Goal: Task Accomplishment & Management: Manage account settings

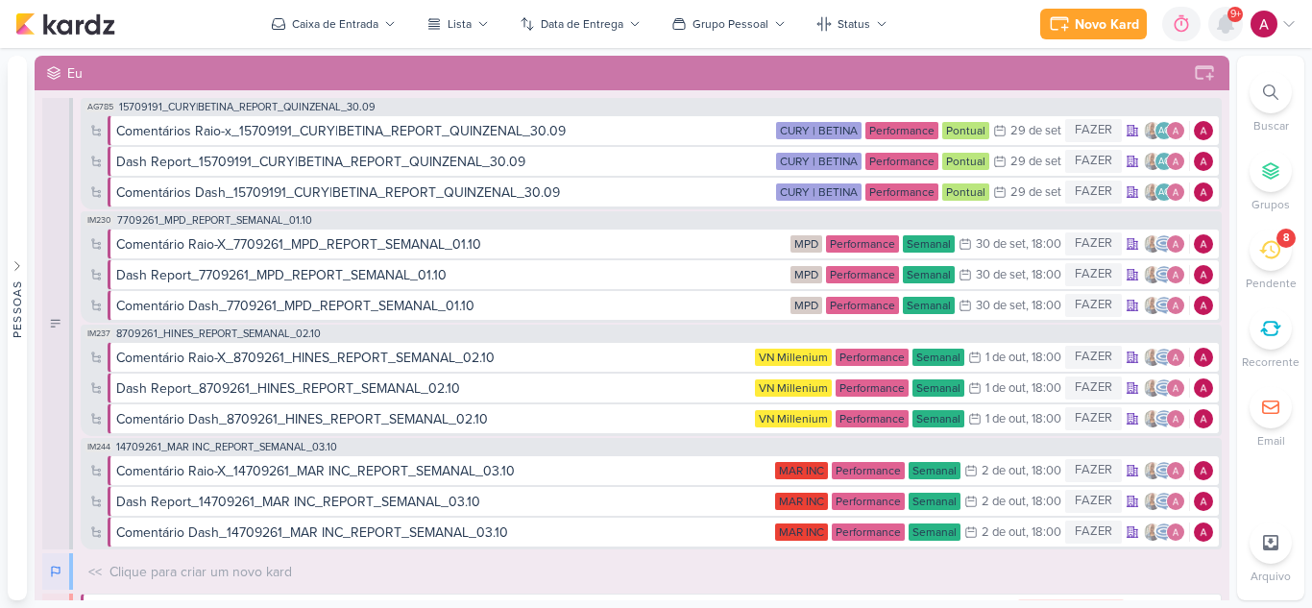
click at [1225, 18] on icon at bounding box center [1225, 23] width 15 height 17
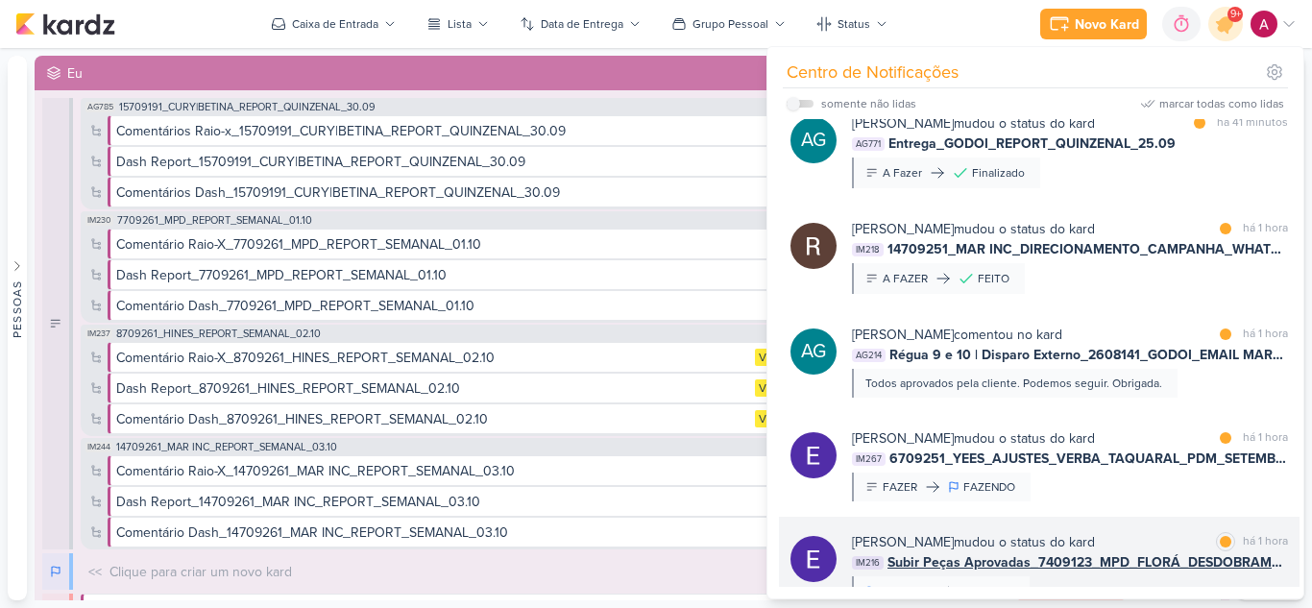
scroll to position [288, 0]
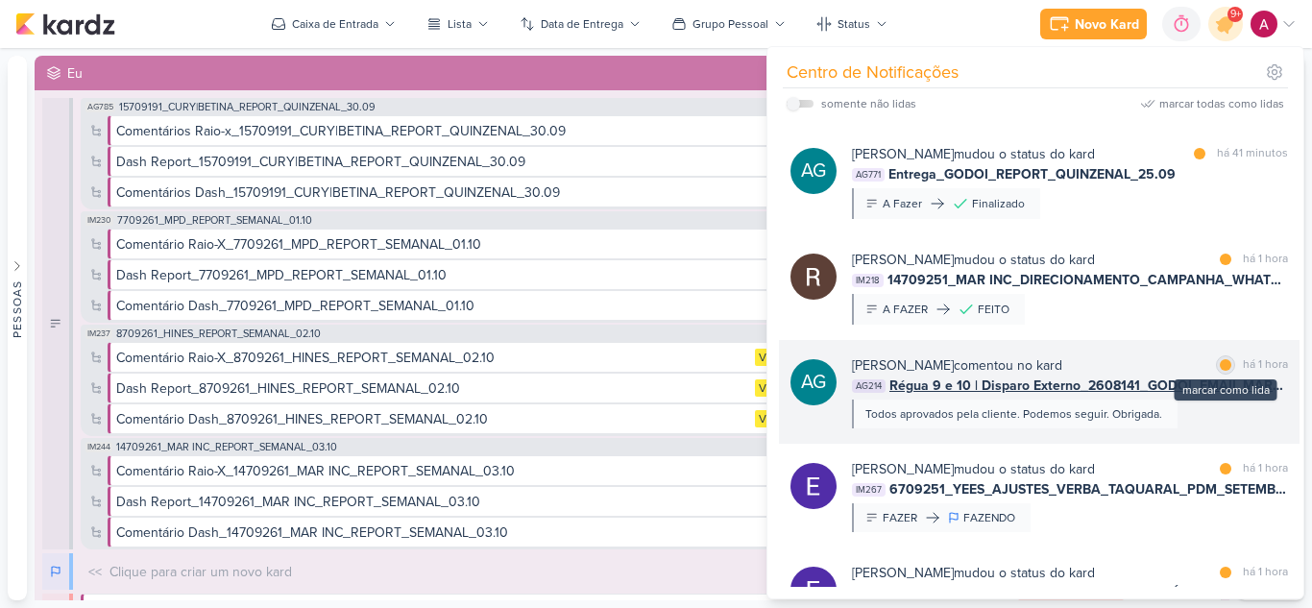
click at [1220, 371] on div at bounding box center [1226, 365] width 12 height 12
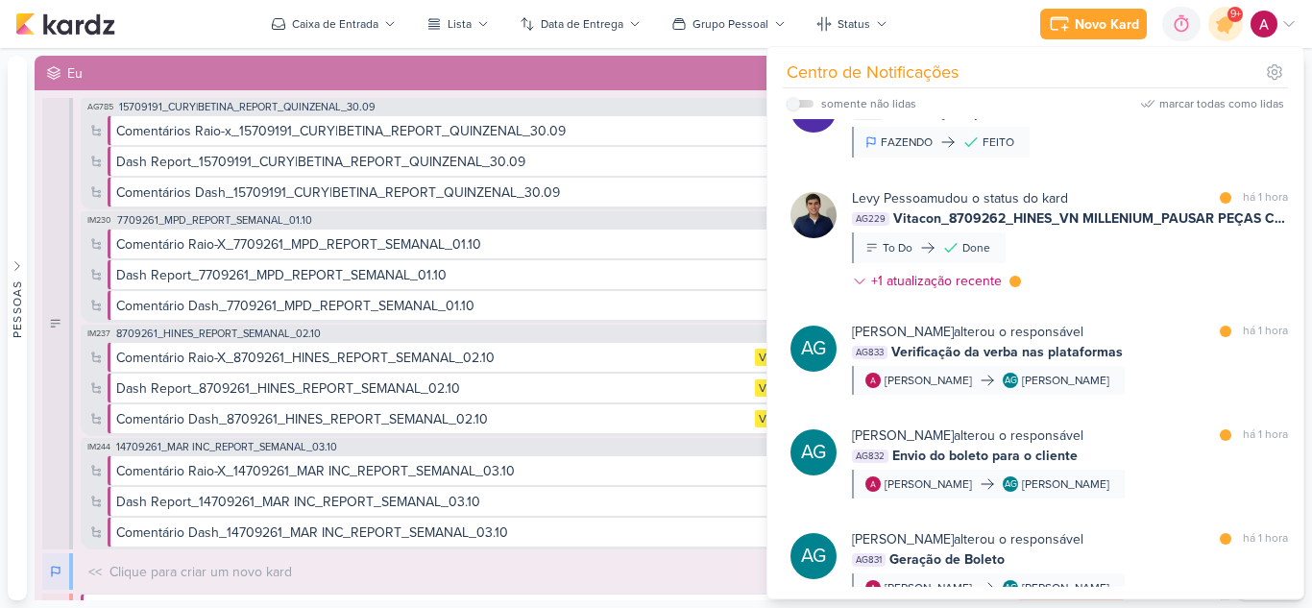
scroll to position [864, 0]
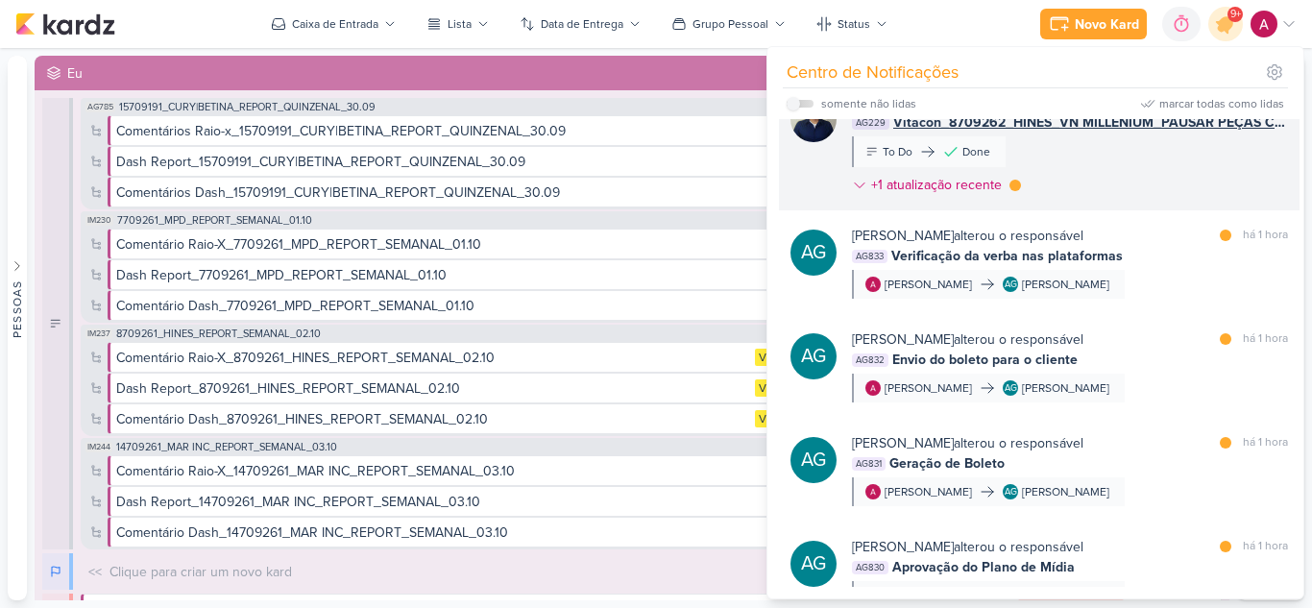
click at [1159, 203] on div "[PERSON_NAME] mudou o status do kard marcar como lida há 1 hora AG229 Vitacon_8…" at bounding box center [1070, 147] width 436 height 110
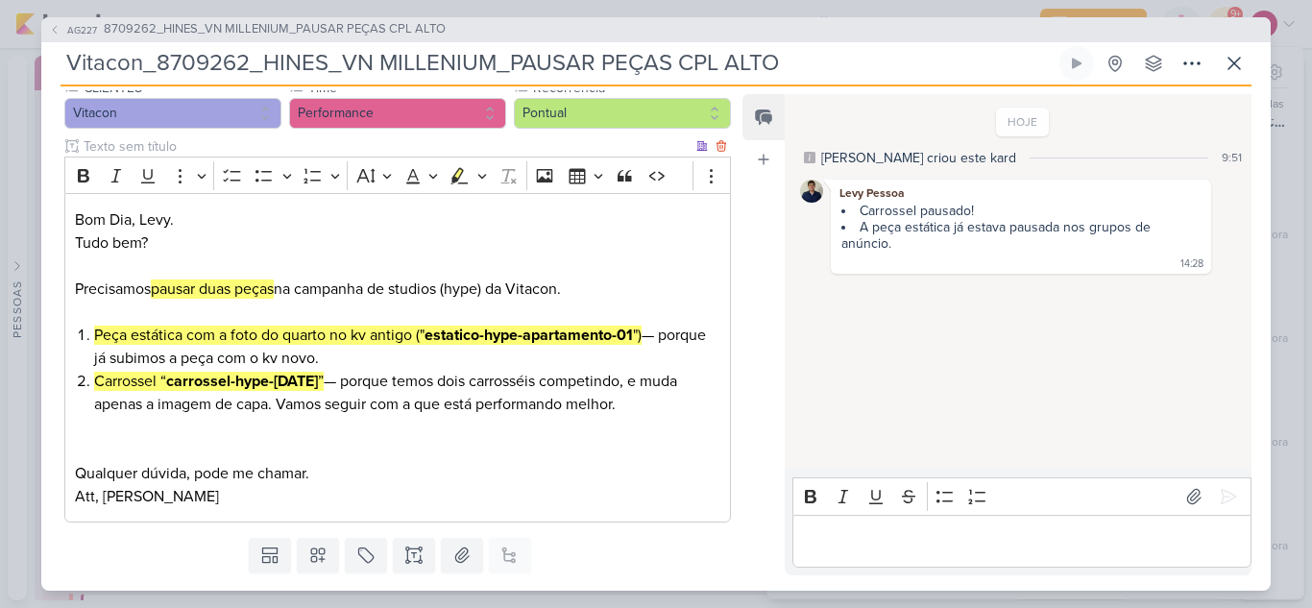
scroll to position [246, 0]
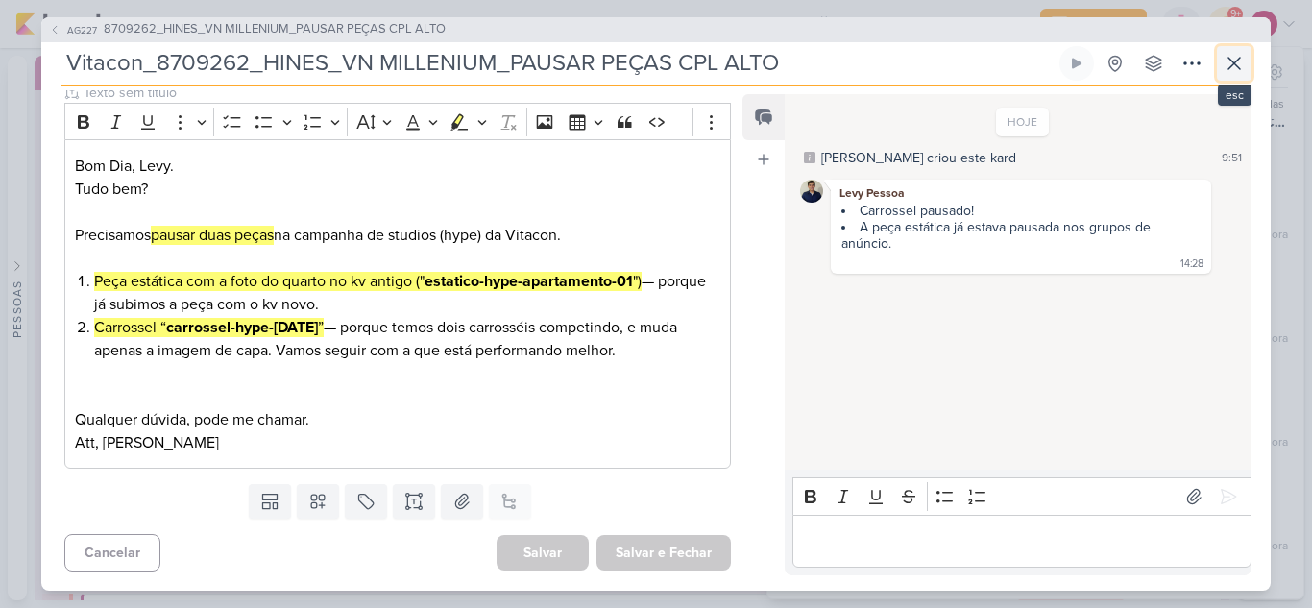
click at [1245, 67] on button at bounding box center [1234, 63] width 35 height 35
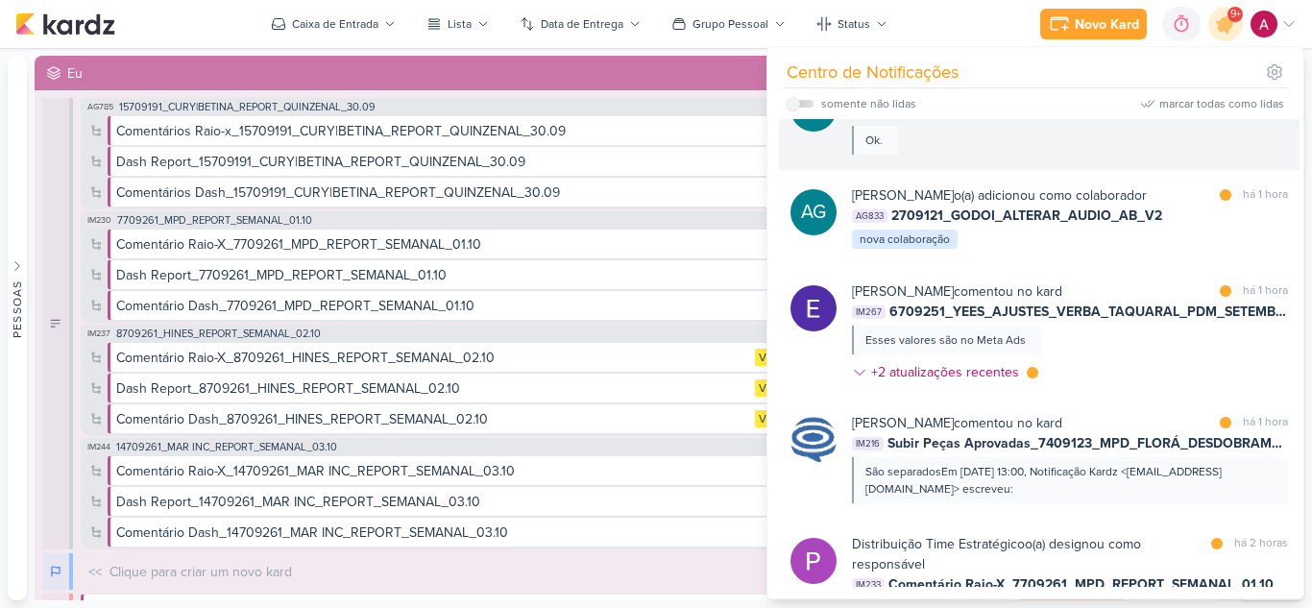
scroll to position [2207, 0]
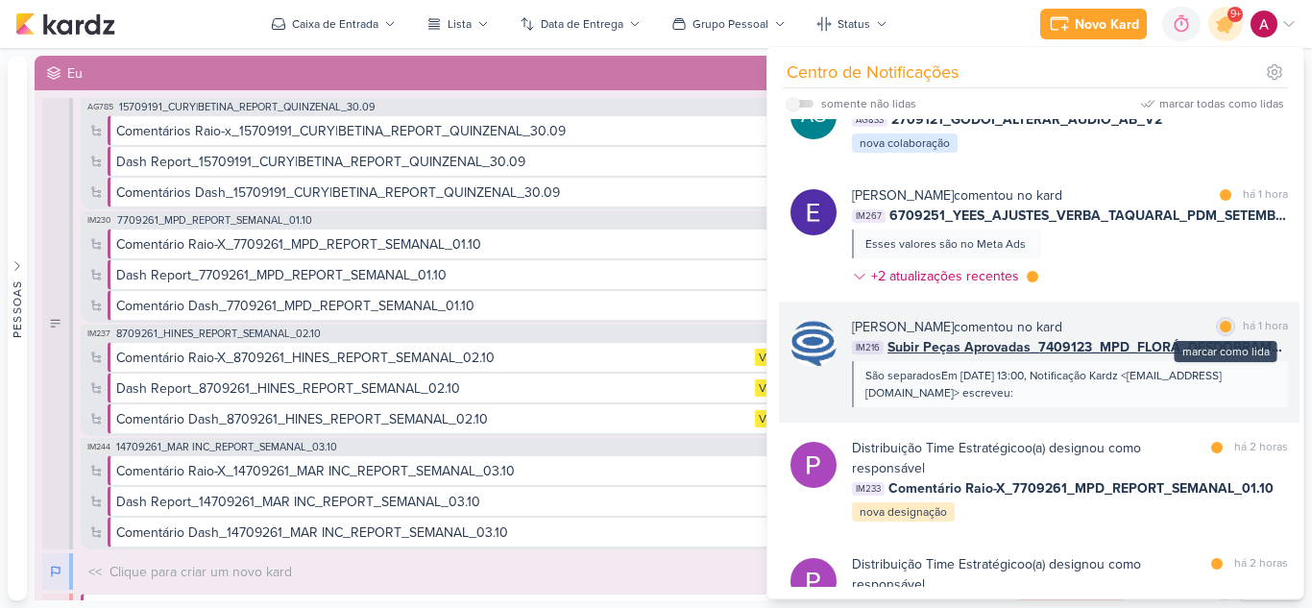
click at [1220, 332] on div at bounding box center [1226, 327] width 12 height 12
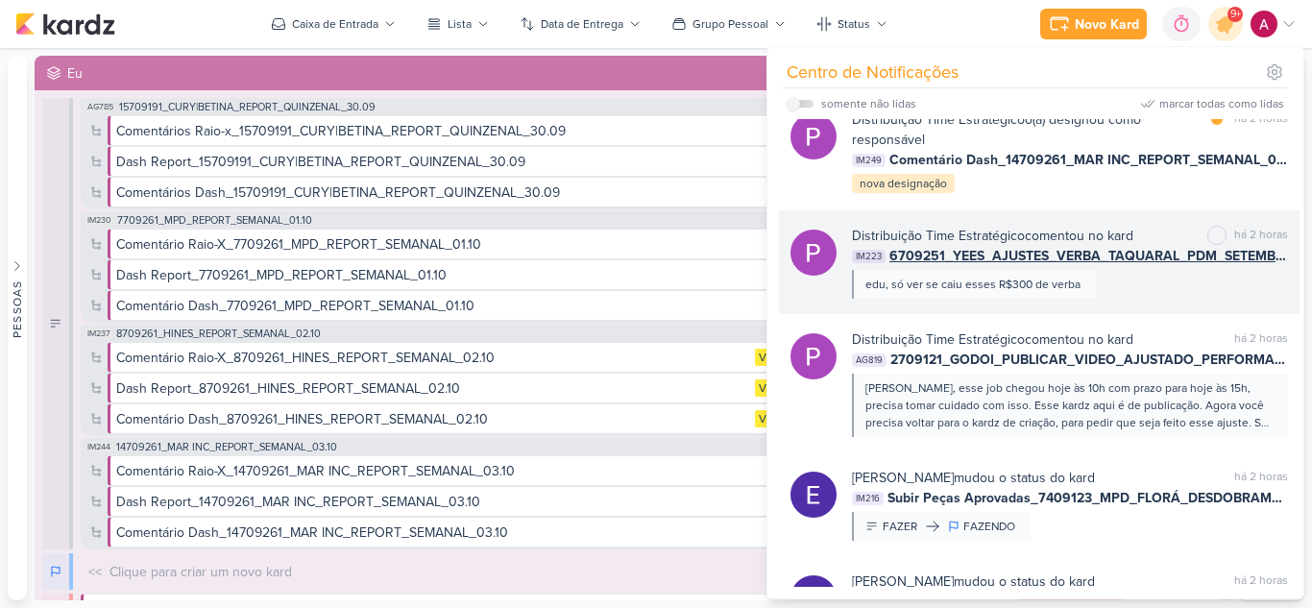
scroll to position [3359, 0]
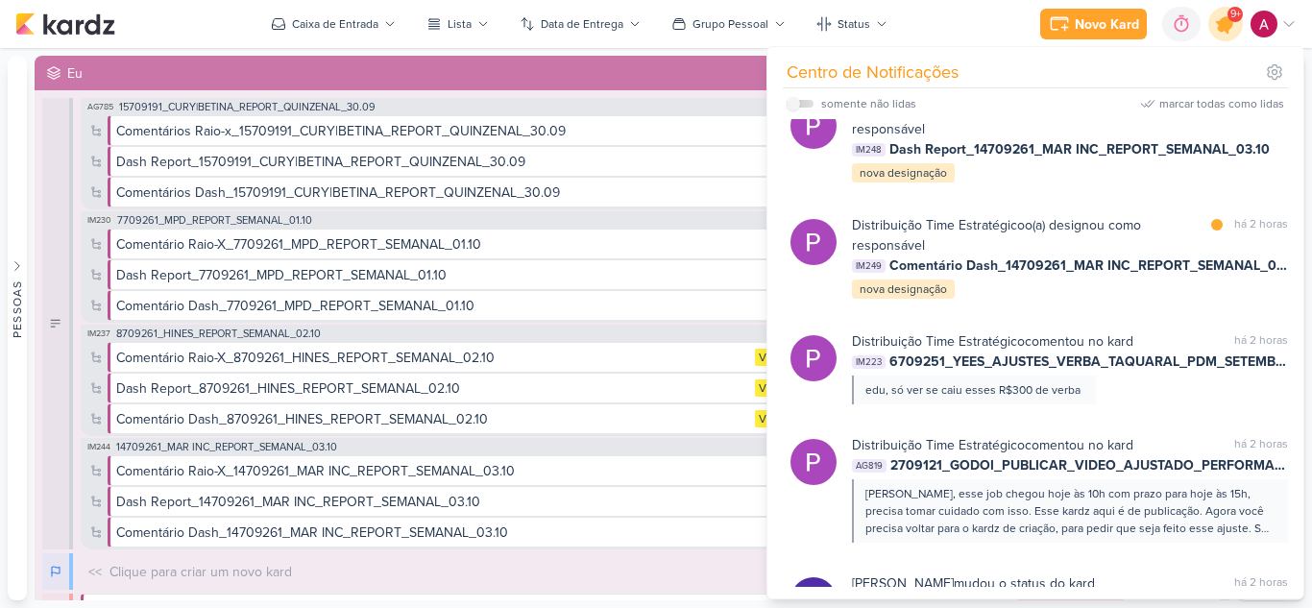
click at [1226, 33] on icon at bounding box center [1225, 23] width 23 height 23
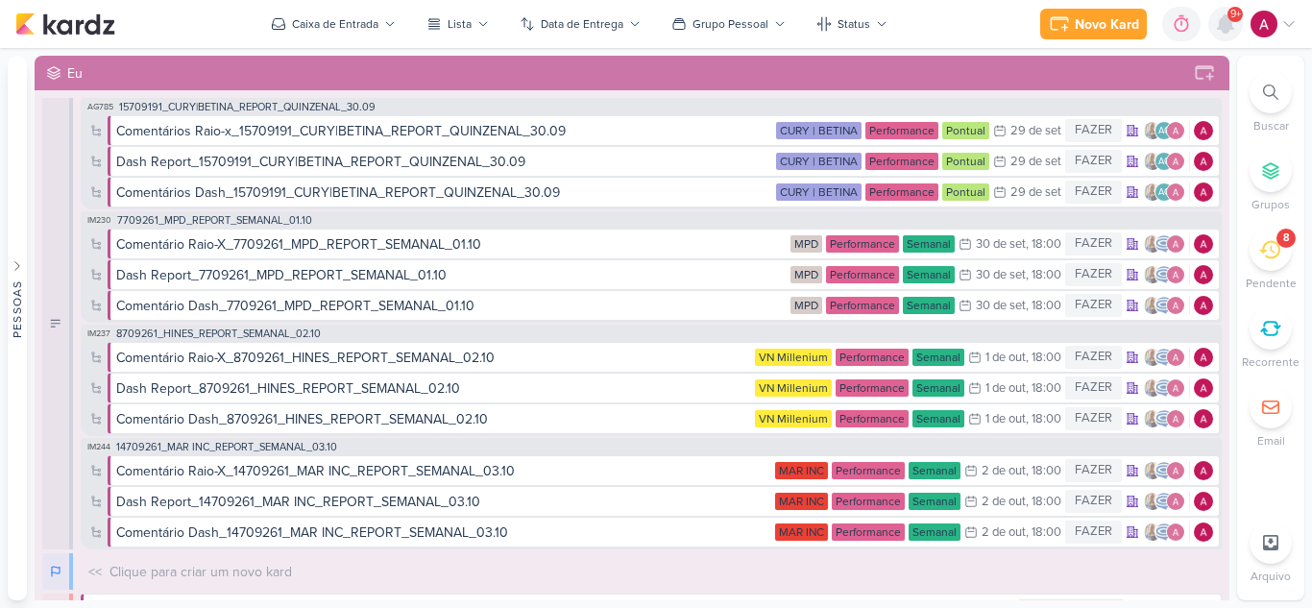
click at [1226, 33] on icon at bounding box center [1225, 23] width 15 height 17
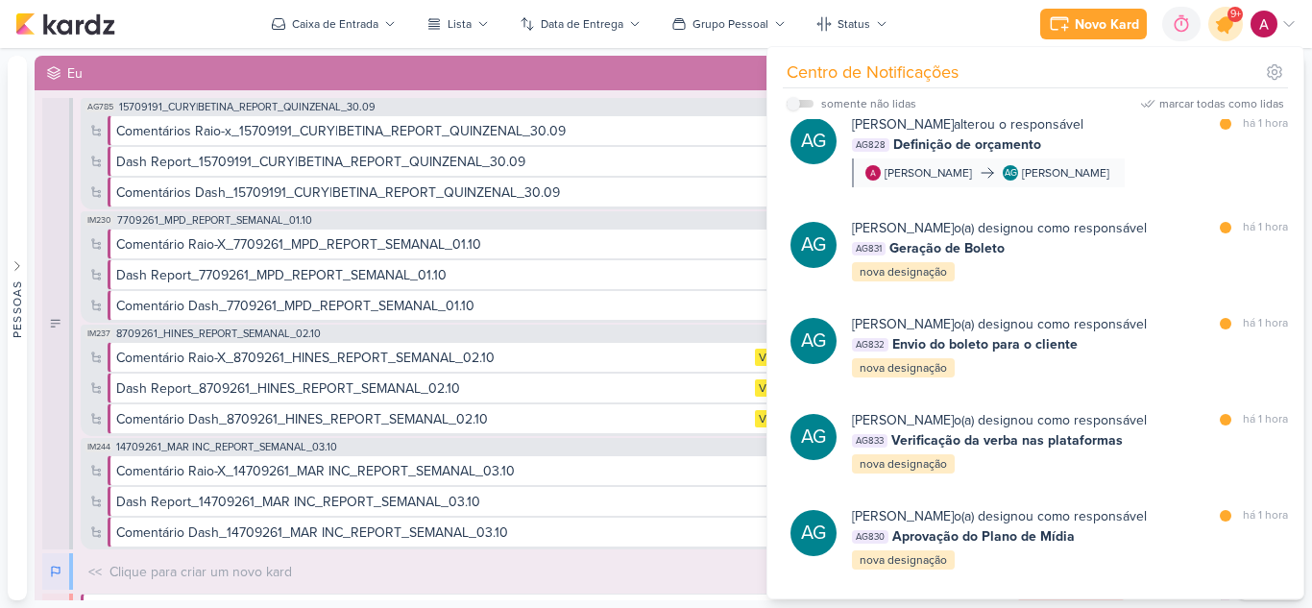
scroll to position [1534, 0]
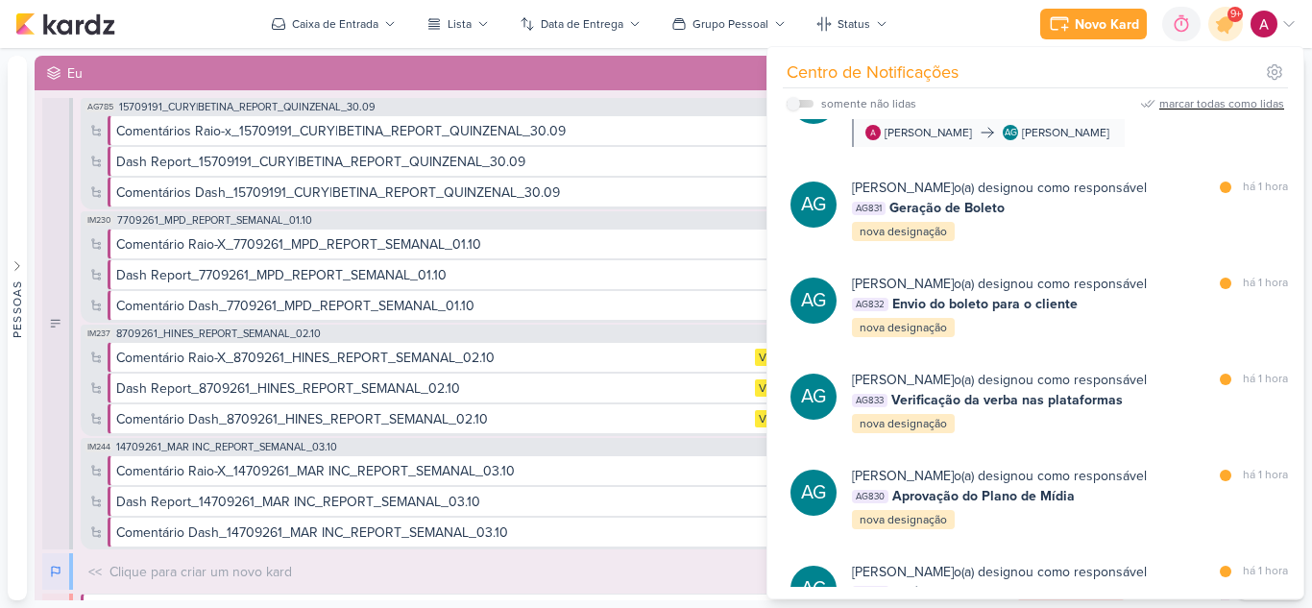
click at [1177, 105] on div "marcar todas como lidas" at bounding box center [1221, 103] width 125 height 17
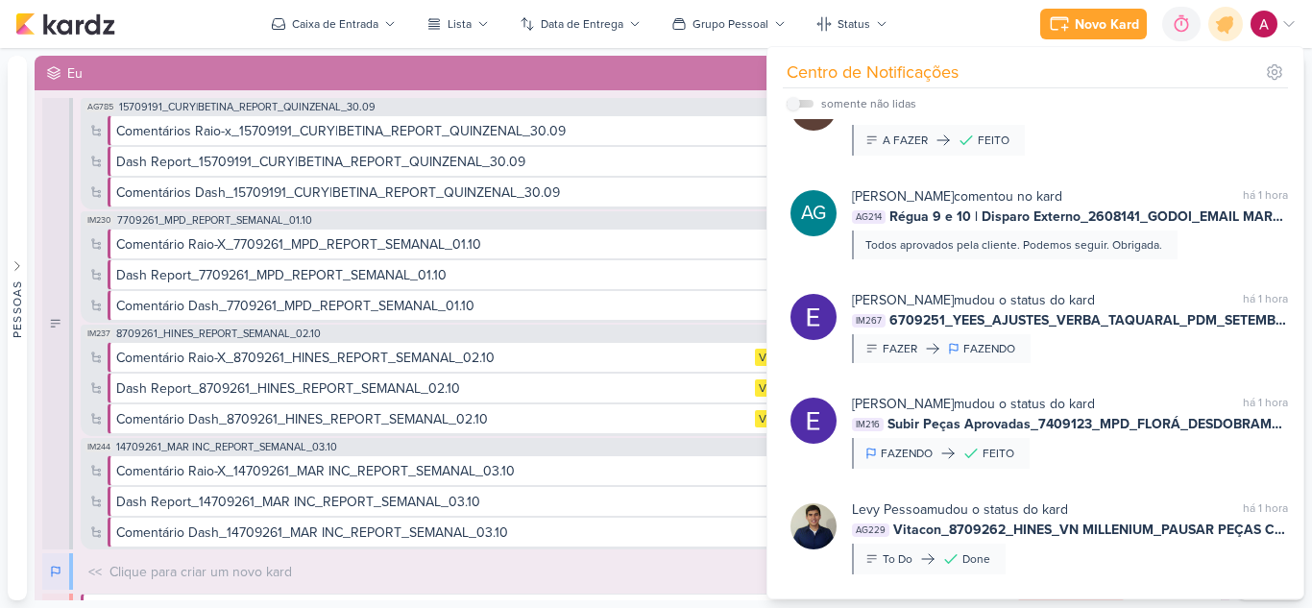
scroll to position [190, 0]
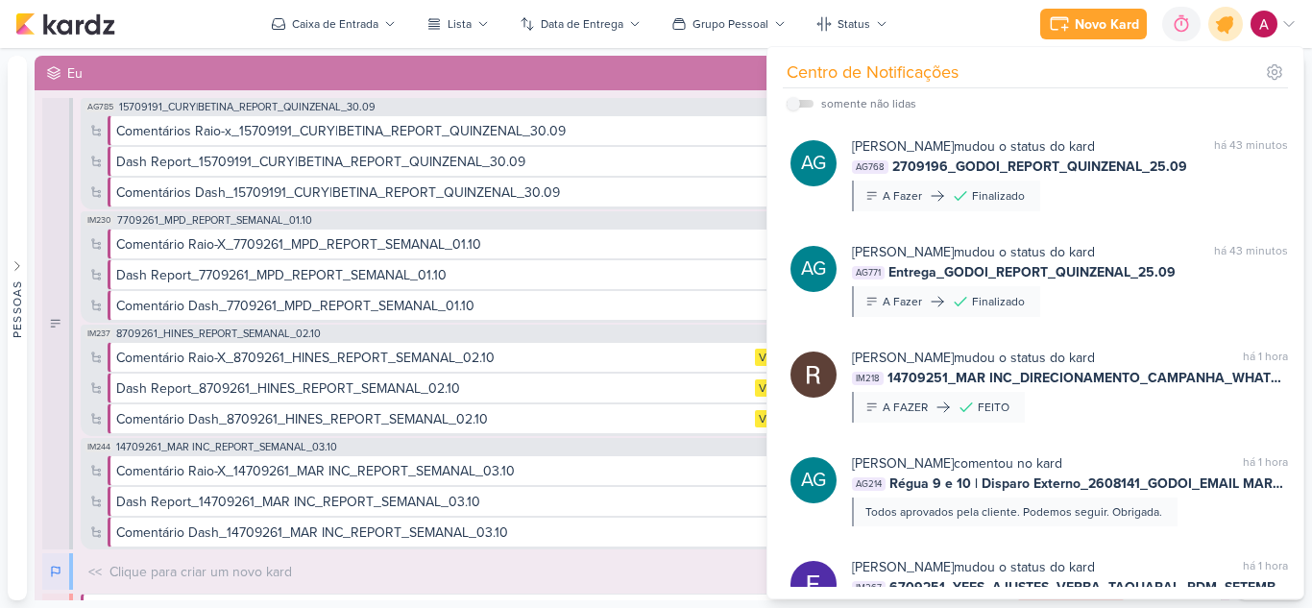
click at [1230, 27] on icon at bounding box center [1225, 23] width 23 height 23
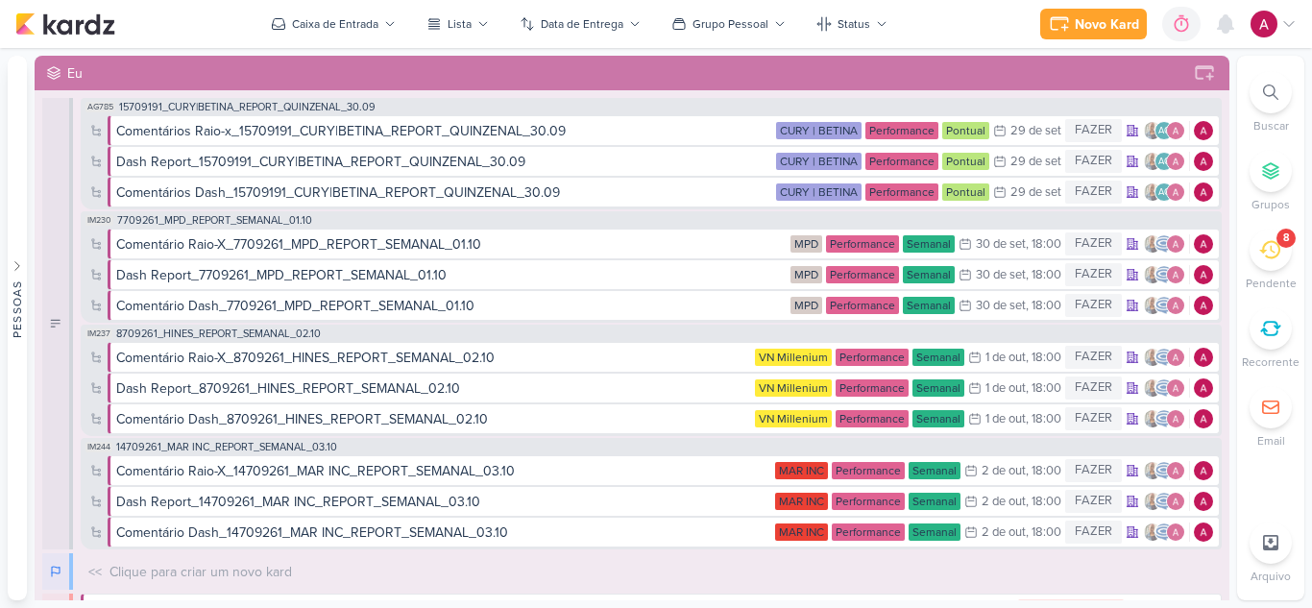
click at [1273, 266] on div "8" at bounding box center [1270, 250] width 42 height 42
click at [1232, 16] on span "2" at bounding box center [1235, 14] width 6 height 15
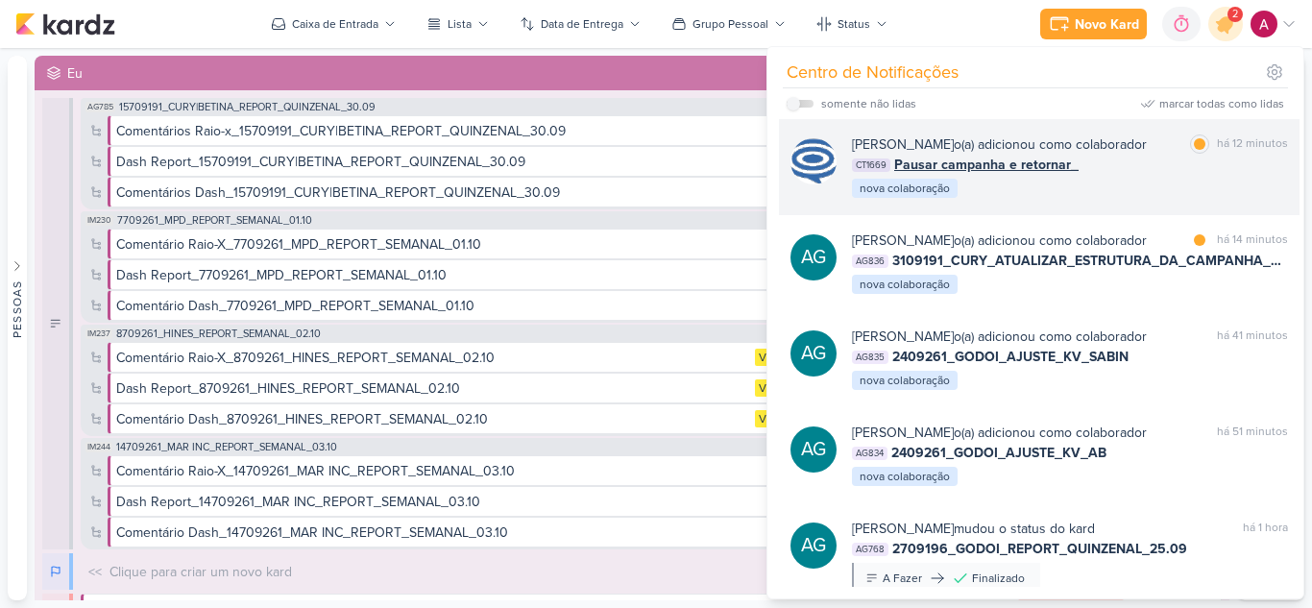
click at [1144, 155] on div "[PERSON_NAME] o(a) adicionou como colaborador" at bounding box center [999, 144] width 295 height 20
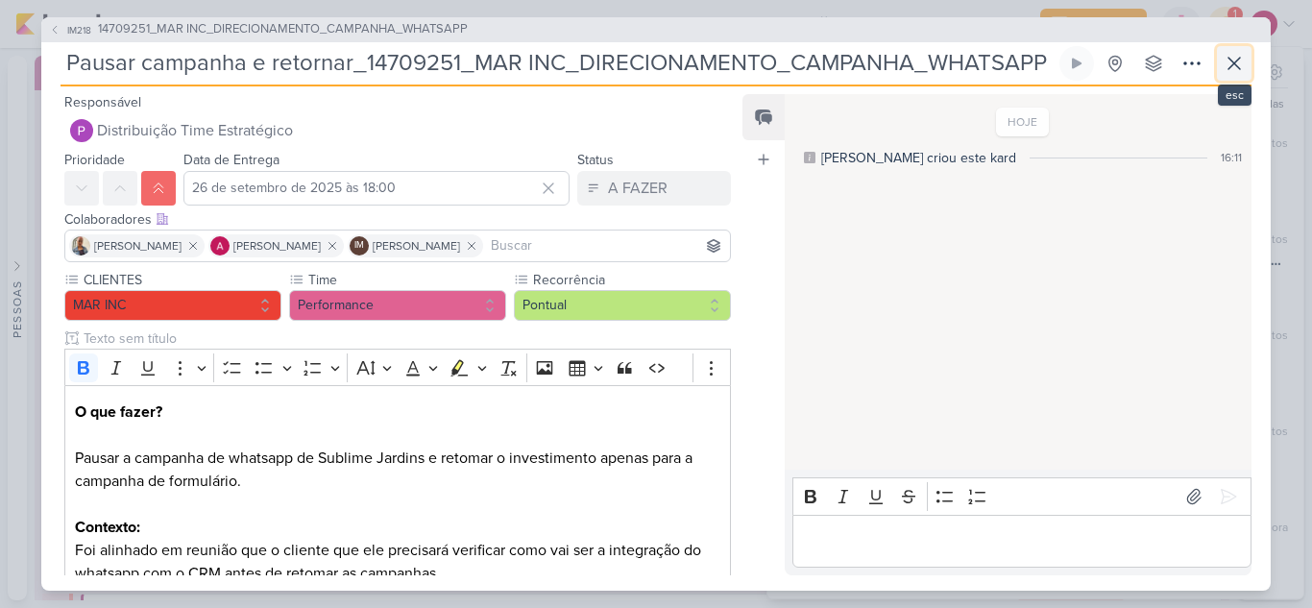
click at [1233, 56] on icon at bounding box center [1233, 63] width 23 height 23
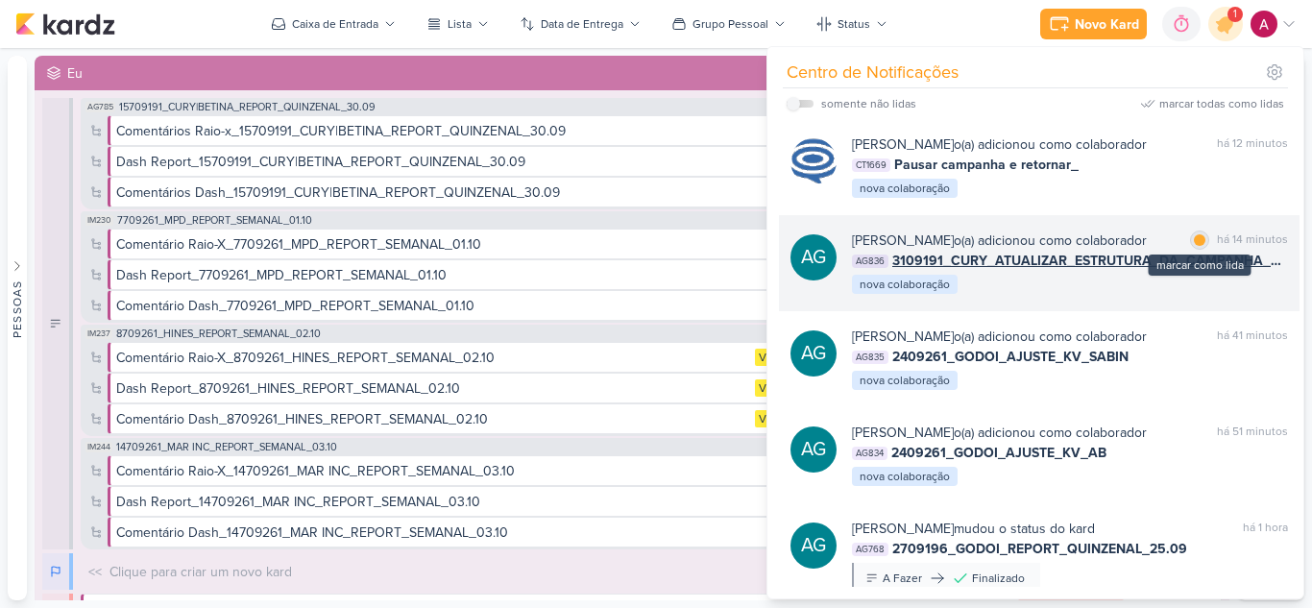
click at [1190, 250] on div "marcar como lida" at bounding box center [1199, 239] width 19 height 19
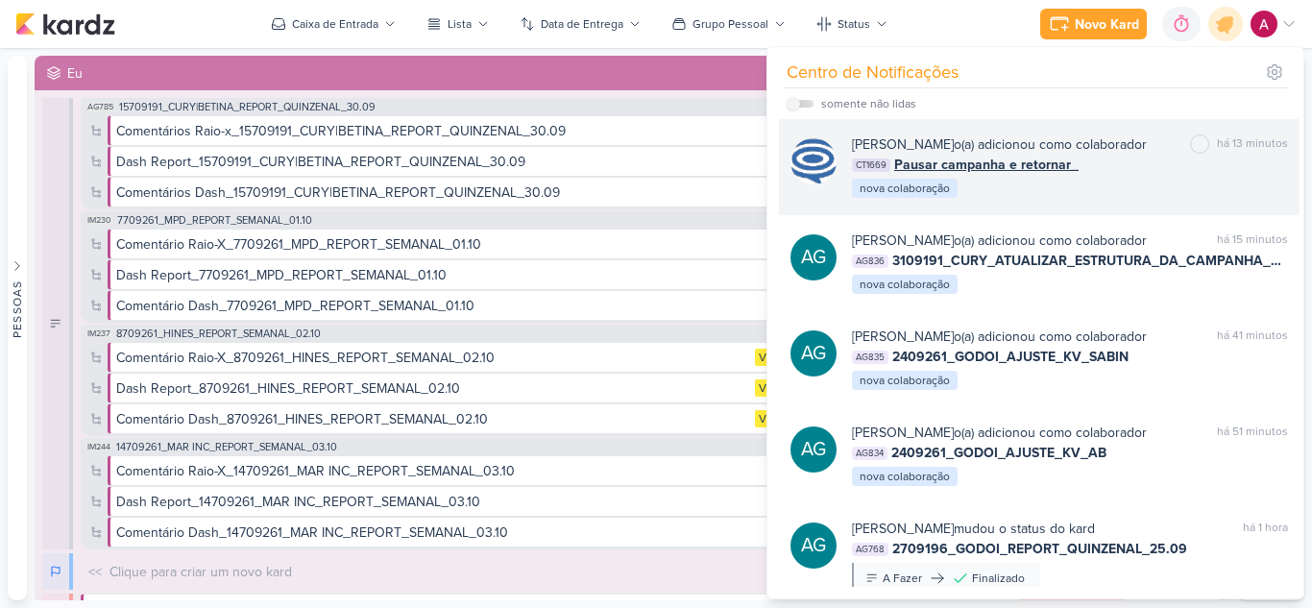
click at [1127, 175] on div "CT1669 Pausar campanha e retornar_" at bounding box center [1070, 165] width 436 height 20
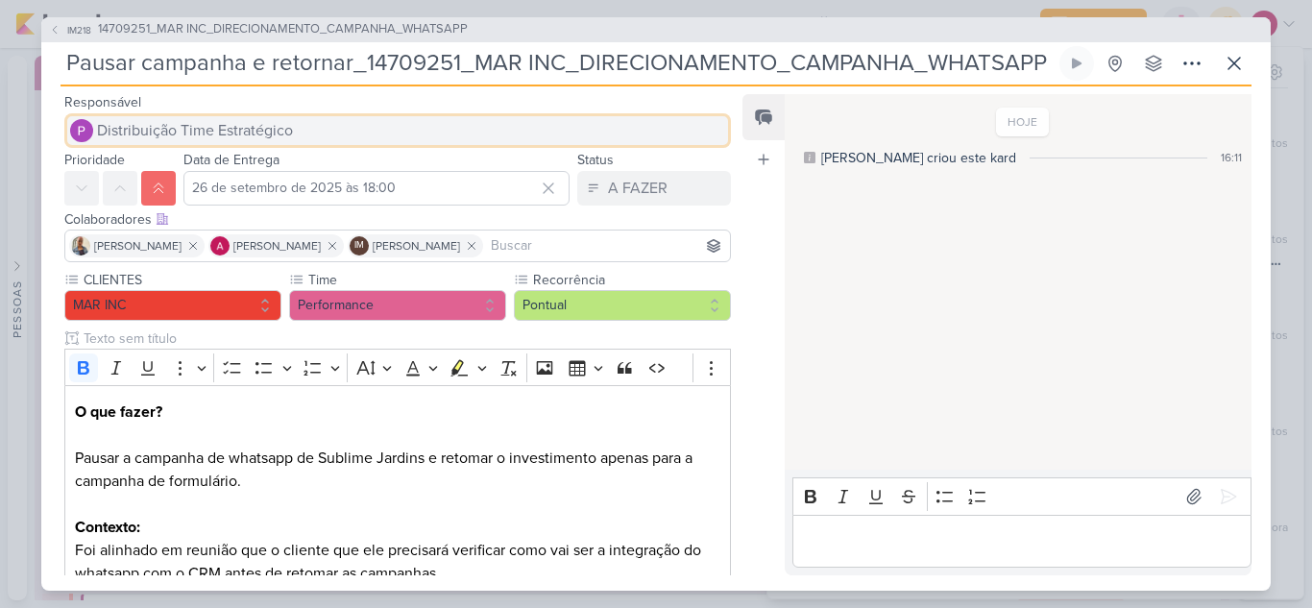
click at [262, 132] on span "Distribuição Time Estratégico" at bounding box center [195, 130] width 196 height 23
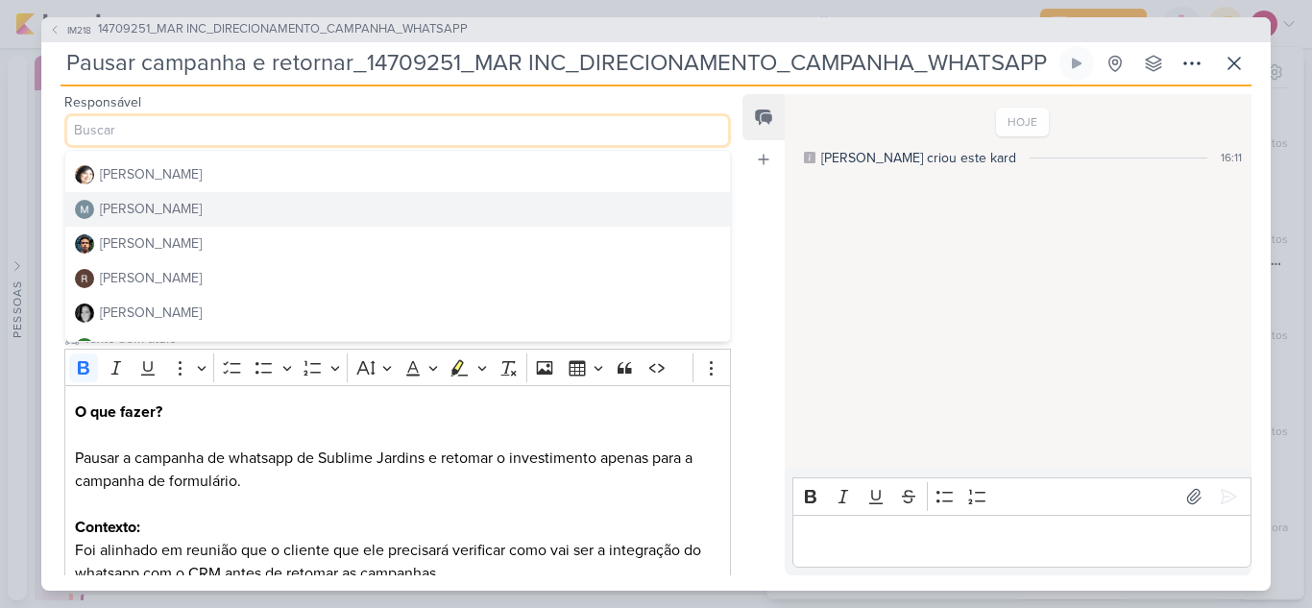
scroll to position [432, 0]
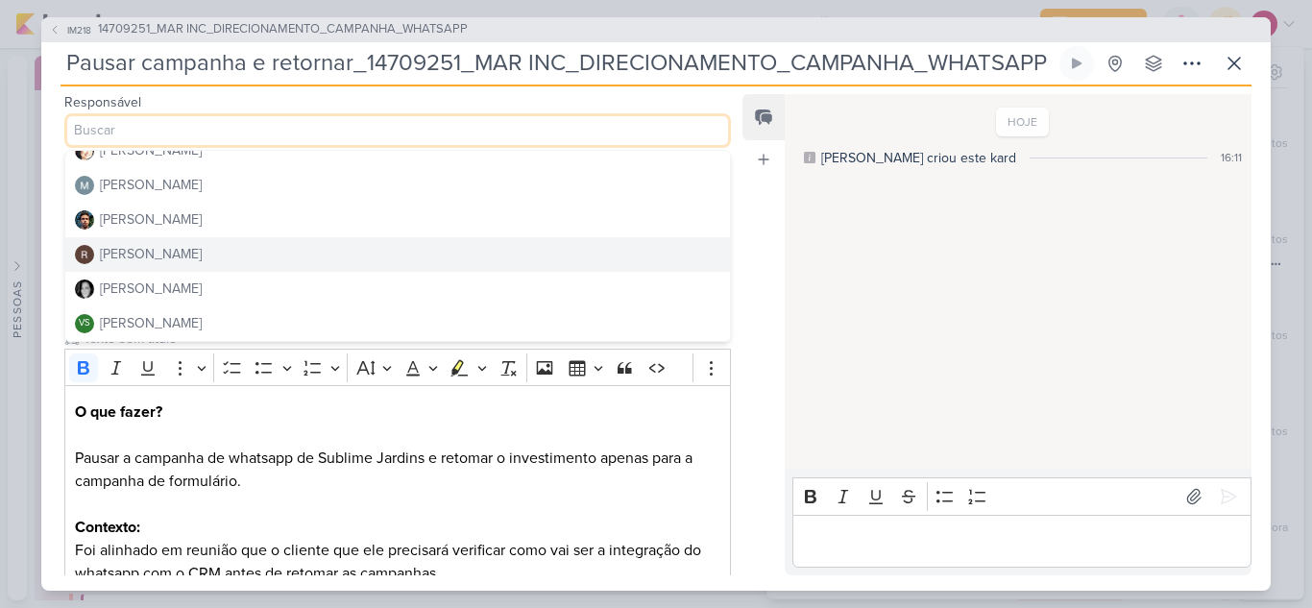
click at [196, 249] on div "[PERSON_NAME]" at bounding box center [151, 254] width 102 height 20
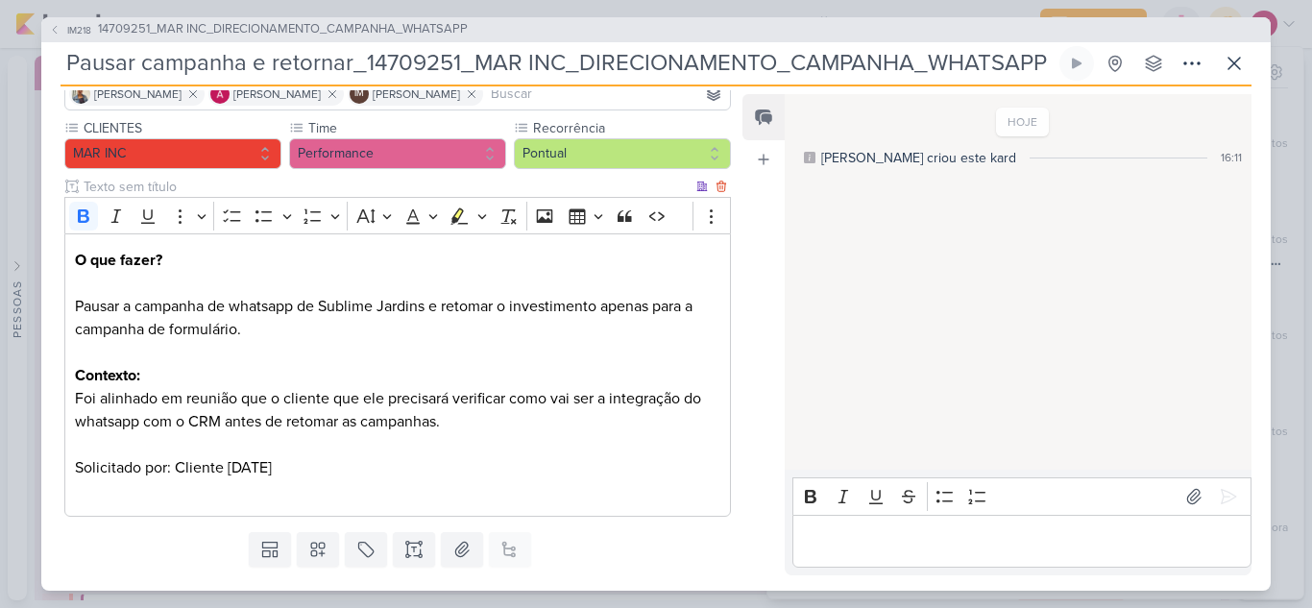
scroll to position [200, 0]
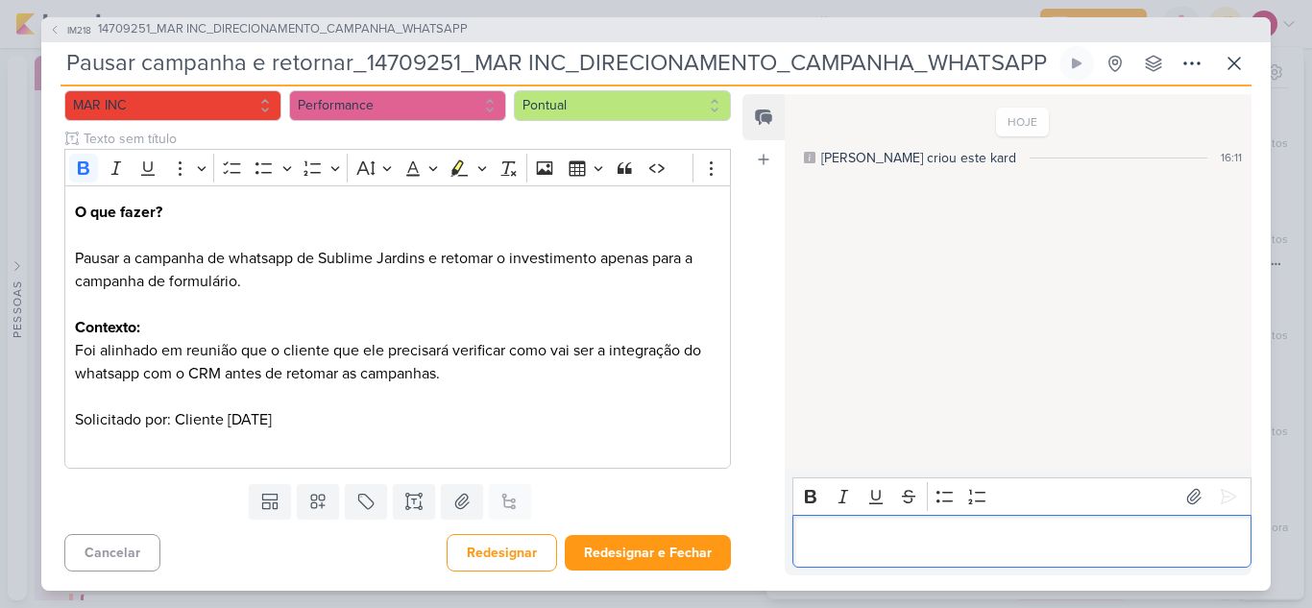
click at [838, 543] on p "Editor editing area: main" at bounding box center [1021, 540] width 439 height 23
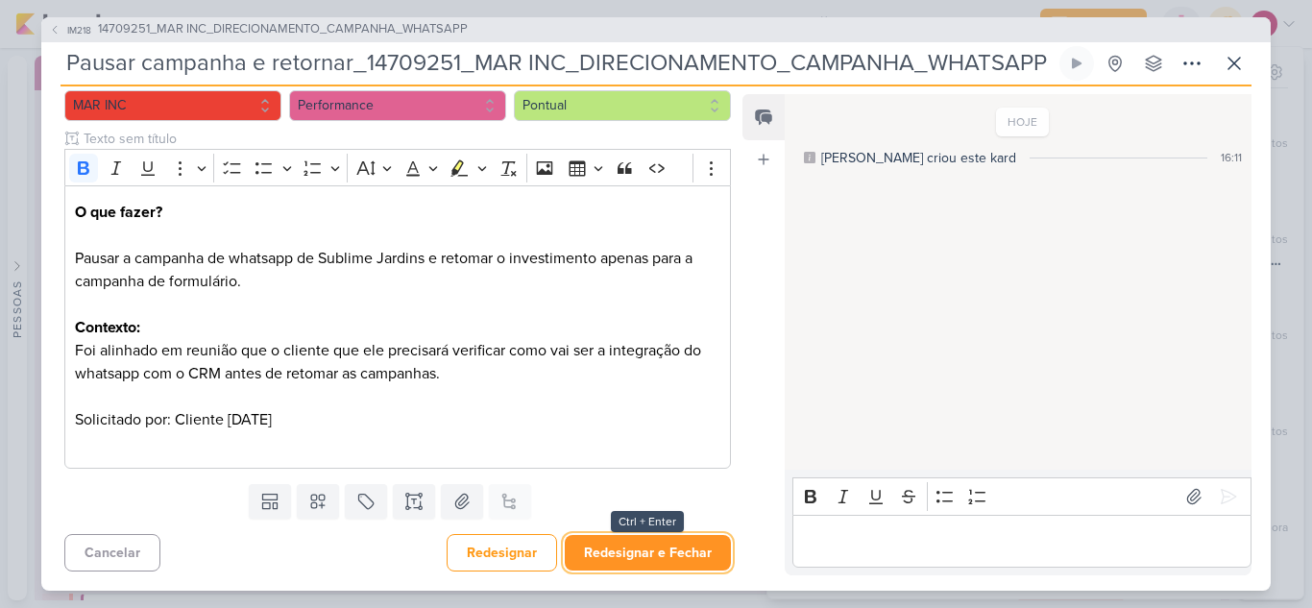
click at [624, 556] on button "Redesignar e Fechar" at bounding box center [648, 553] width 166 height 36
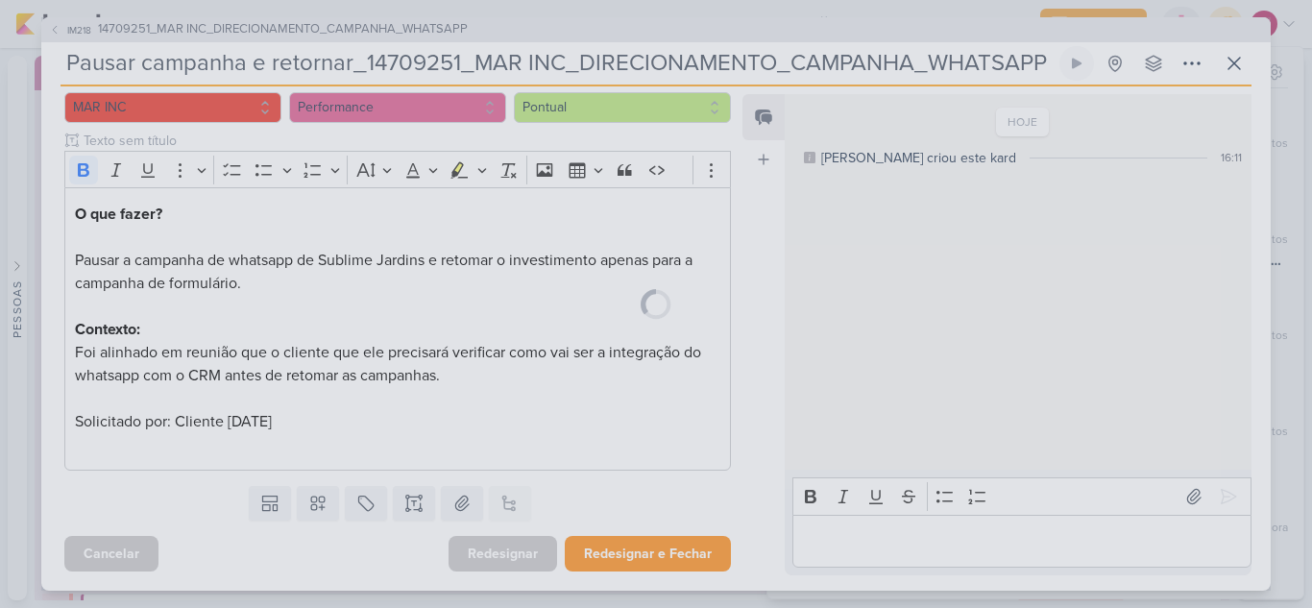
scroll to position [198, 0]
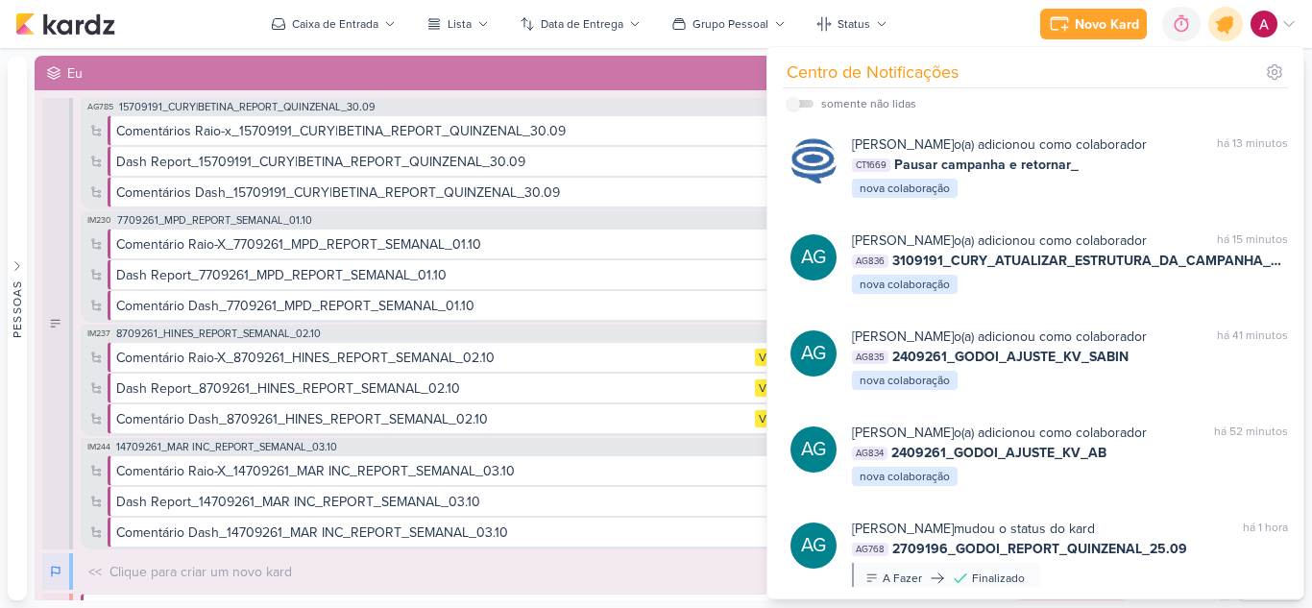
click at [1233, 18] on icon at bounding box center [1225, 24] width 33 height 33
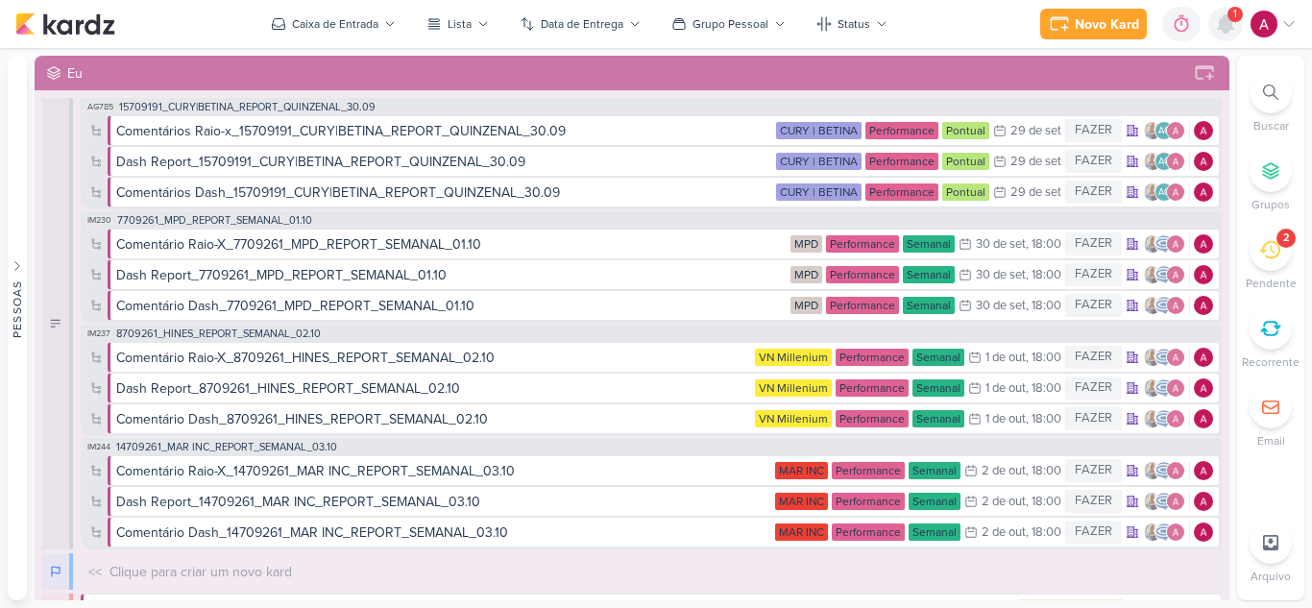
click at [1217, 28] on icon at bounding box center [1225, 23] width 23 height 23
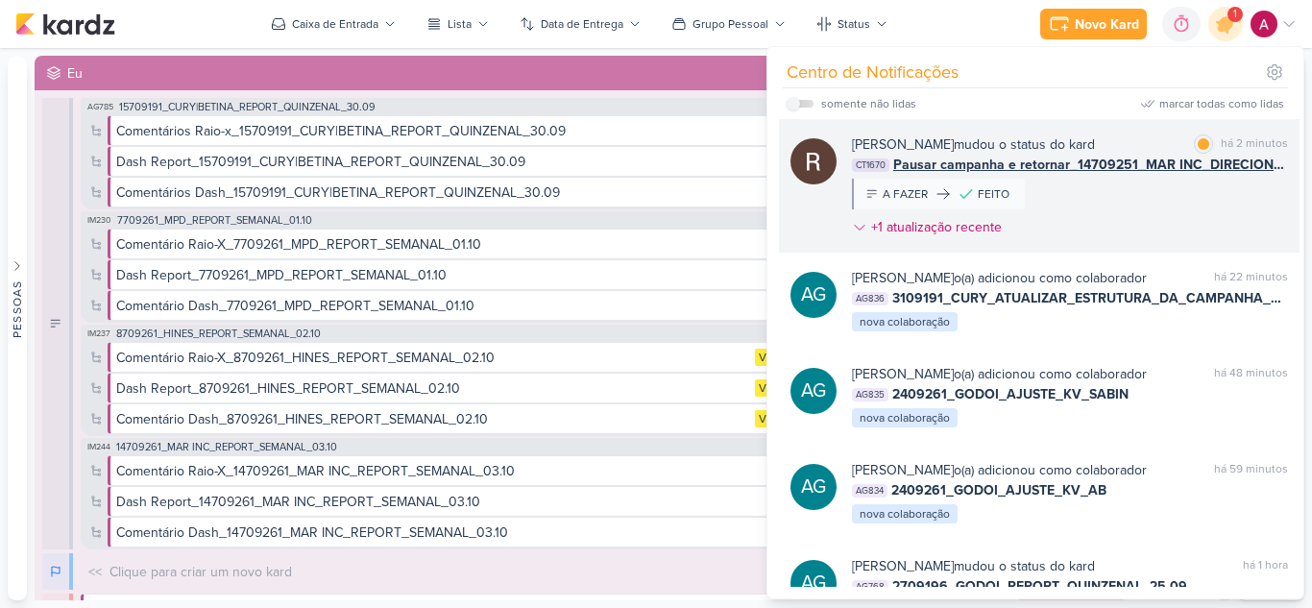
click at [1164, 219] on div "Rafael Dornelles mudou o status do kard marcar como lida há 2 minutos CT1670 Pa…" at bounding box center [1070, 189] width 436 height 110
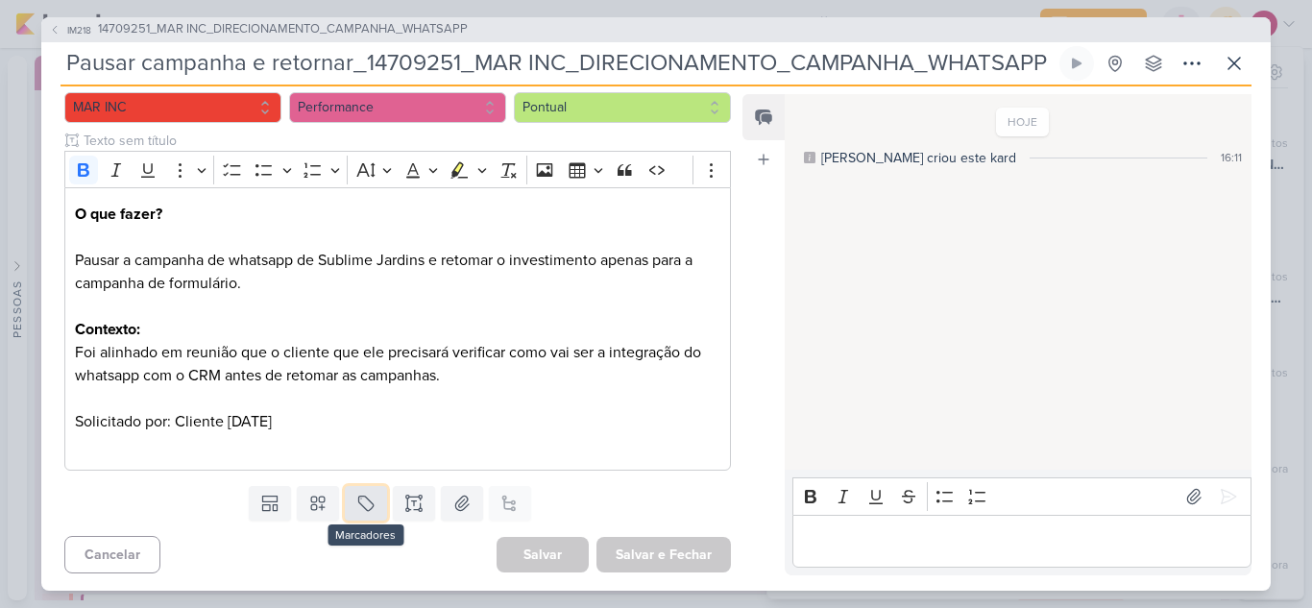
click at [370, 499] on icon at bounding box center [365, 503] width 19 height 19
click at [349, 454] on div "QA" at bounding box center [379, 458] width 125 height 20
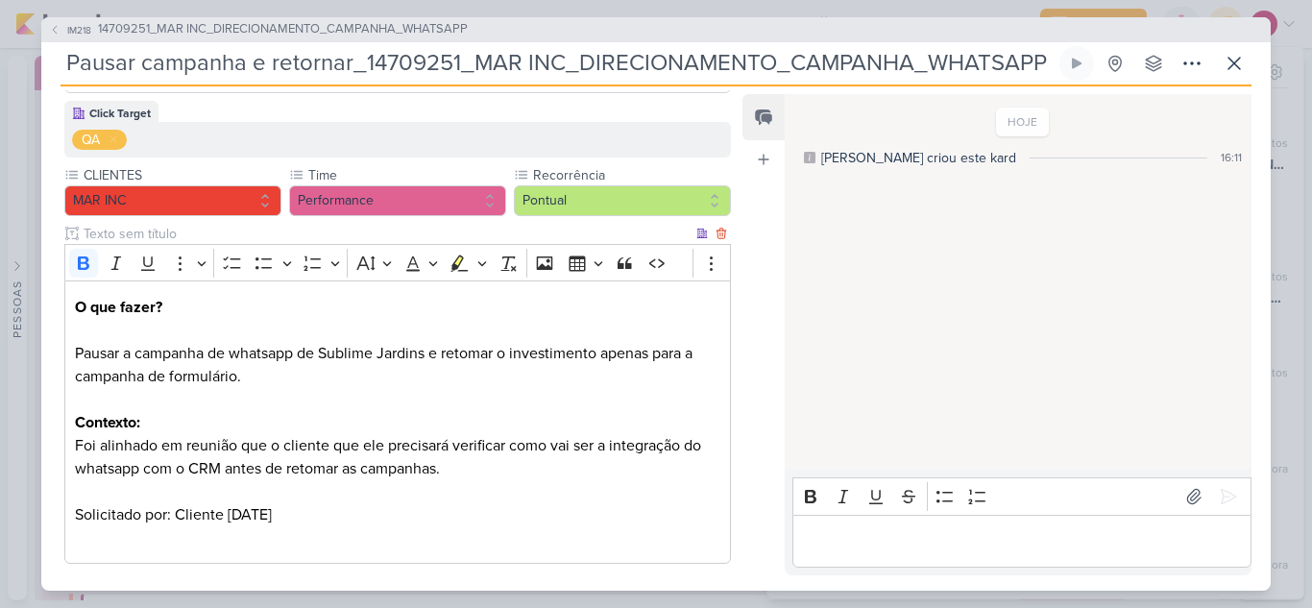
scroll to position [264, 0]
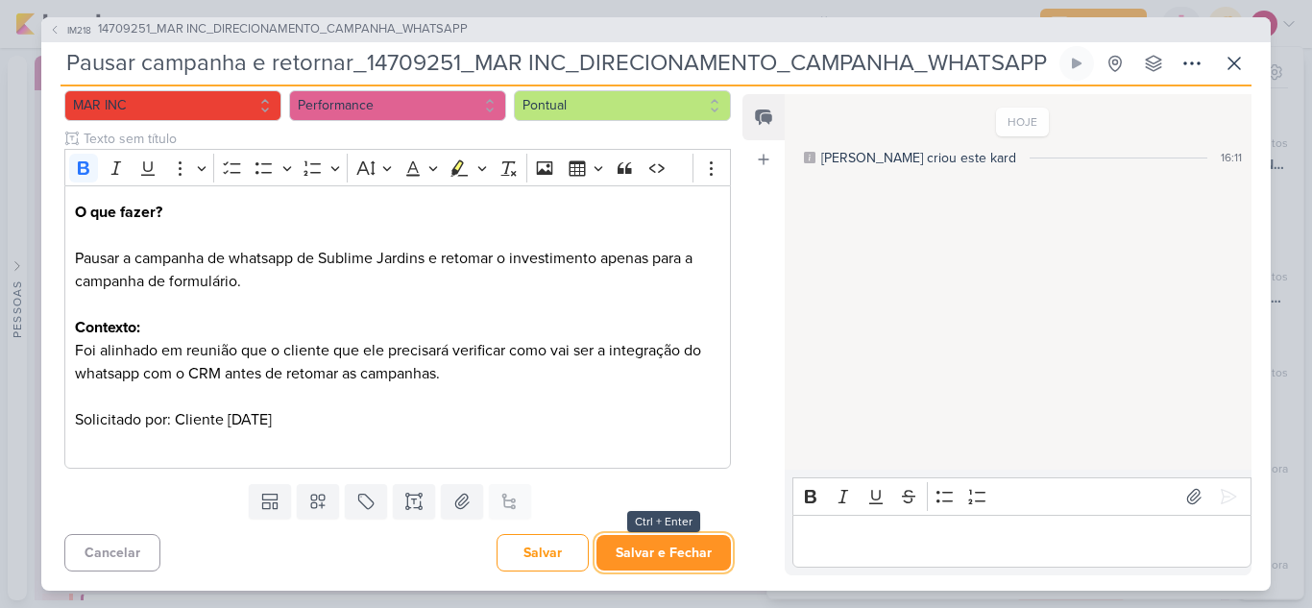
click at [673, 545] on button "Salvar e Fechar" at bounding box center [663, 553] width 134 height 36
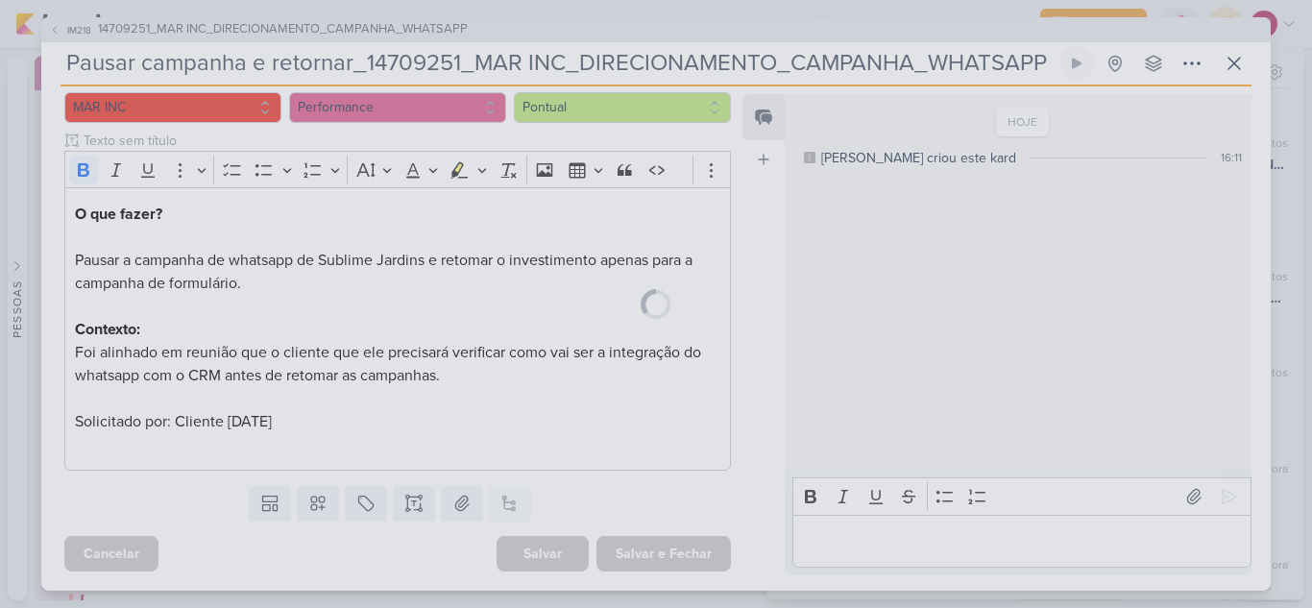
scroll to position [262, 0]
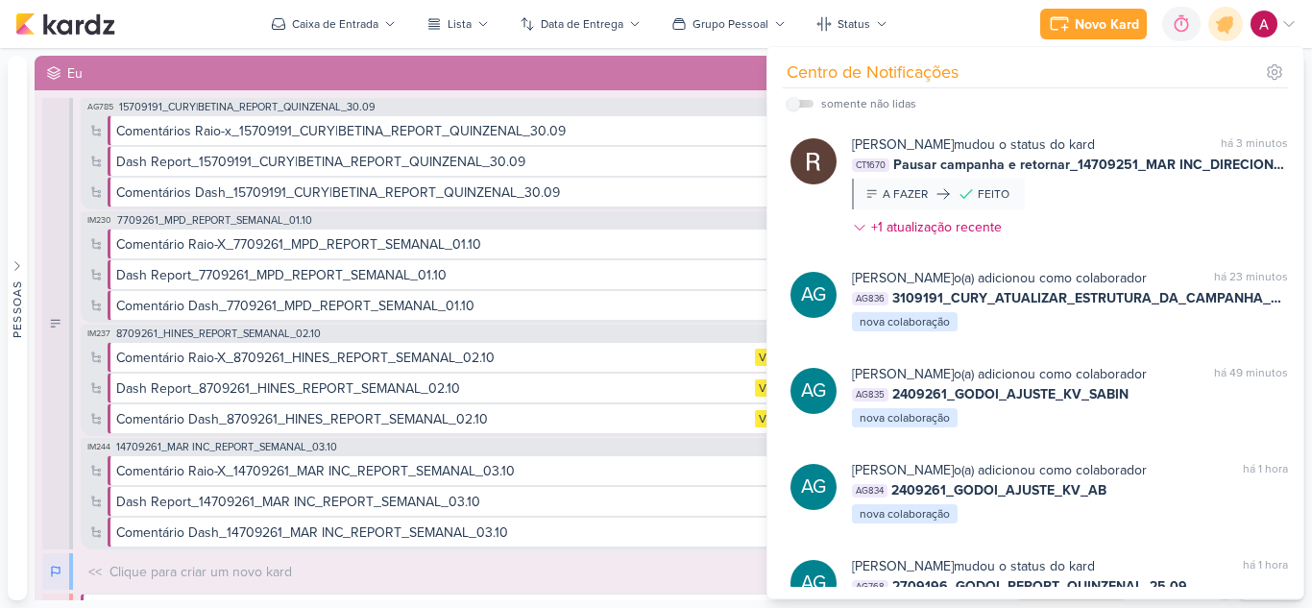
click at [714, 438] on div "IM244 14709261_MAR INC_REPORT_SEMANAL_03.10 Comentário Raio-X_14709261_MAR INC_…" at bounding box center [651, 493] width 1141 height 111
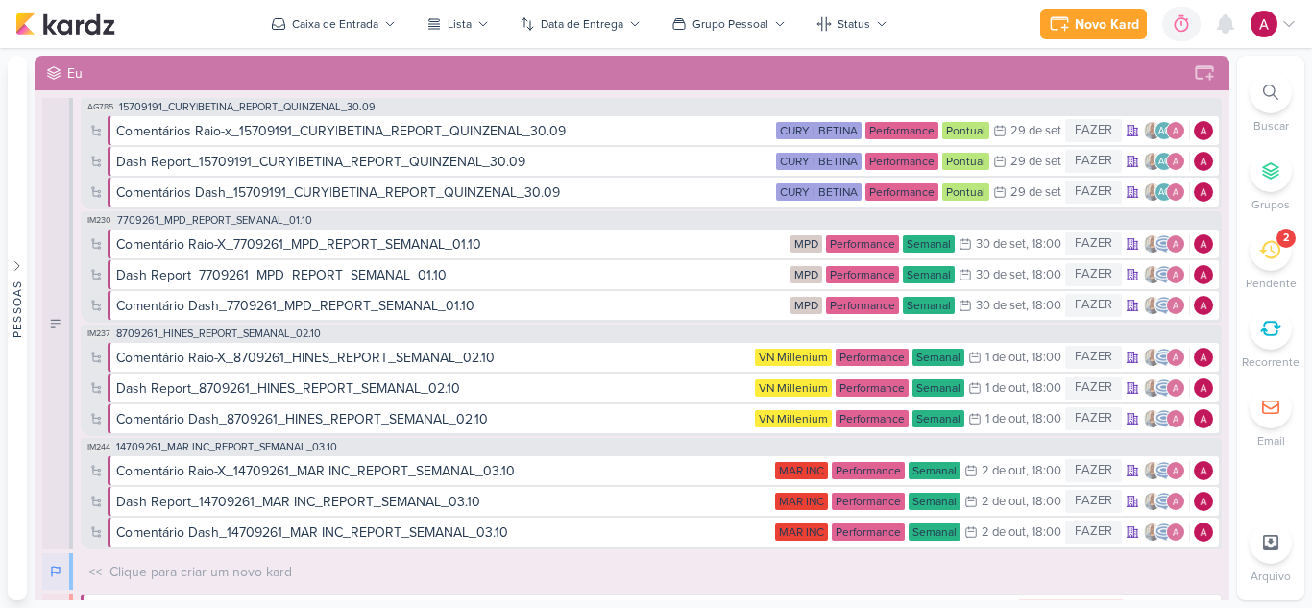
click at [714, 438] on div "IM244 14709261_MAR INC_REPORT_SEMANAL_03.10 Comentário Raio-X_14709261_MAR INC_…" at bounding box center [651, 493] width 1141 height 111
click at [1266, 262] on div "2" at bounding box center [1270, 250] width 42 height 42
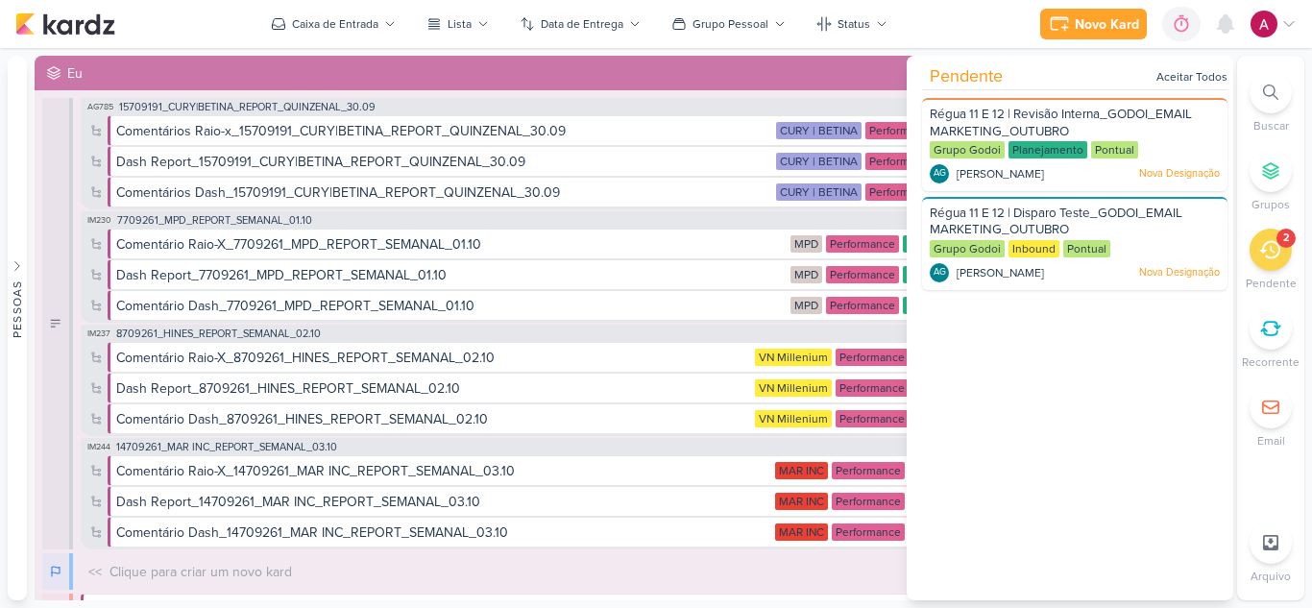
click at [1266, 262] on div "2" at bounding box center [1270, 250] width 42 height 42
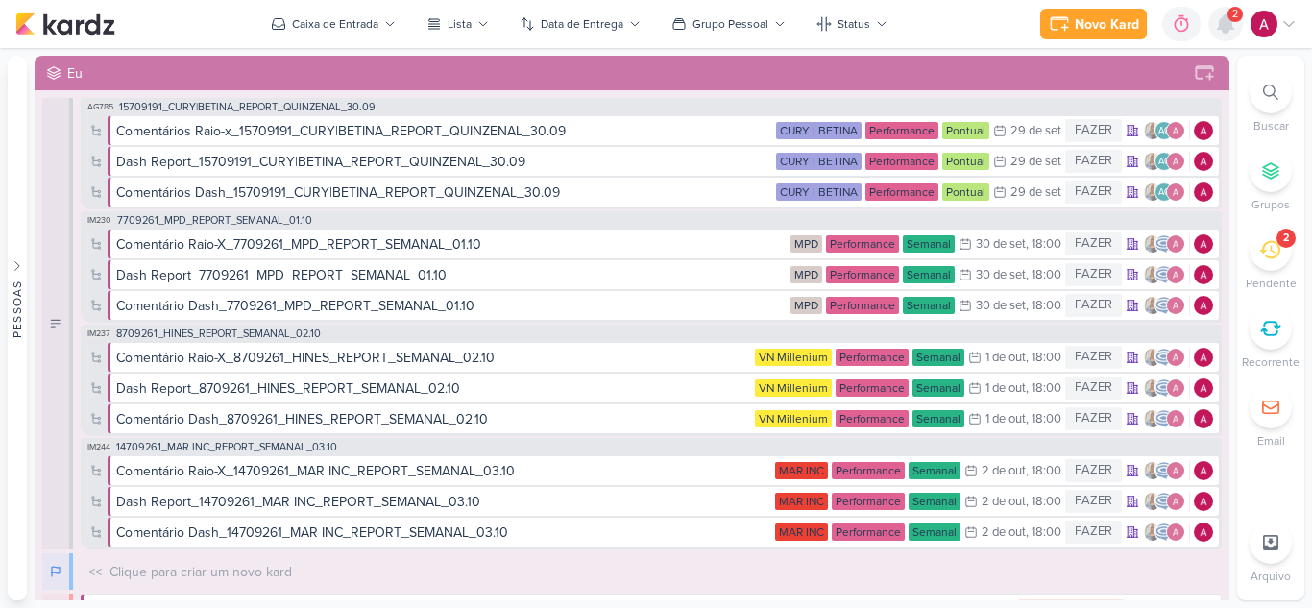
click at [1220, 17] on icon at bounding box center [1225, 23] width 23 height 23
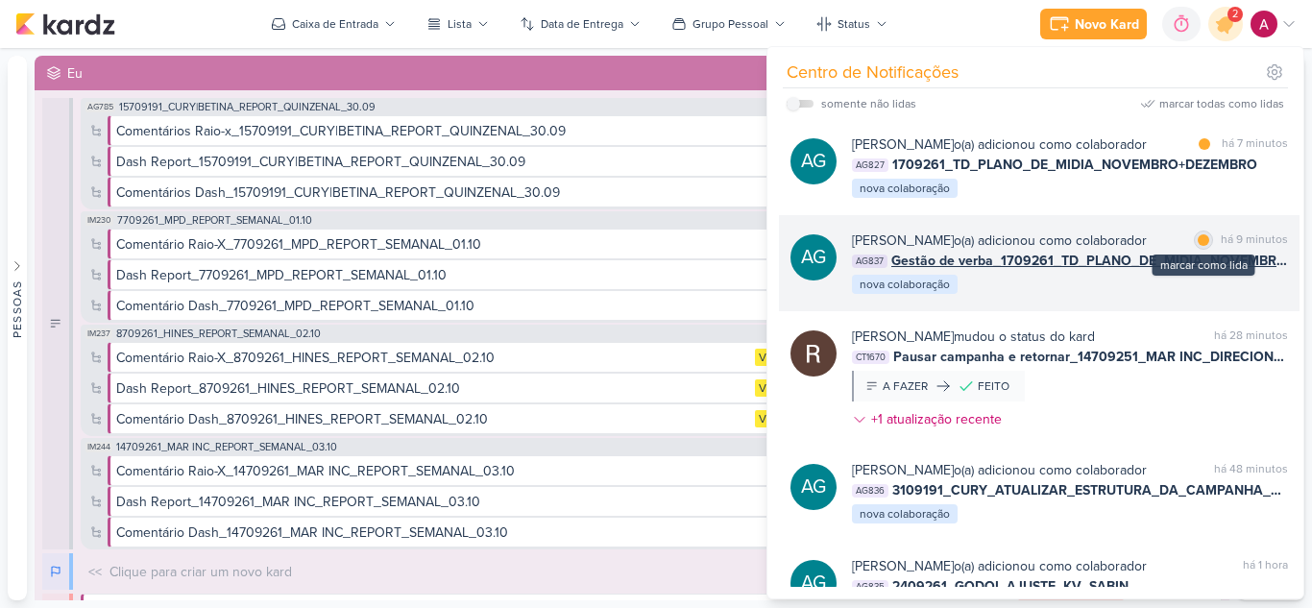
click at [1197, 246] on div at bounding box center [1203, 240] width 12 height 12
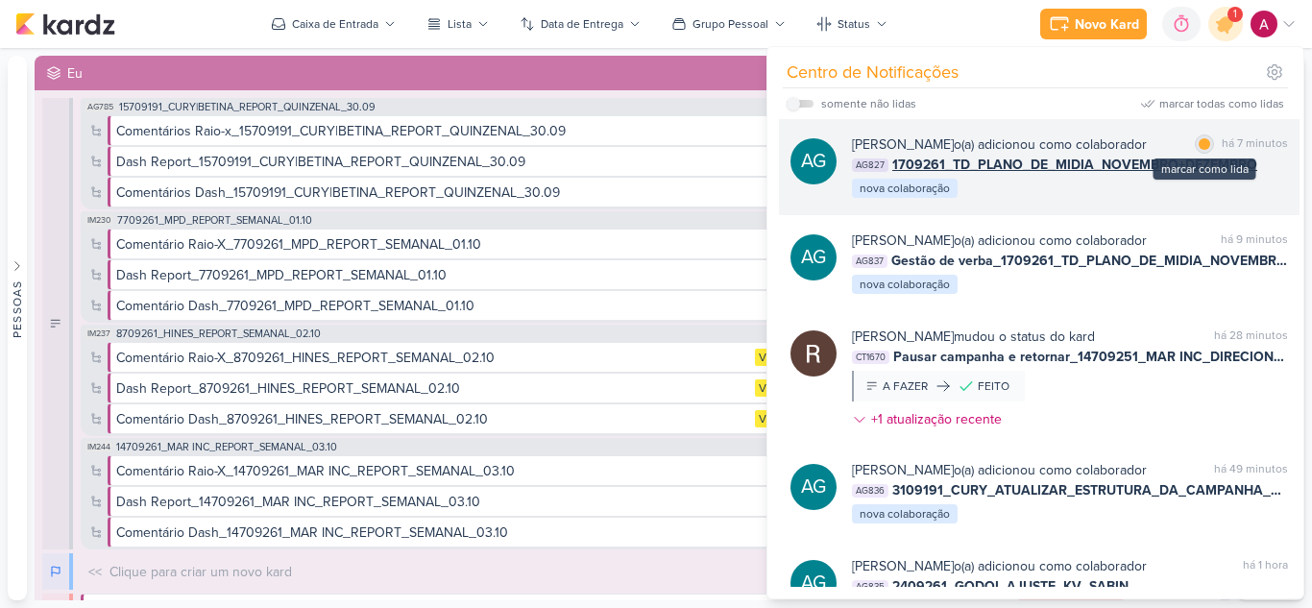
click at [1195, 143] on div "marcar como lida" at bounding box center [1204, 143] width 19 height 19
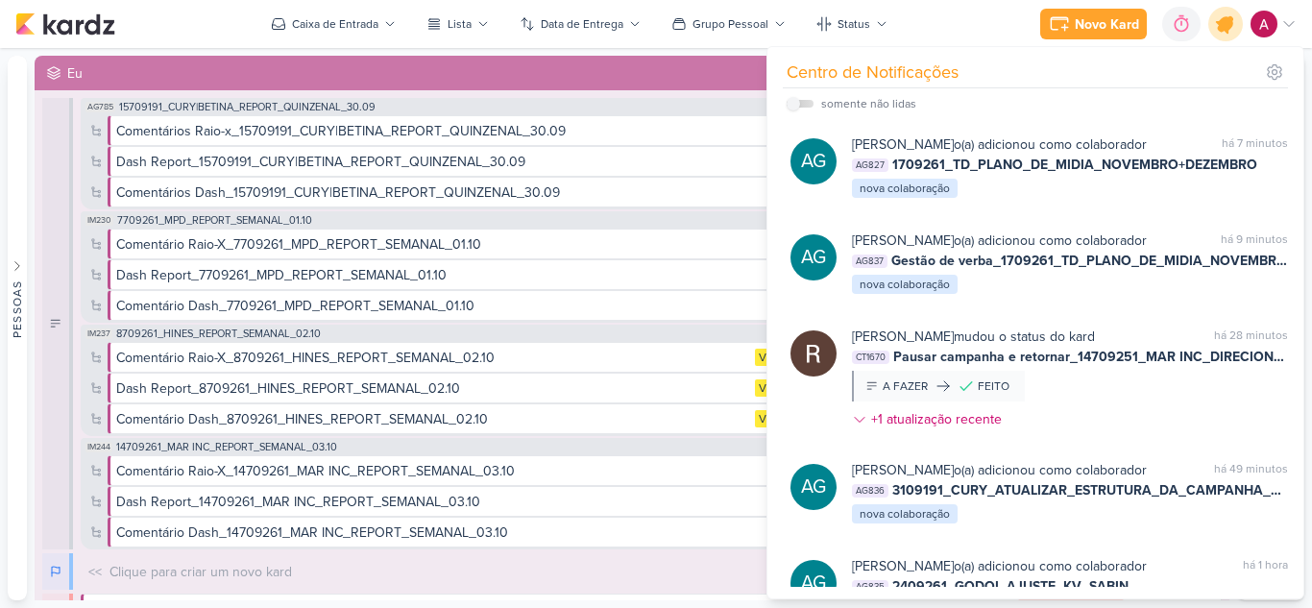
click at [1228, 23] on icon at bounding box center [1225, 23] width 23 height 23
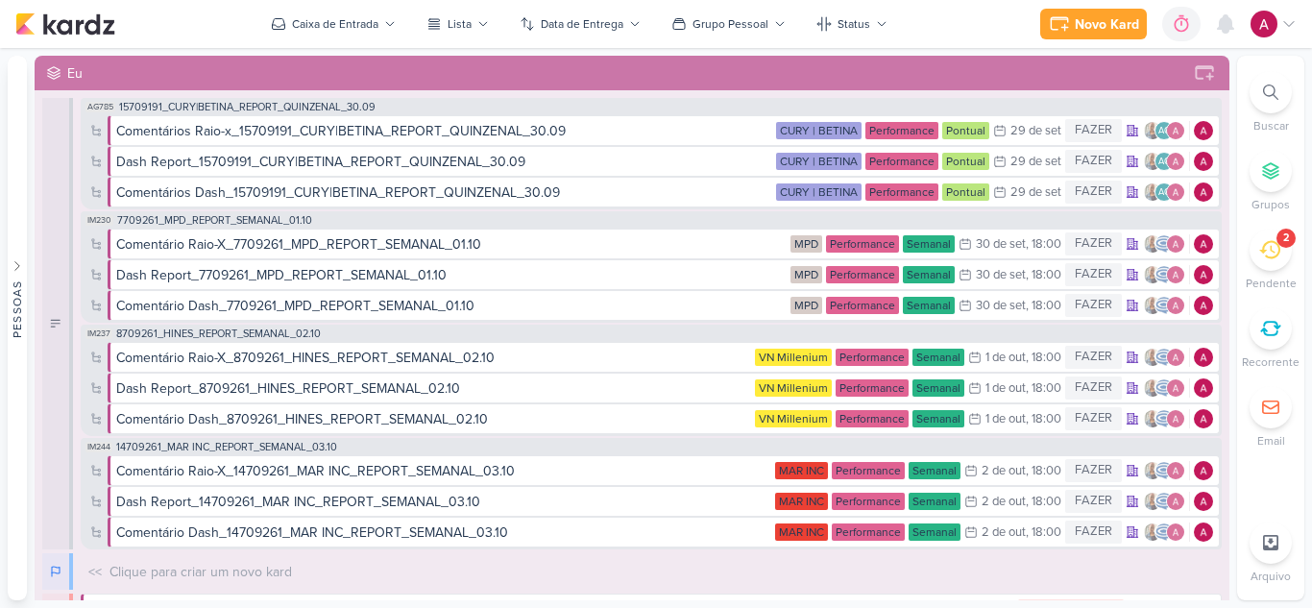
click at [1278, 102] on div at bounding box center [1270, 92] width 42 height 42
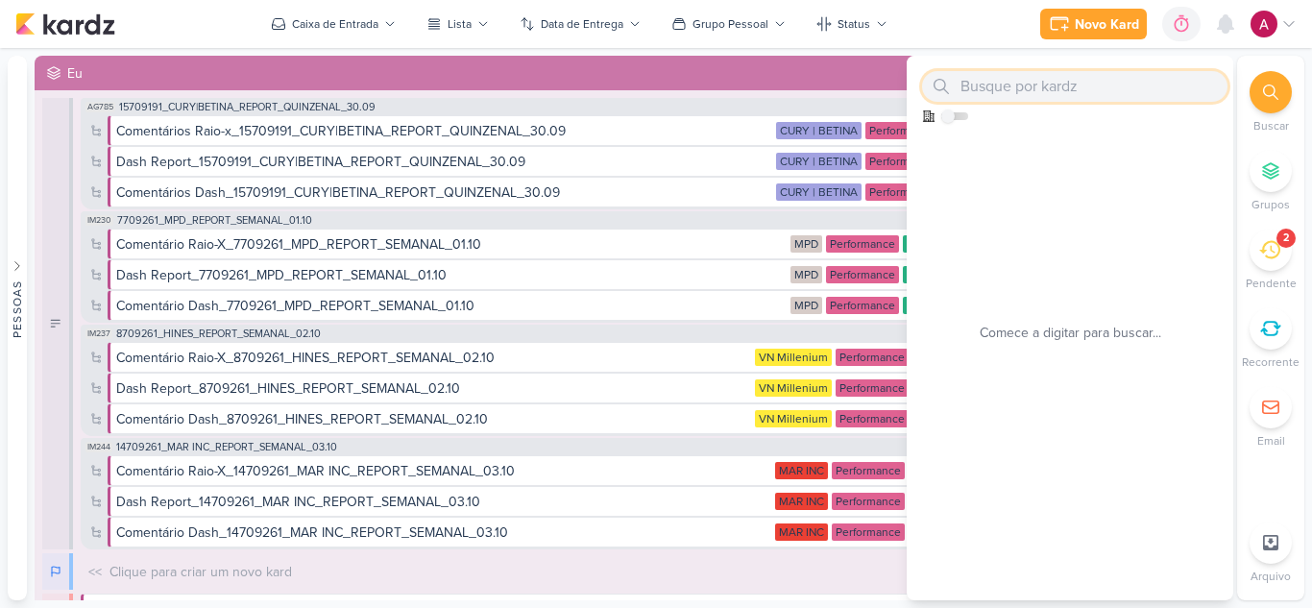
paste input "2409261"
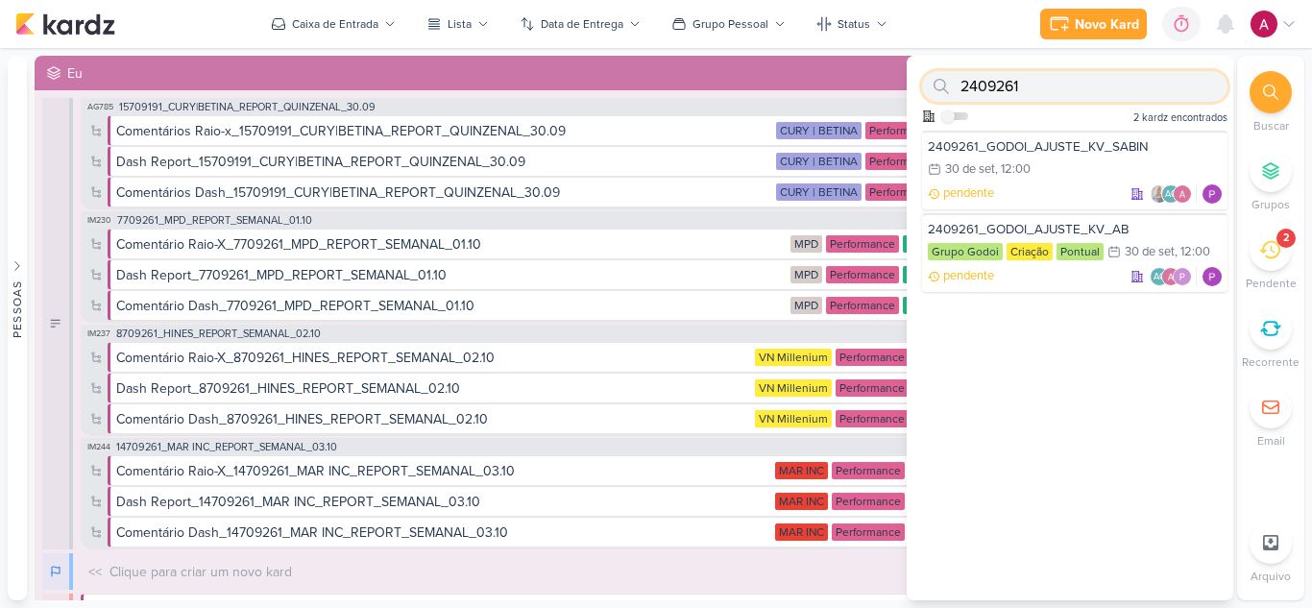
type input "2409261"
click at [1227, 34] on icon at bounding box center [1225, 23] width 23 height 23
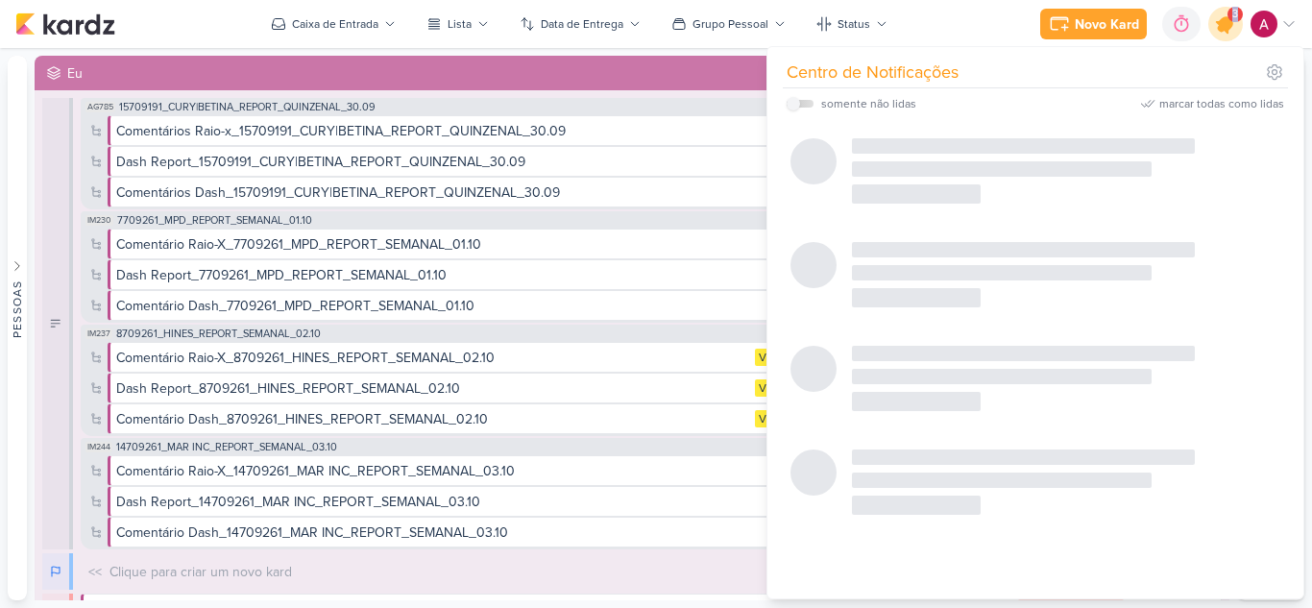
click at [1227, 34] on icon at bounding box center [1225, 23] width 23 height 23
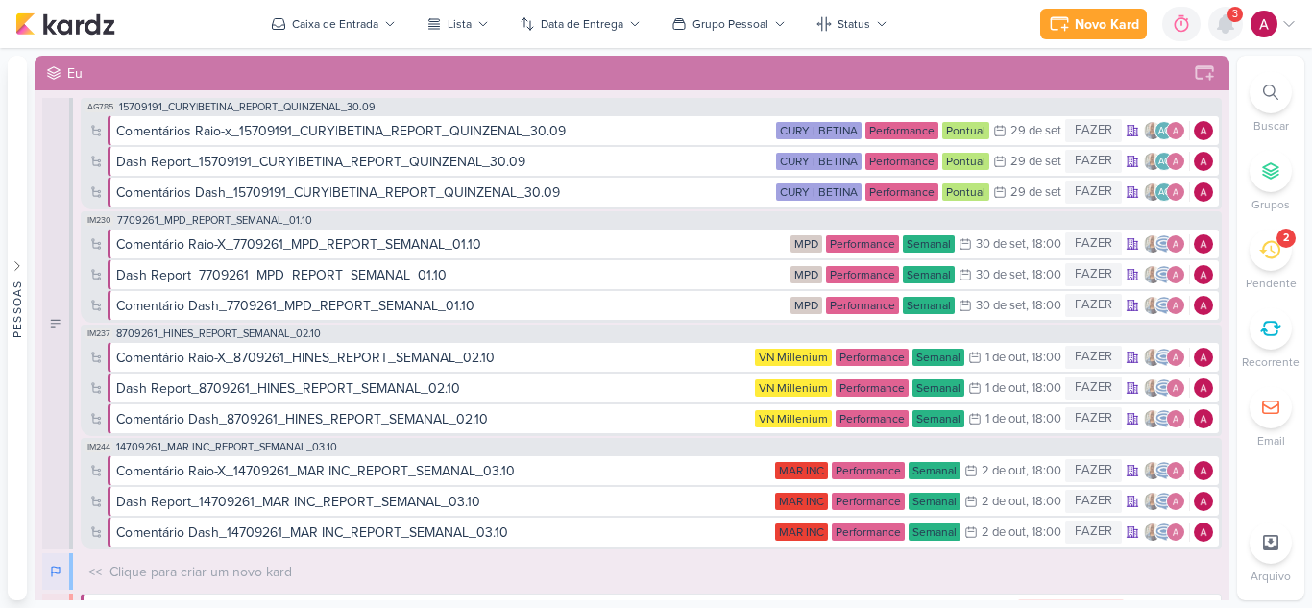
click at [1227, 34] on icon at bounding box center [1225, 23] width 23 height 23
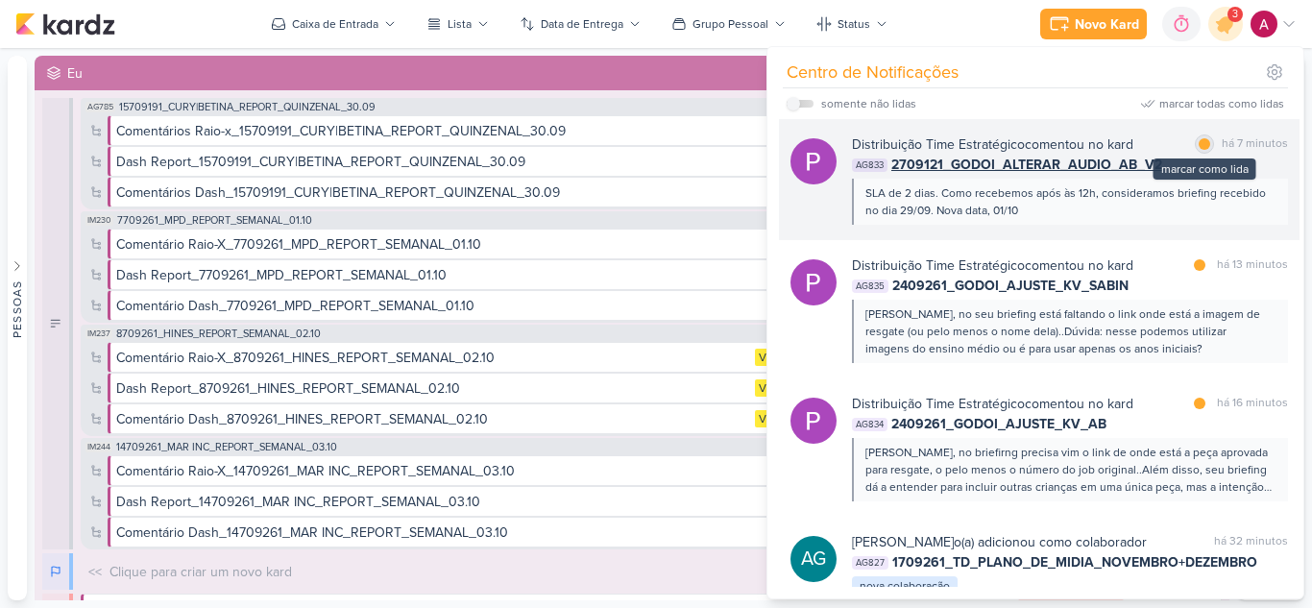
click at [1198, 143] on div at bounding box center [1204, 144] width 12 height 12
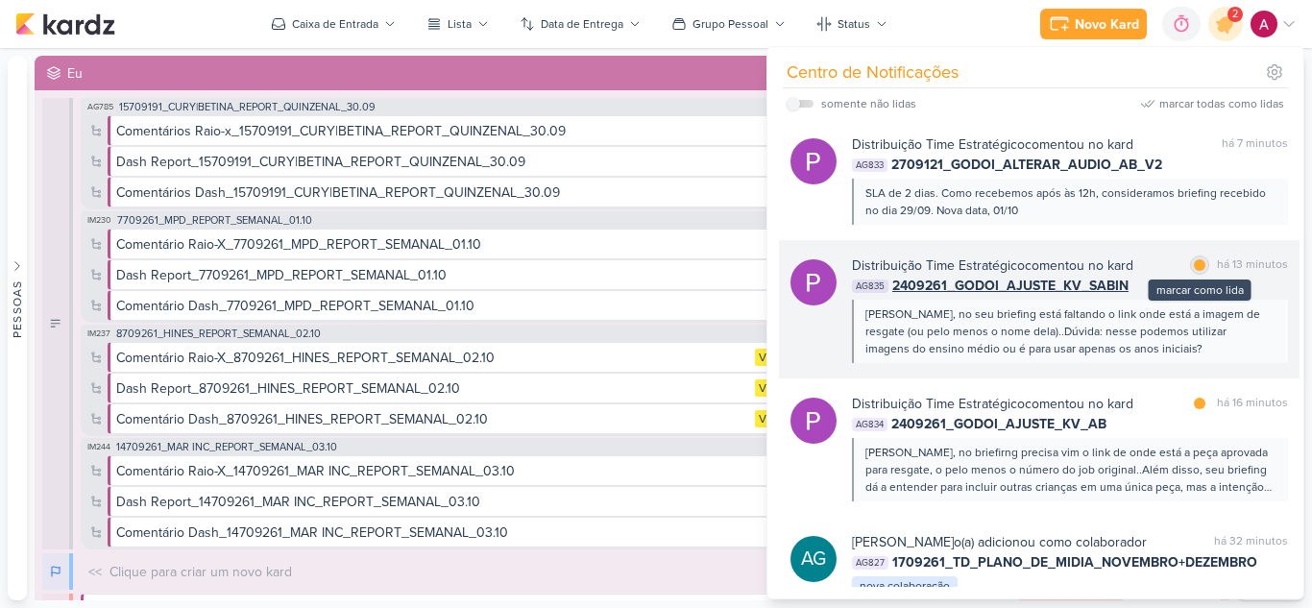
click at [1196, 265] on div at bounding box center [1200, 265] width 12 height 12
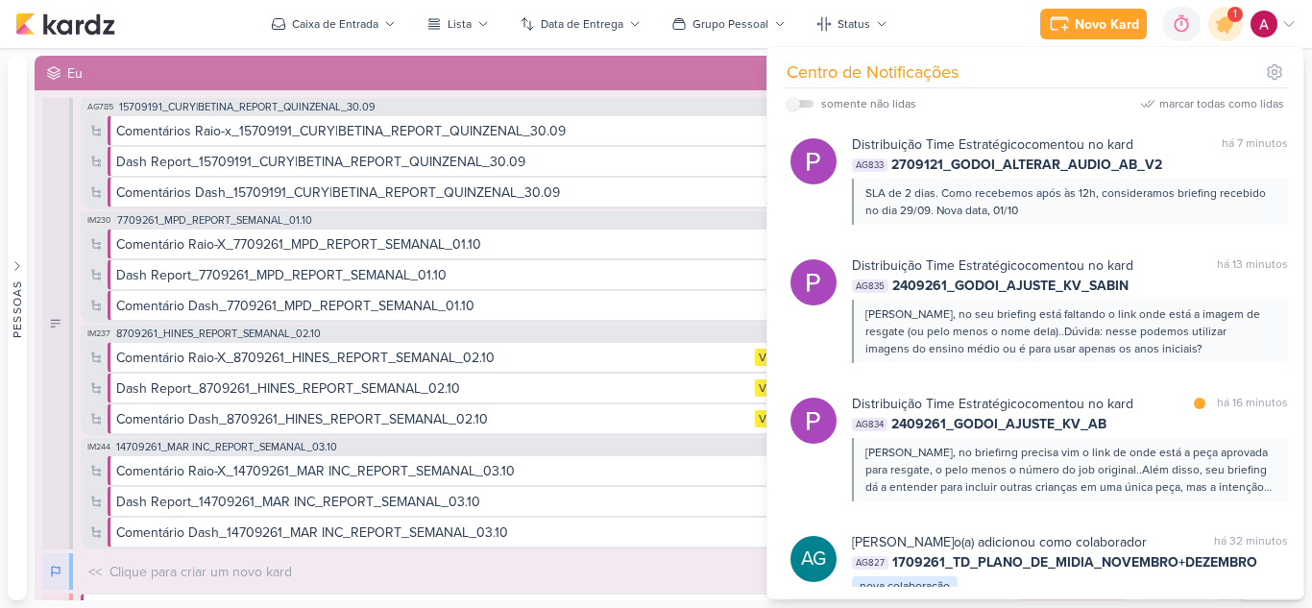
click at [1192, 413] on div "marcar como lida há 16 minutos" at bounding box center [1239, 404] width 98 height 20
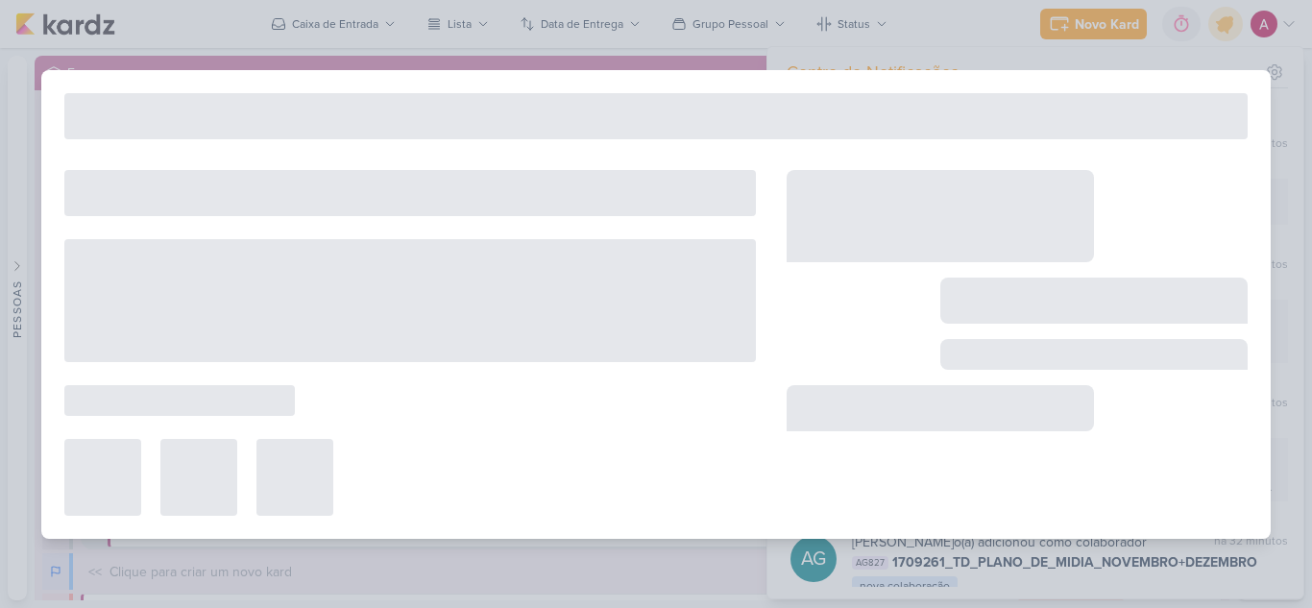
type input "2409261_GODOI_AJUSTE_KV_AB"
type input "30 de setembro de 2025 às 12:00"
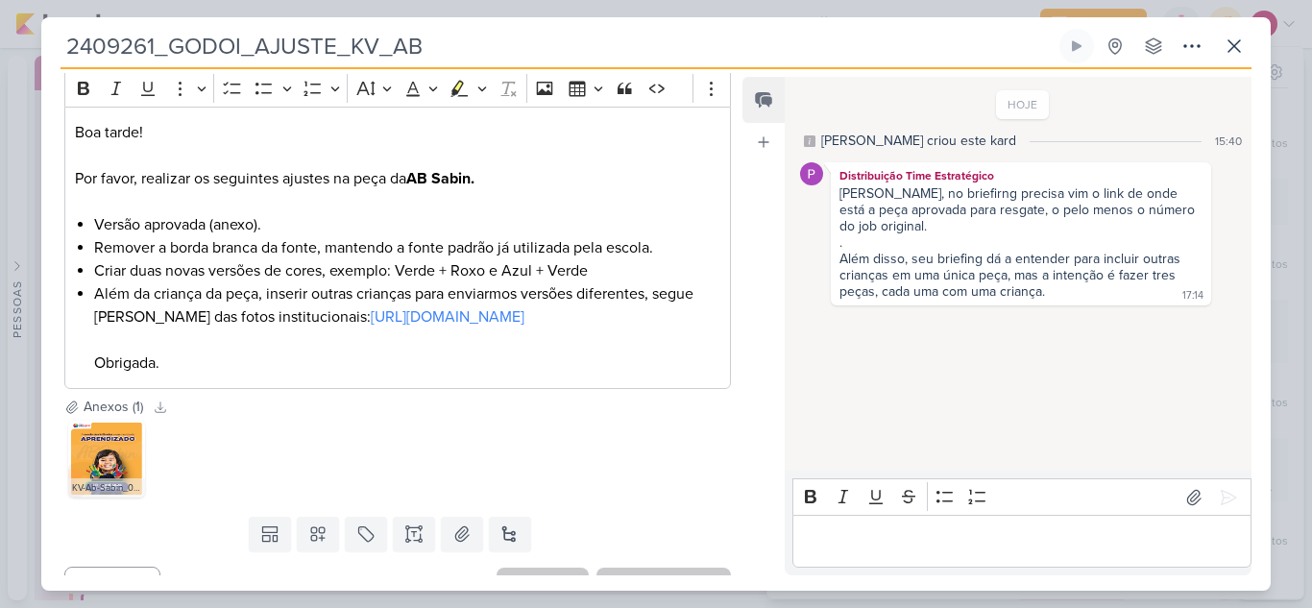
scroll to position [0, 0]
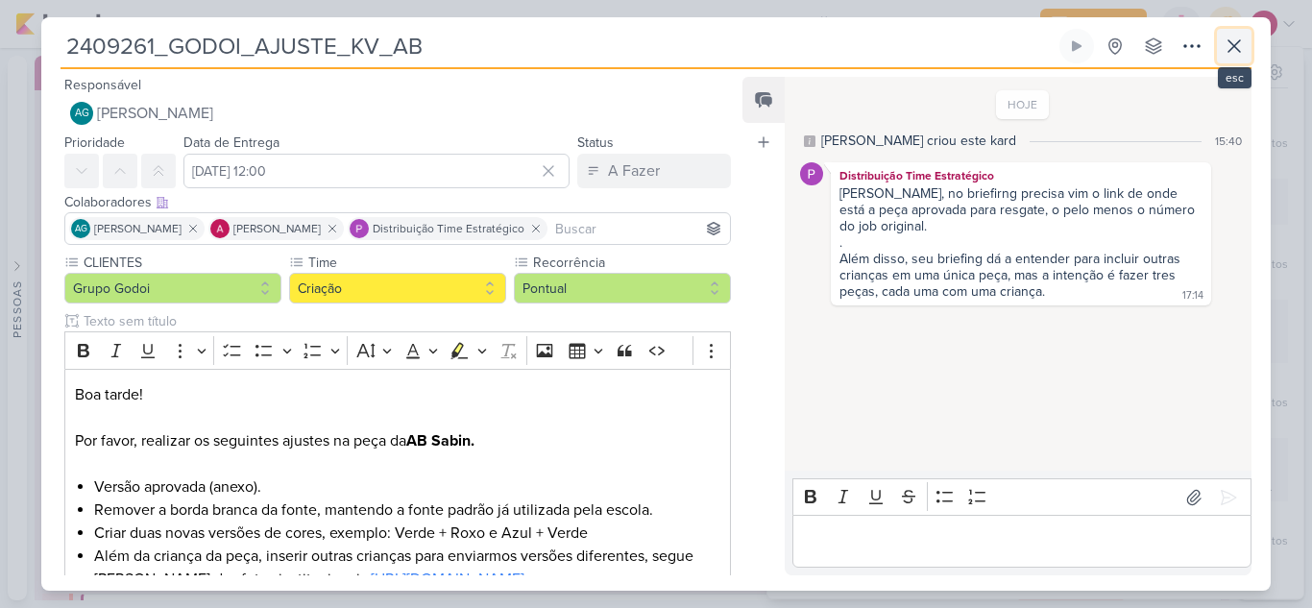
click at [1238, 41] on icon at bounding box center [1234, 46] width 12 height 12
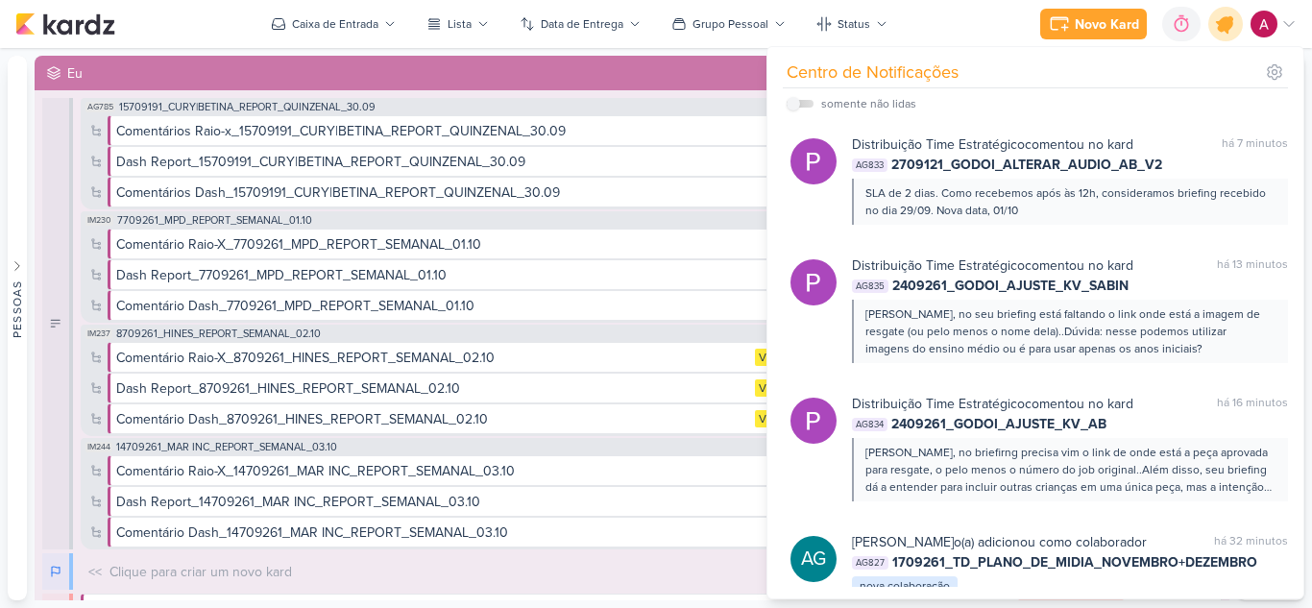
click at [1232, 33] on icon at bounding box center [1225, 24] width 33 height 33
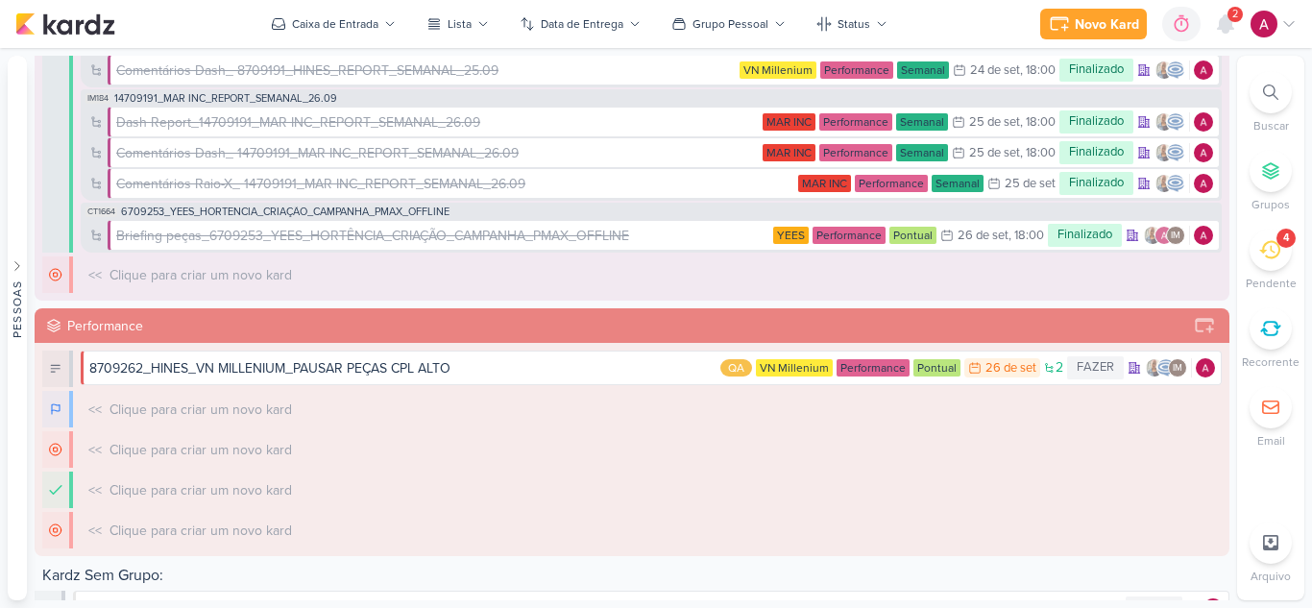
scroll to position [1152, 0]
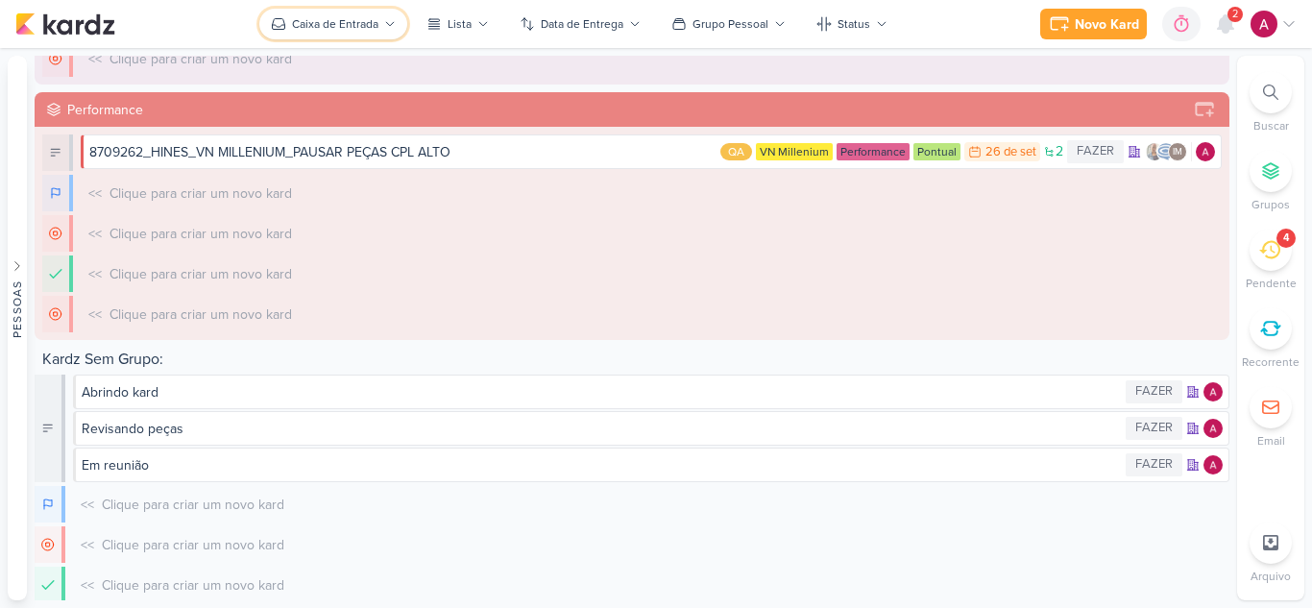
click at [338, 26] on div "Caixa de Entrada" at bounding box center [335, 23] width 86 height 17
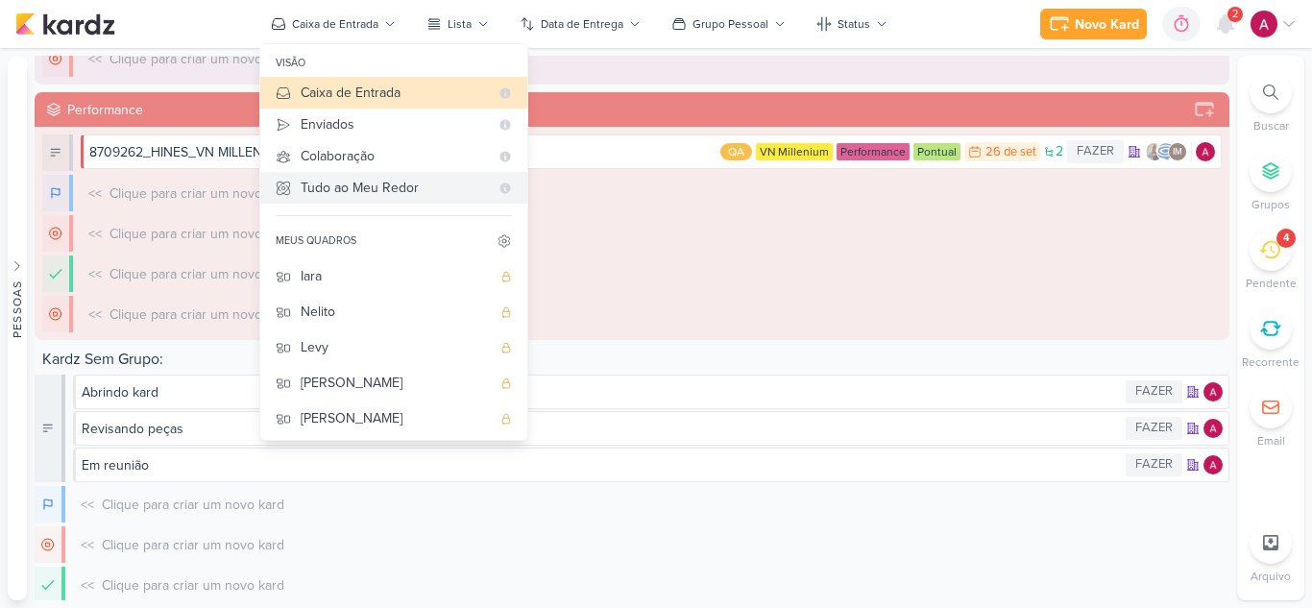
click at [367, 185] on div "Tudo ao Meu Redor" at bounding box center [395, 188] width 188 height 20
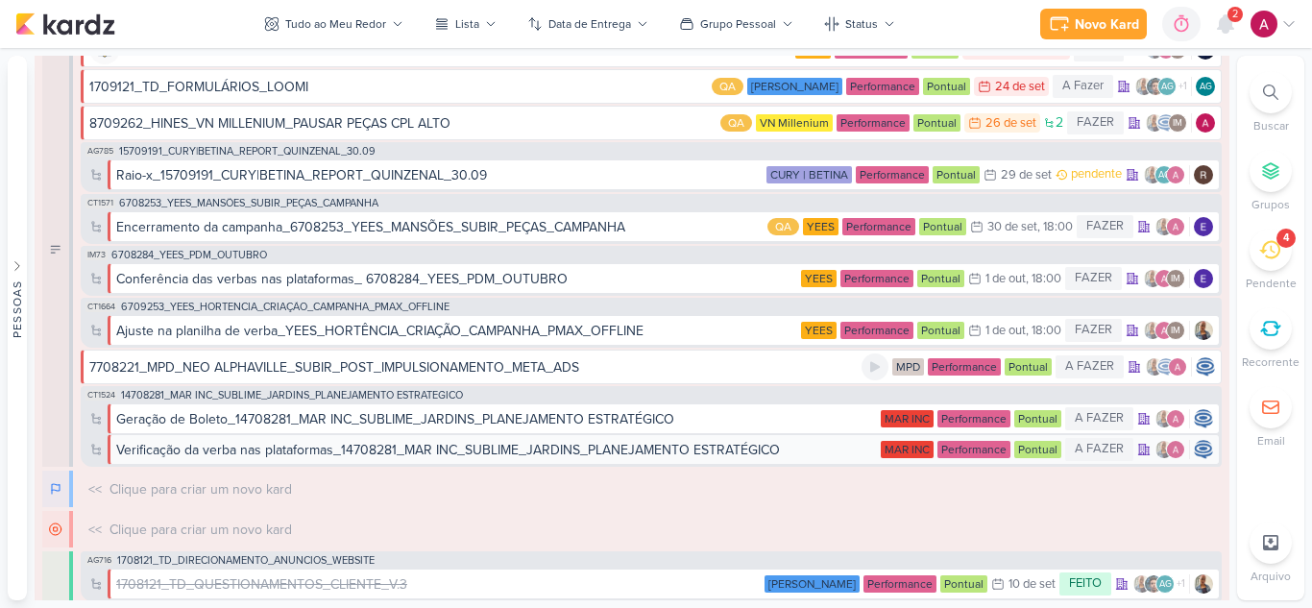
scroll to position [2401, 0]
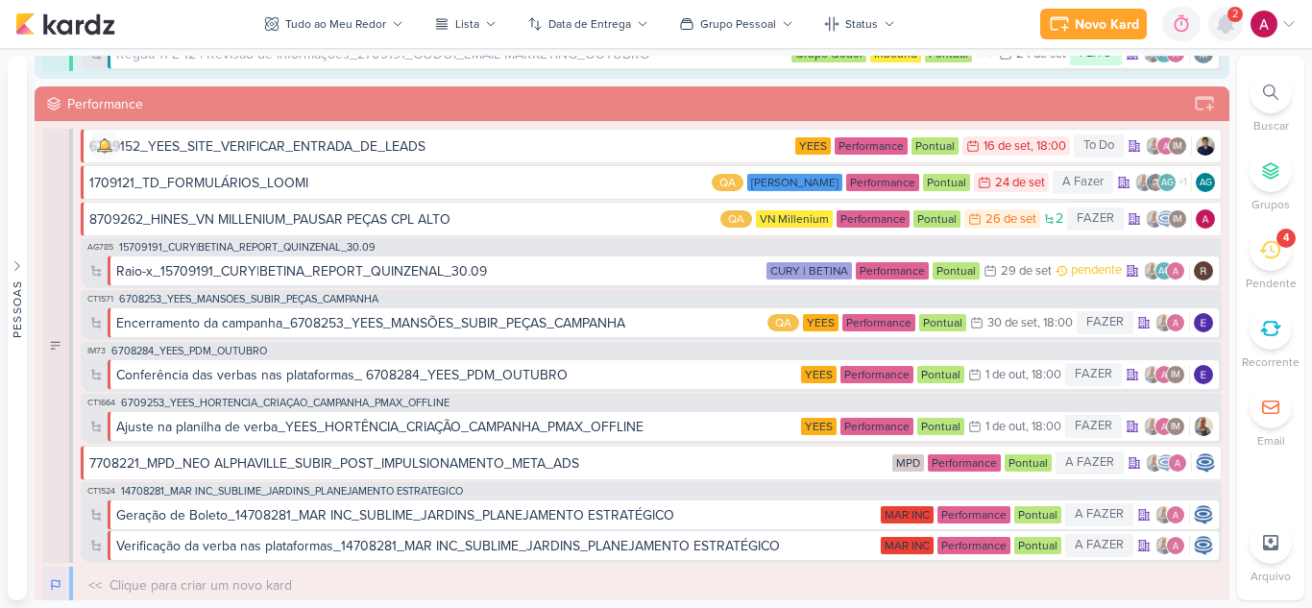
click at [1222, 33] on icon at bounding box center [1225, 23] width 15 height 17
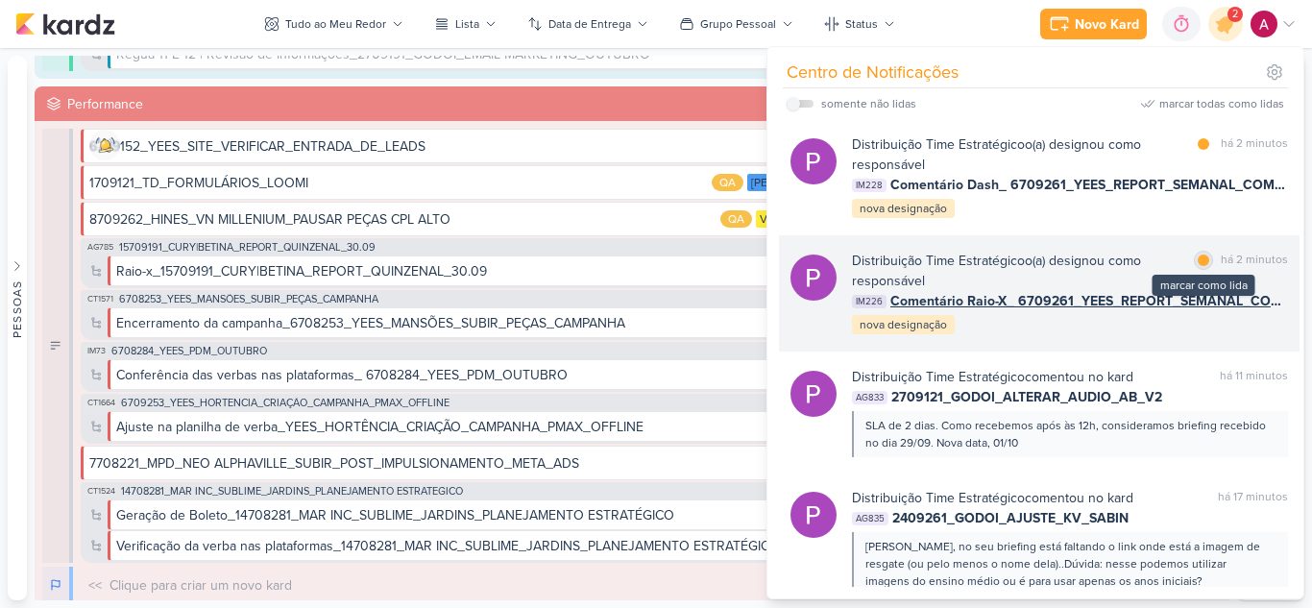
click at [1196, 266] on div "marcar como lida" at bounding box center [1203, 260] width 19 height 19
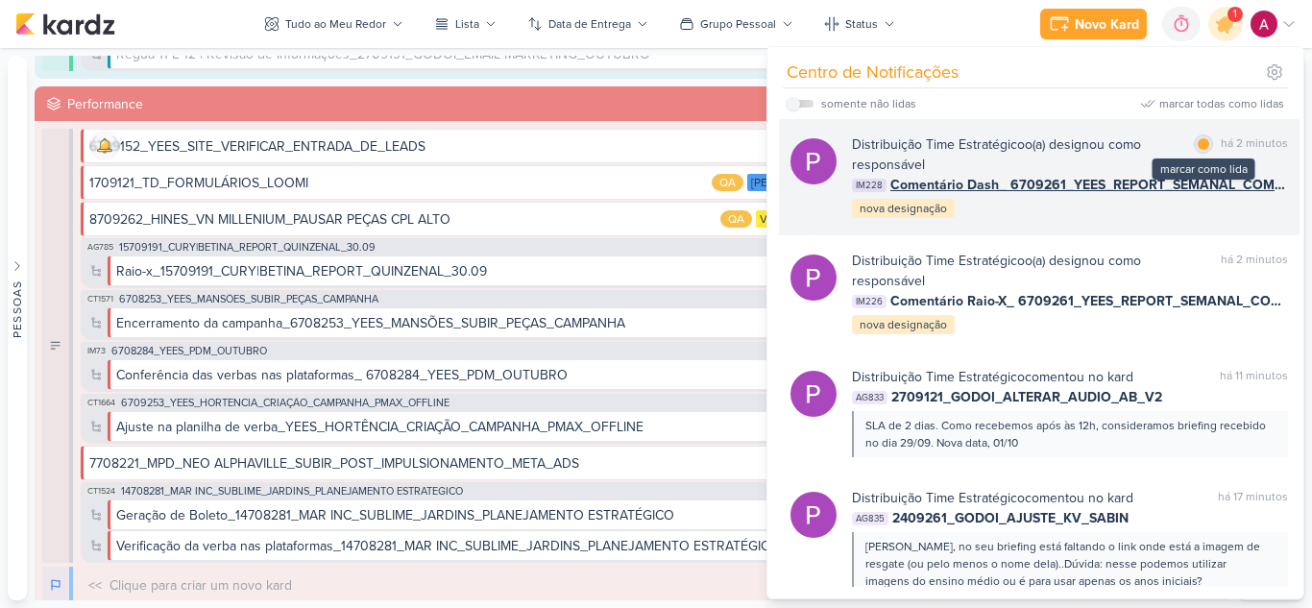
click at [1194, 147] on div "marcar como lida" at bounding box center [1203, 143] width 19 height 19
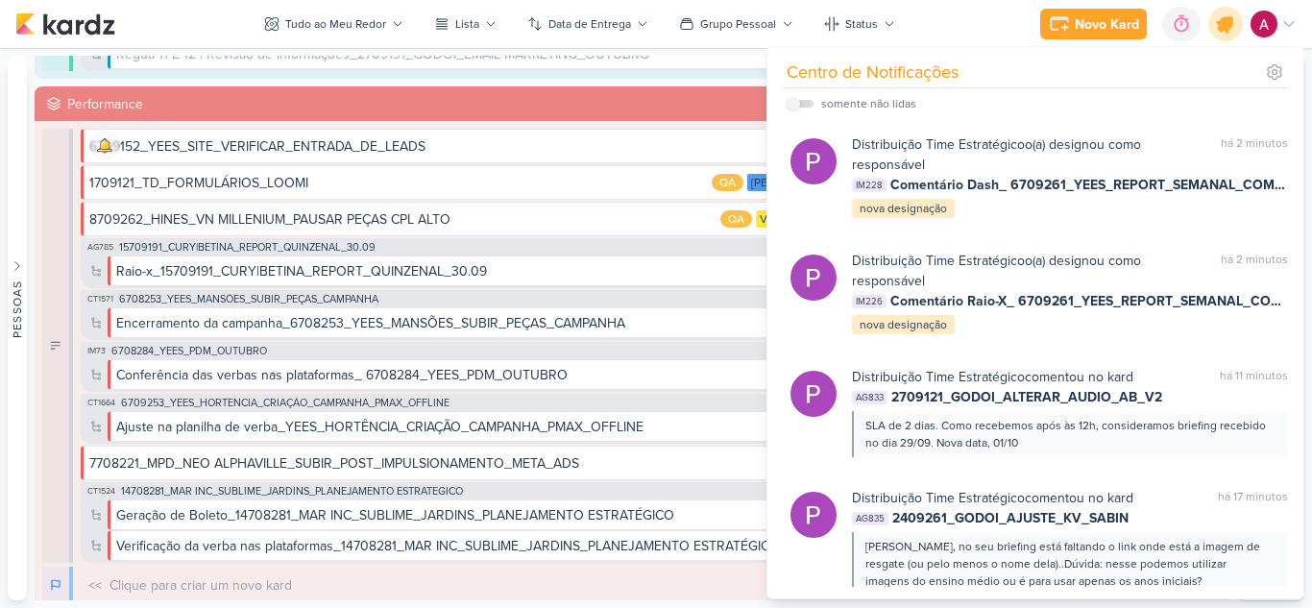
click at [1222, 22] on icon at bounding box center [1225, 23] width 23 height 23
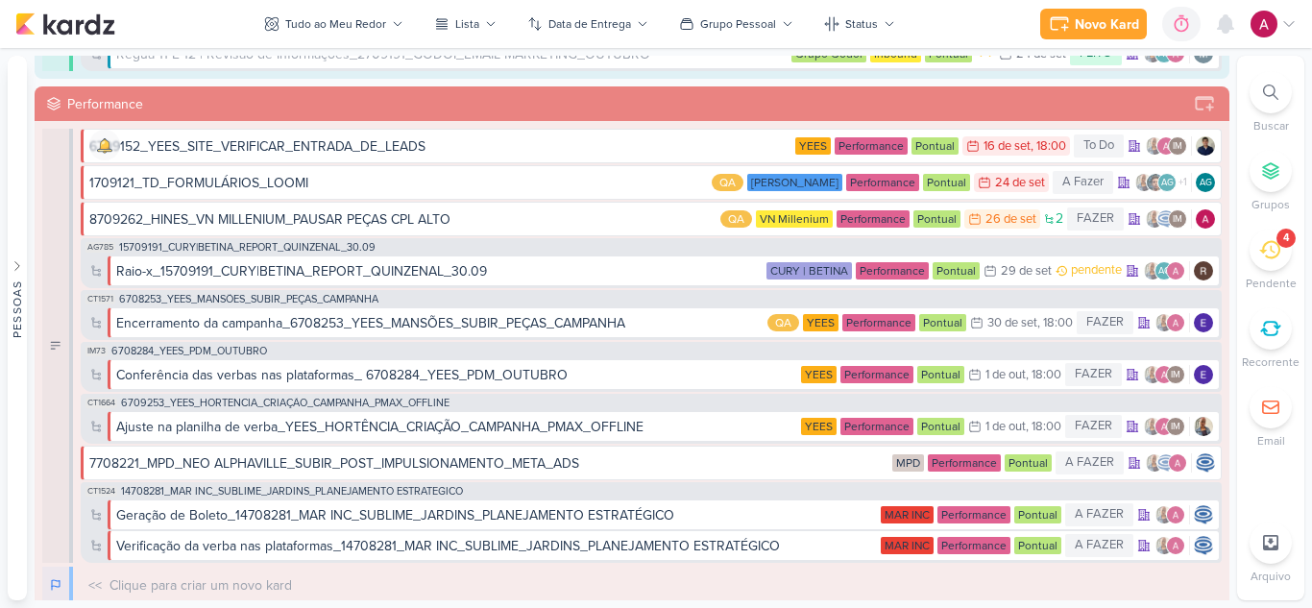
click at [1264, 239] on icon at bounding box center [1269, 249] width 21 height 21
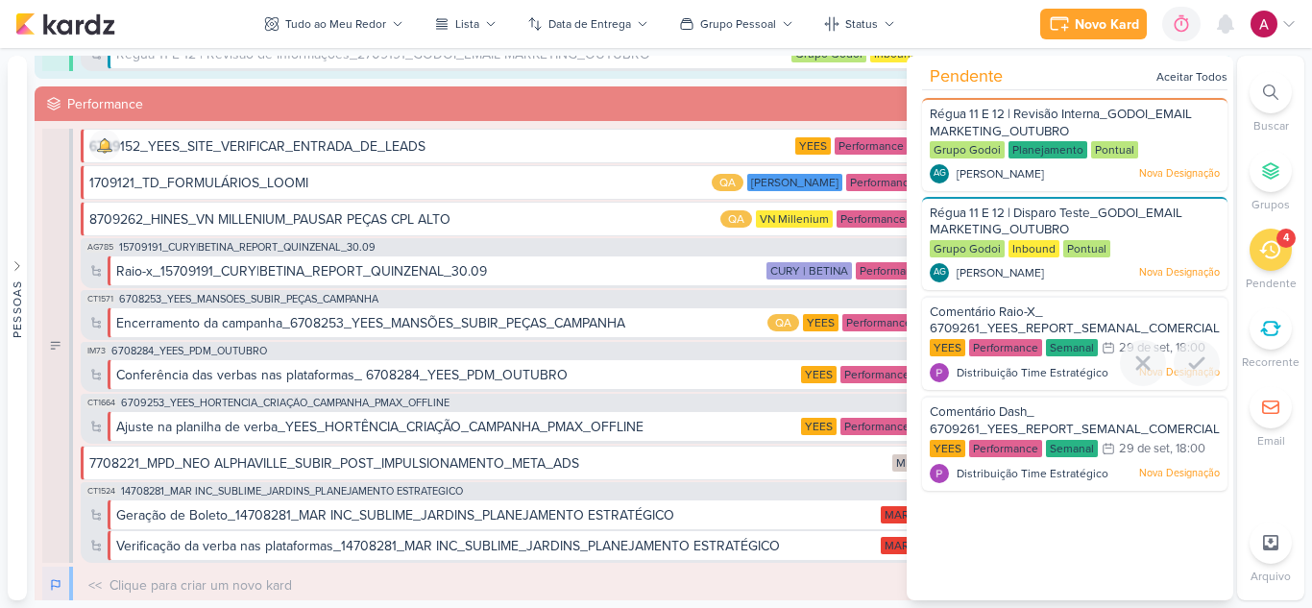
click at [1055, 313] on div "Comentário Raio-X_ 6709261_YEES_REPORT_SEMANAL_COMERCIAL_30.09" at bounding box center [1075, 321] width 290 height 36
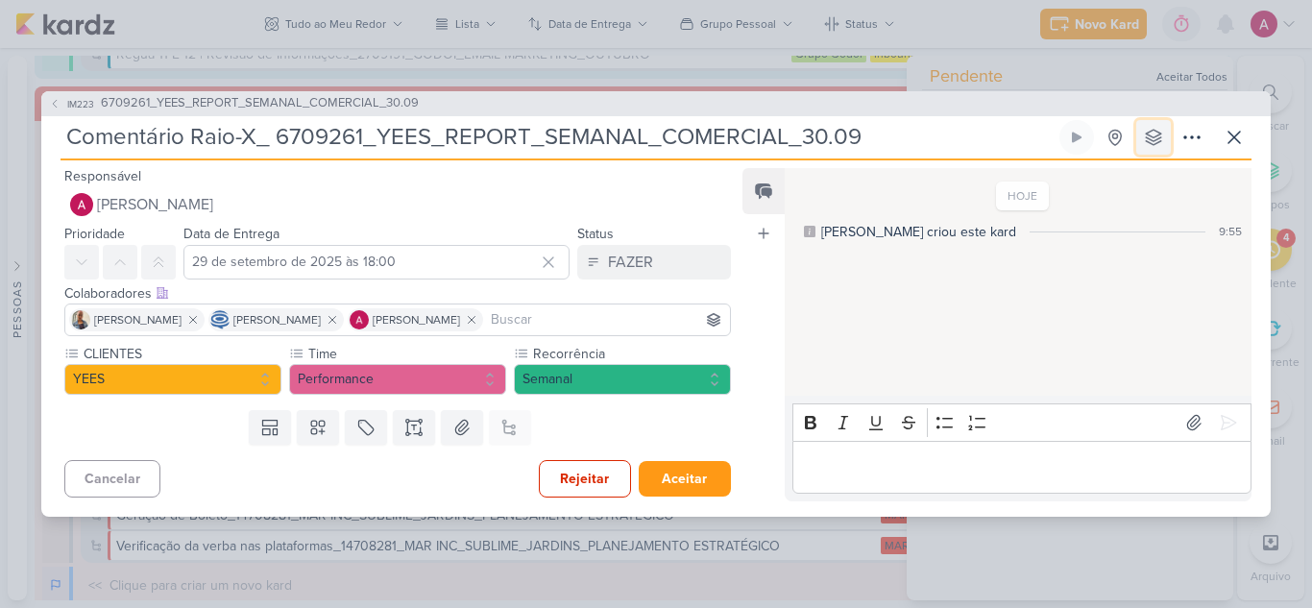
click at [1145, 122] on button at bounding box center [1153, 137] width 35 height 35
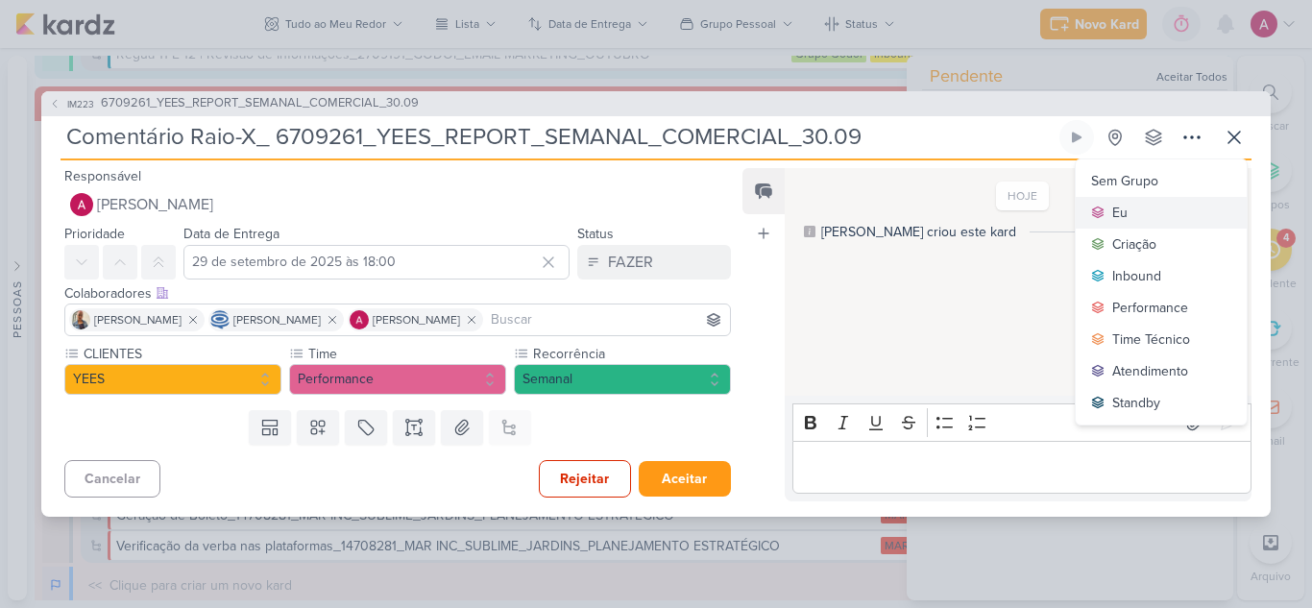
click at [1144, 206] on button "Eu" at bounding box center [1160, 213] width 171 height 32
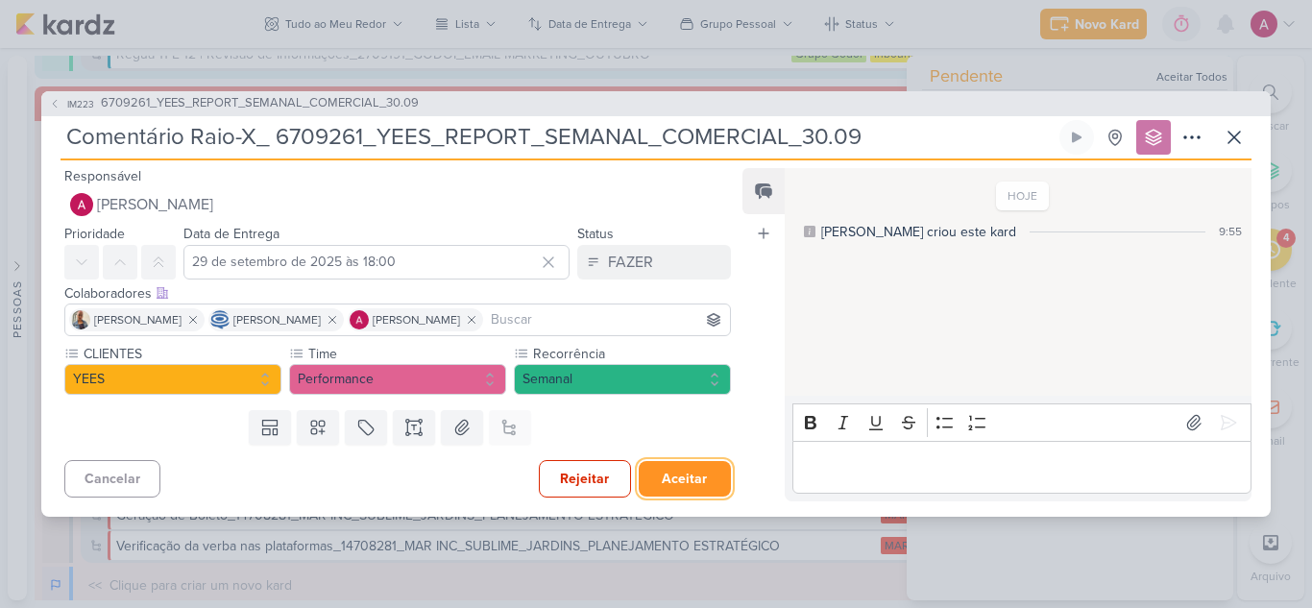
click at [675, 483] on button "Aceitar" at bounding box center [685, 479] width 92 height 36
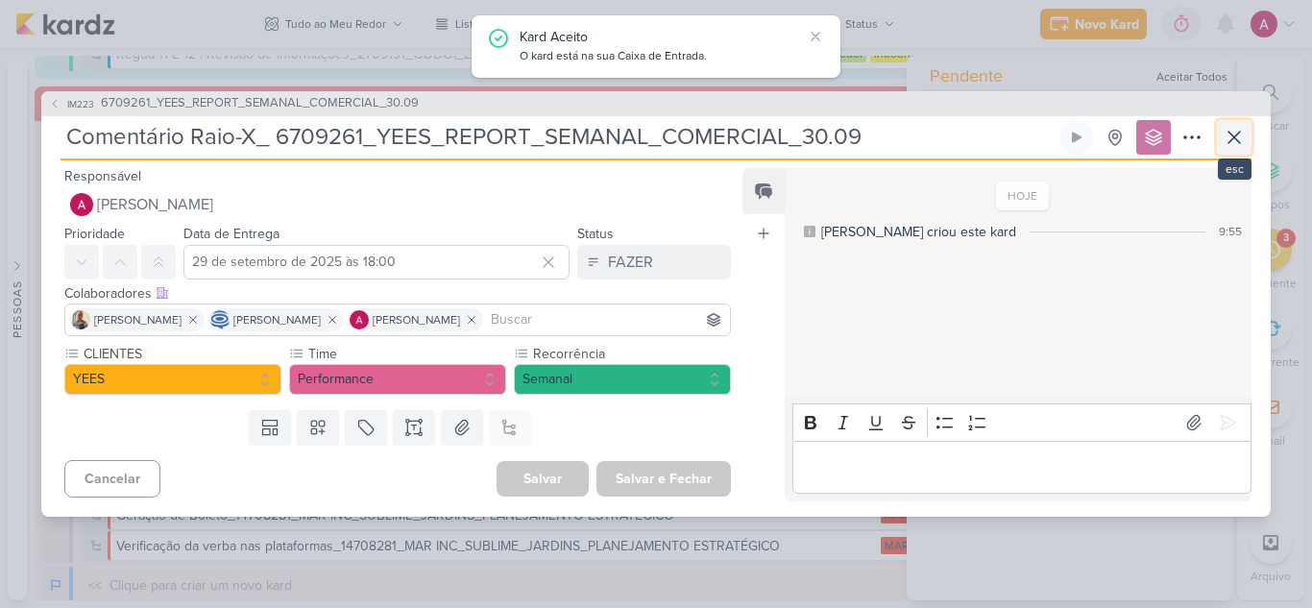
click at [1227, 141] on icon at bounding box center [1233, 137] width 23 height 23
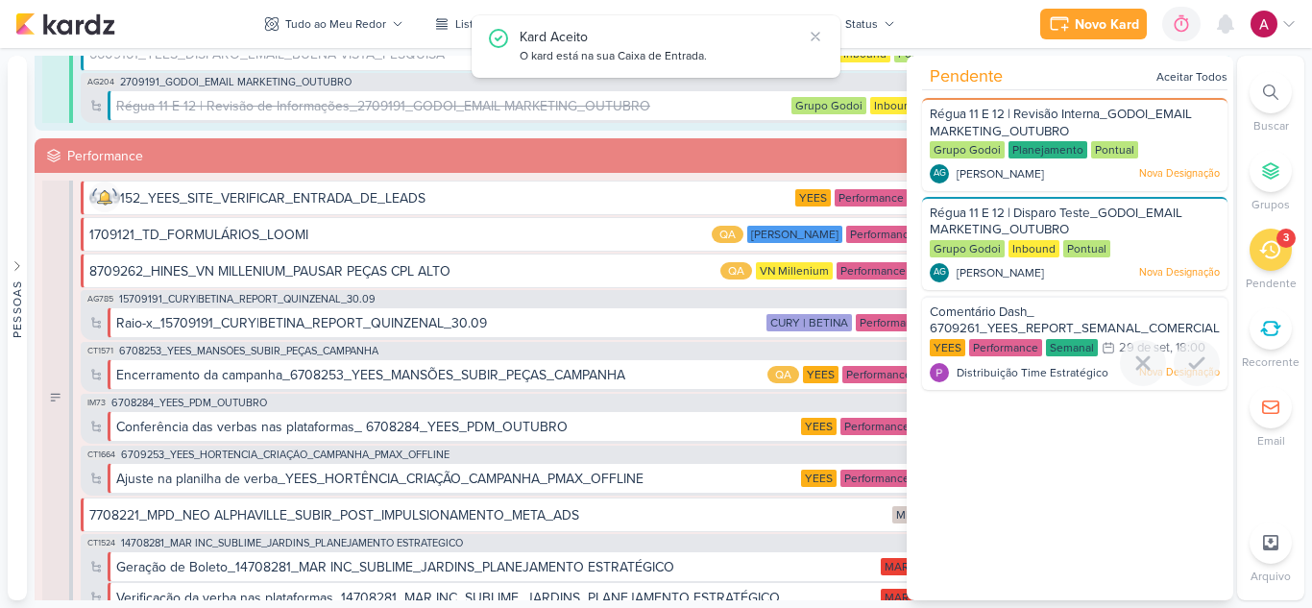
scroll to position [2452, 0]
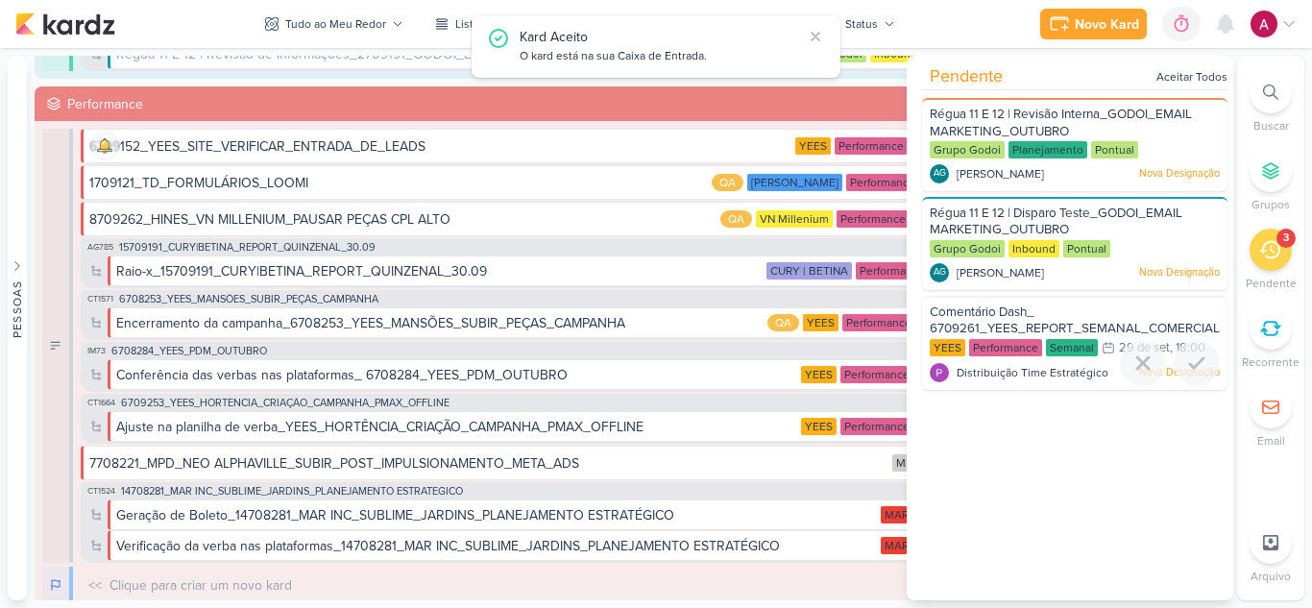
click at [1008, 324] on span "Comentário Dash_ 6709261_YEES_REPORT_SEMANAL_COMERCIAL_30.09" at bounding box center [1095, 320] width 331 height 33
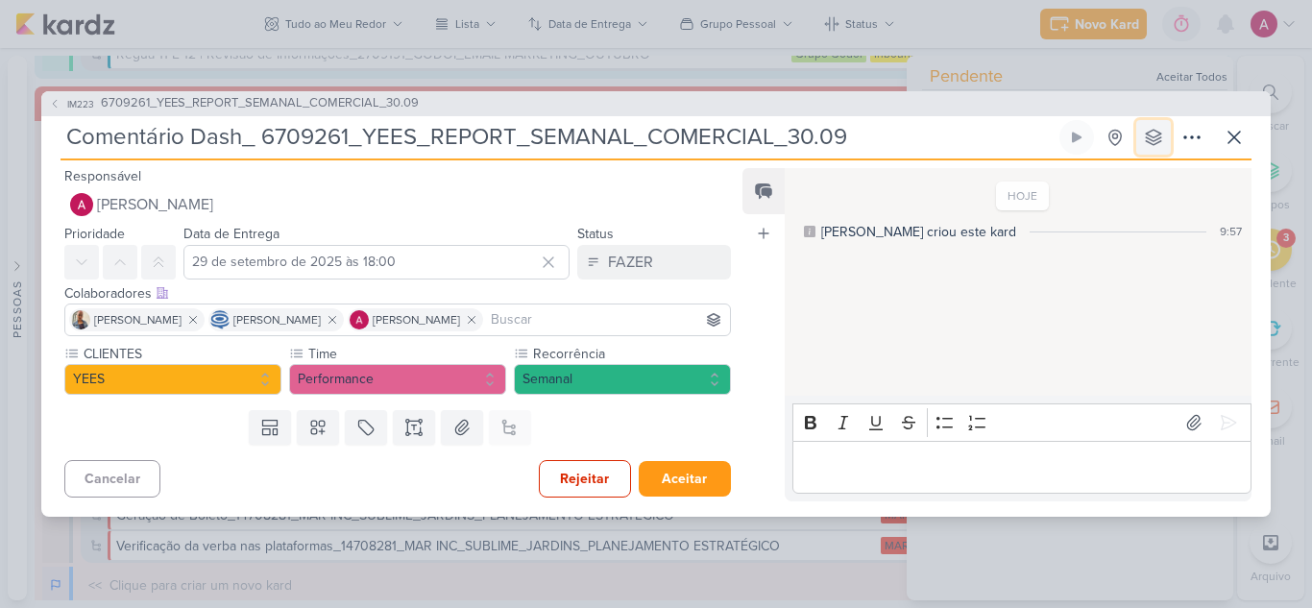
click at [1159, 125] on button at bounding box center [1153, 137] width 35 height 35
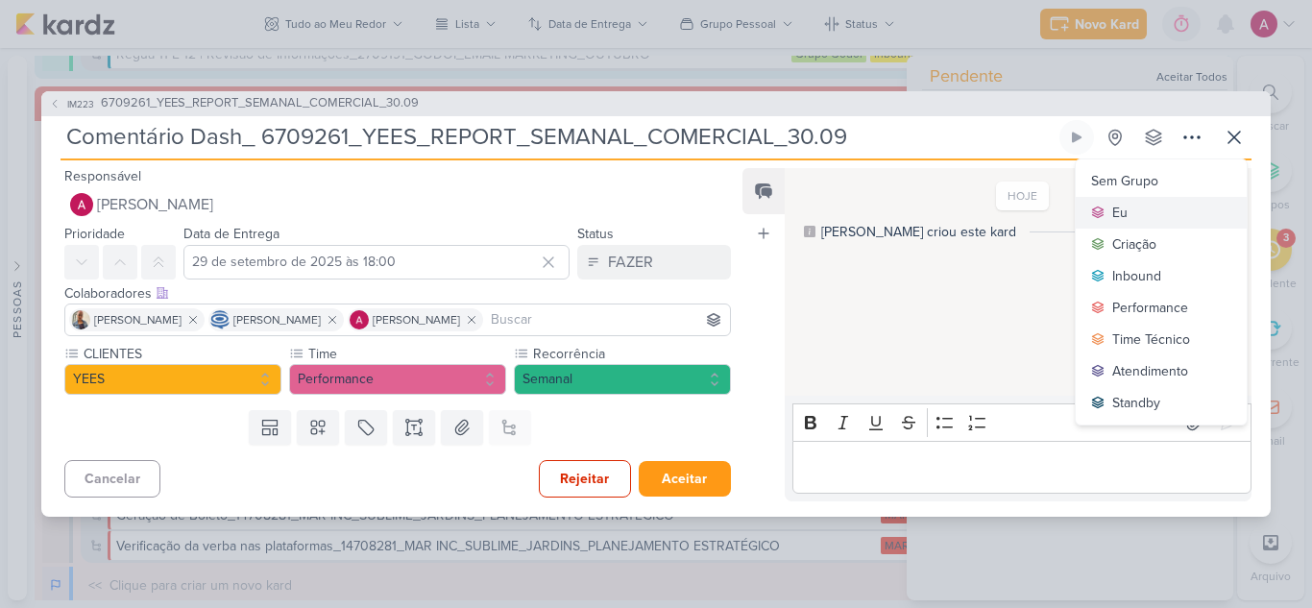
click at [1119, 211] on div "Eu" at bounding box center [1119, 213] width 15 height 20
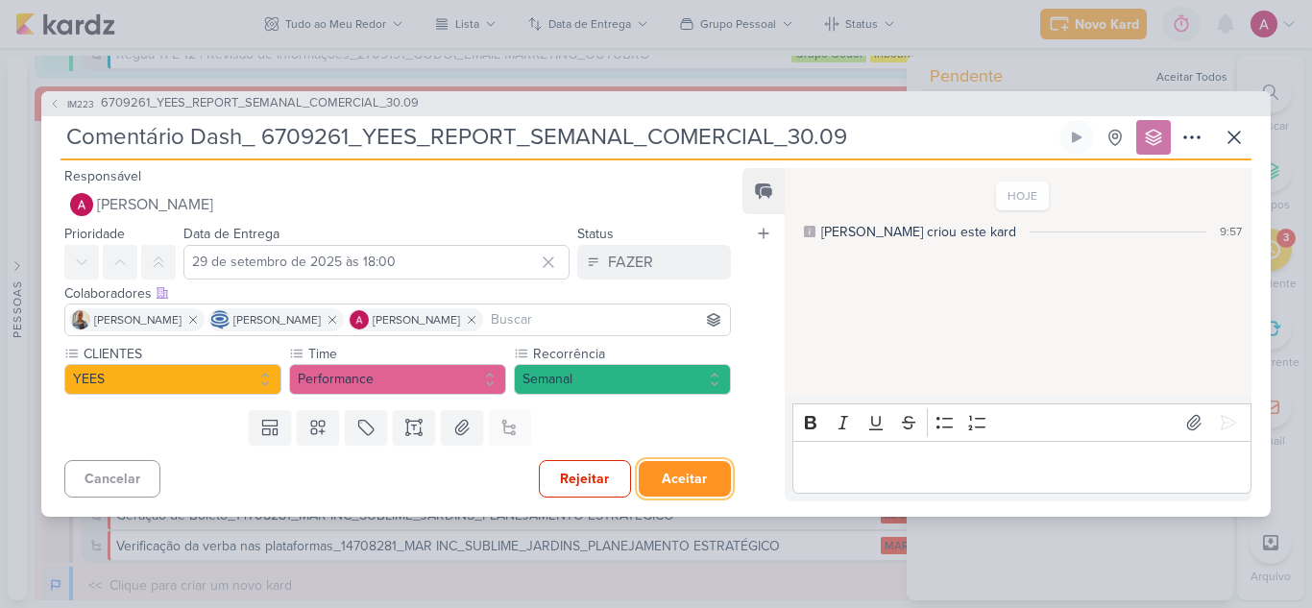
click at [713, 468] on button "Aceitar" at bounding box center [685, 479] width 92 height 36
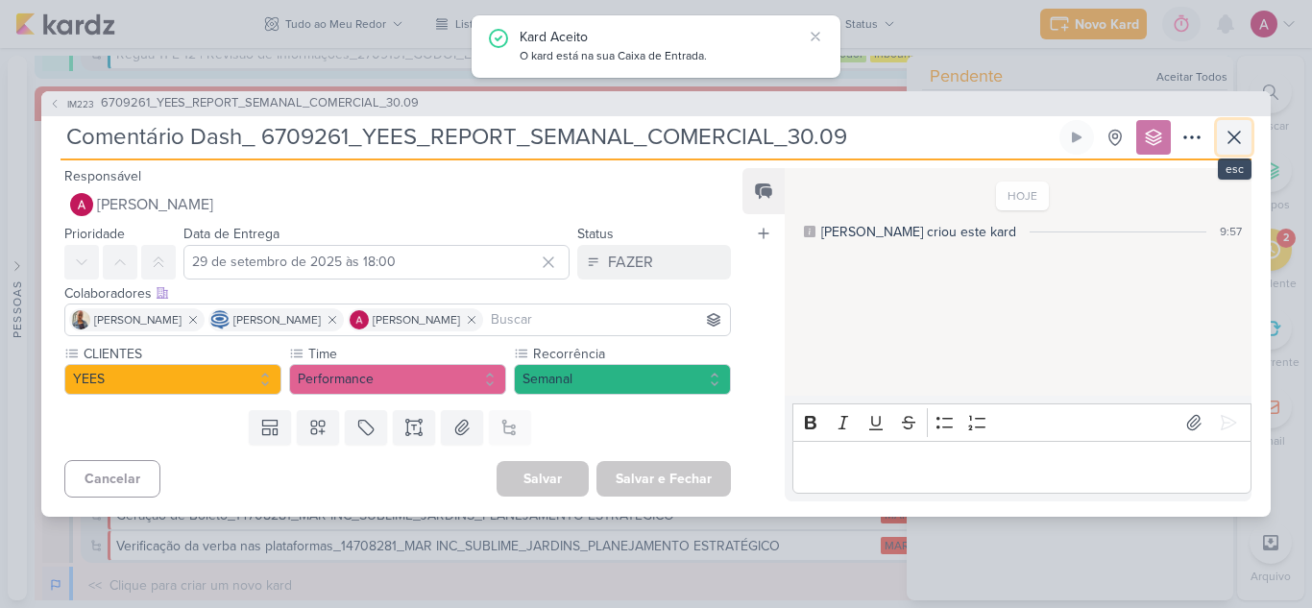
click at [1237, 136] on icon at bounding box center [1233, 137] width 23 height 23
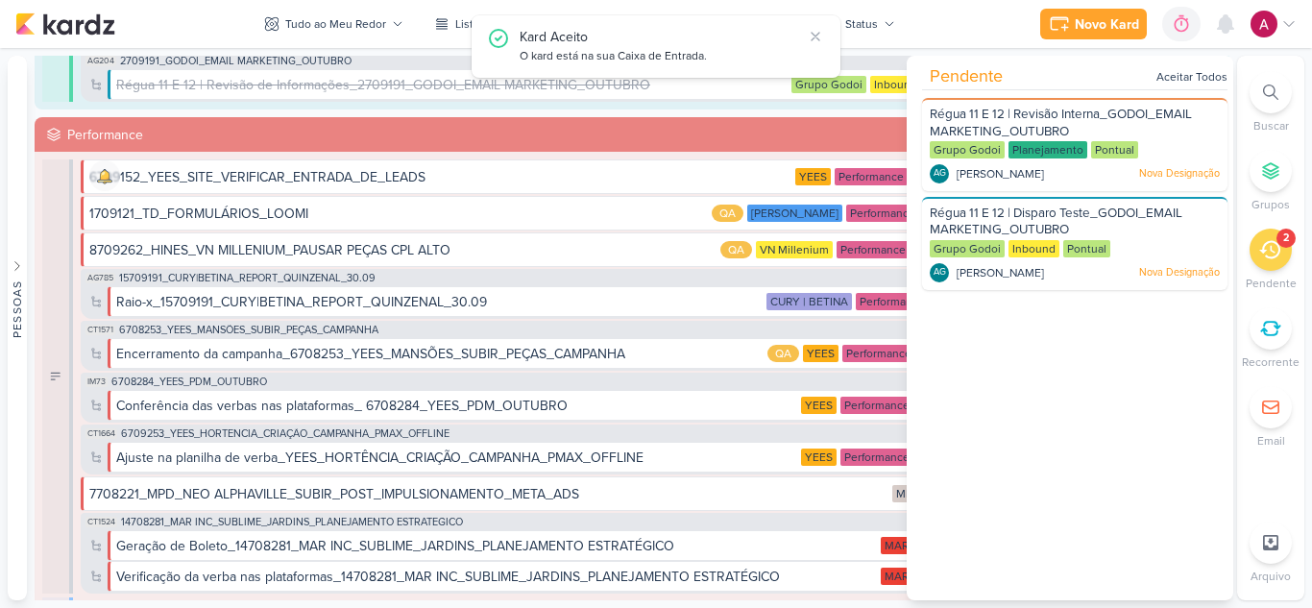
scroll to position [2483, 0]
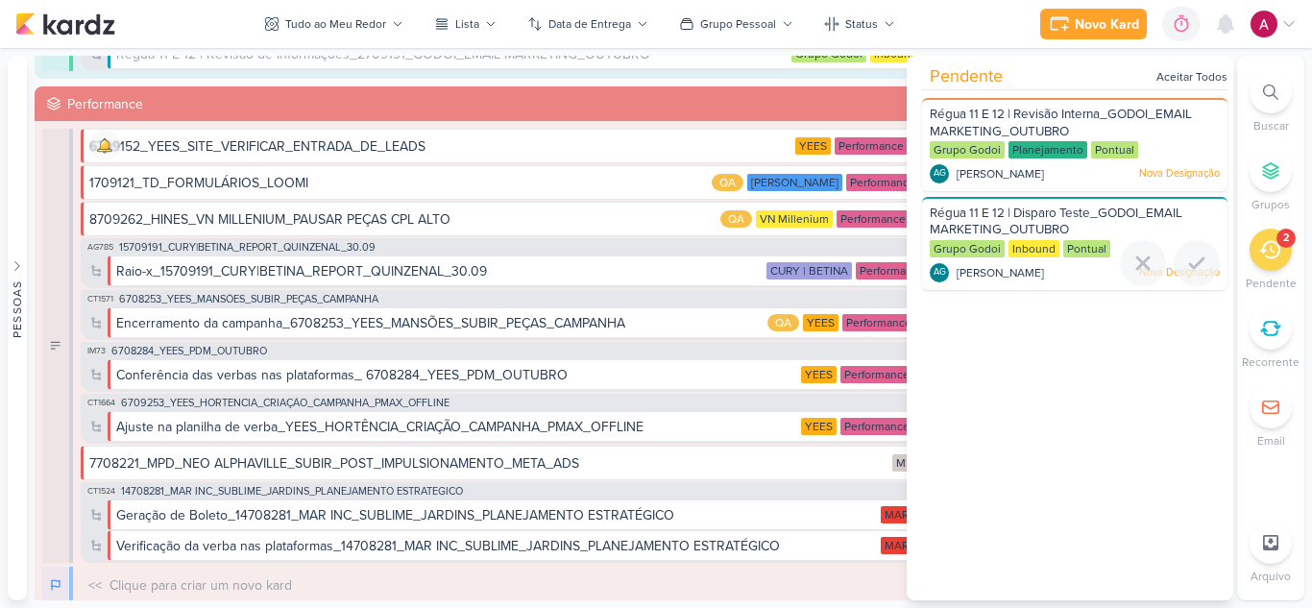
click at [991, 220] on span "Régua 11 E 12 | Disparo Teste_GODOI_EMAIL MARKETING_OUTUBRO" at bounding box center [1056, 221] width 253 height 33
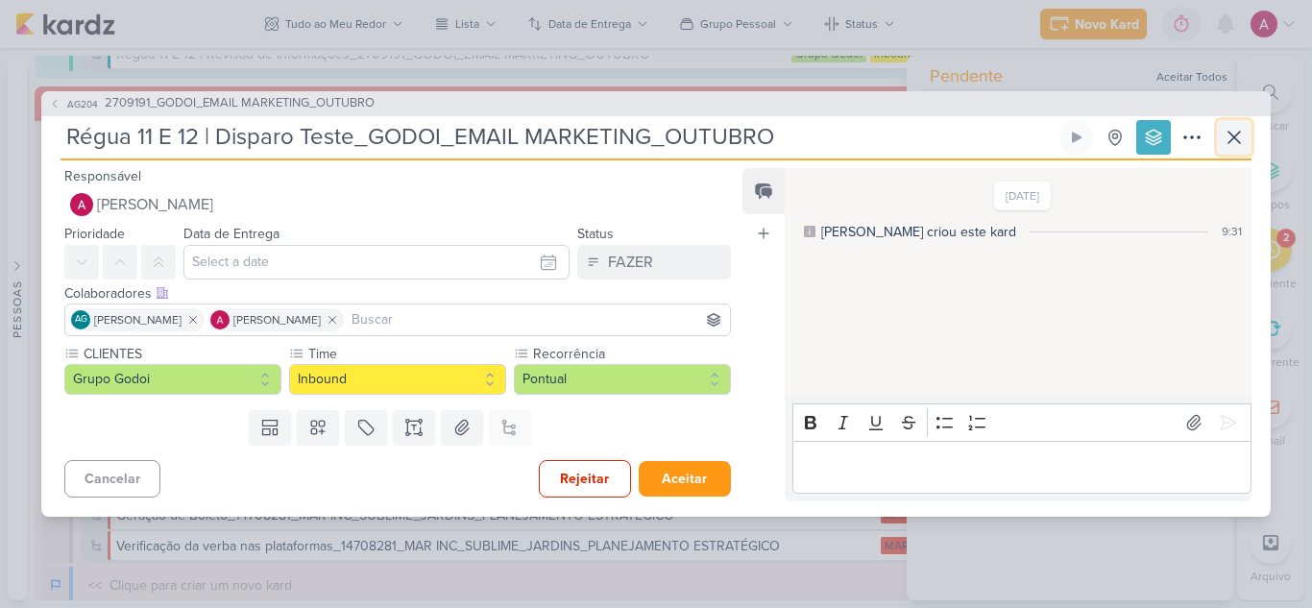
click at [1240, 142] on icon at bounding box center [1234, 138] width 12 height 12
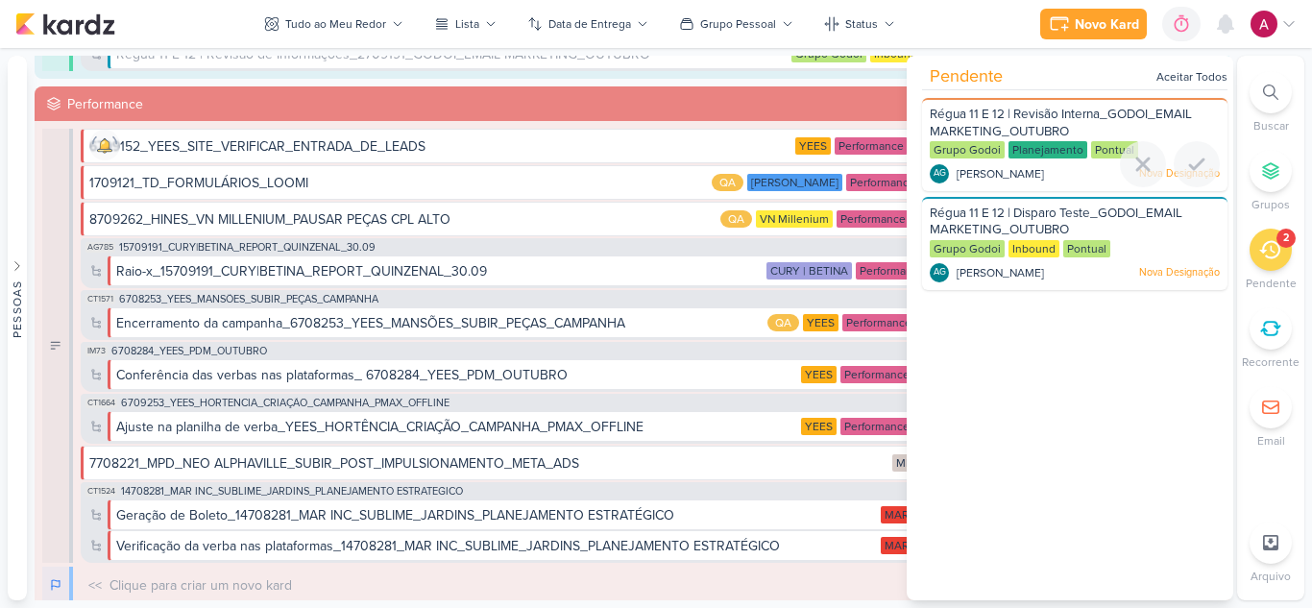
click at [1080, 113] on span "Régua 11 E 12 | Revisão Interna_GODOI_EMAIL MARKETING_OUTUBRO" at bounding box center [1061, 123] width 262 height 33
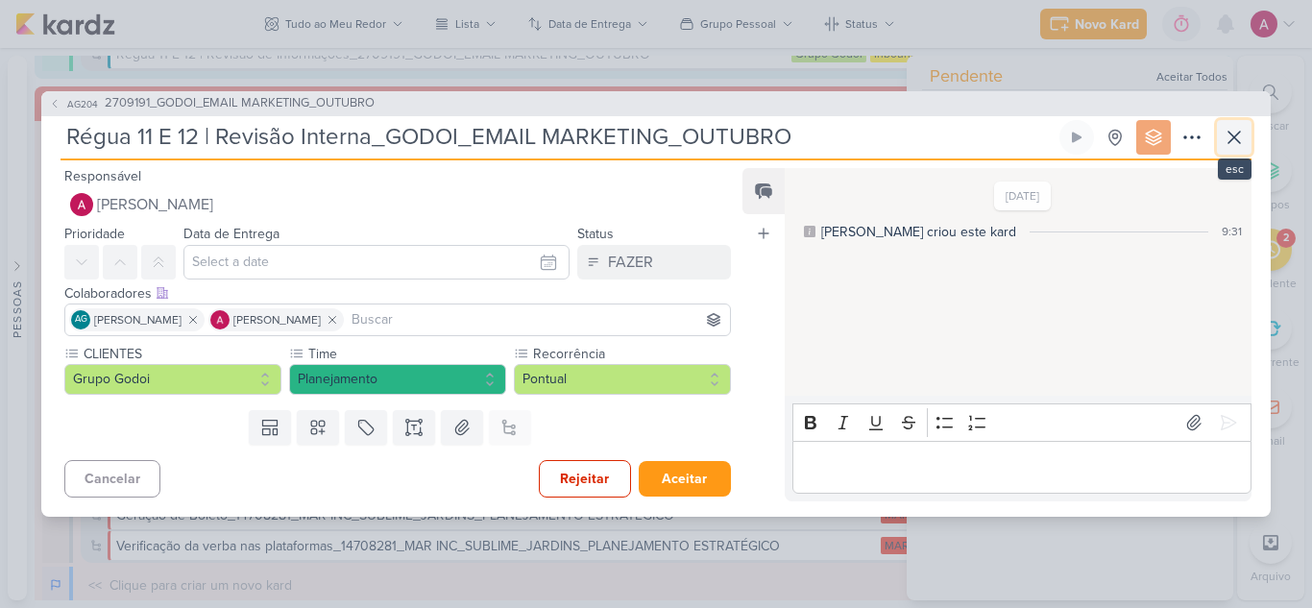
click at [1245, 136] on button at bounding box center [1234, 137] width 35 height 35
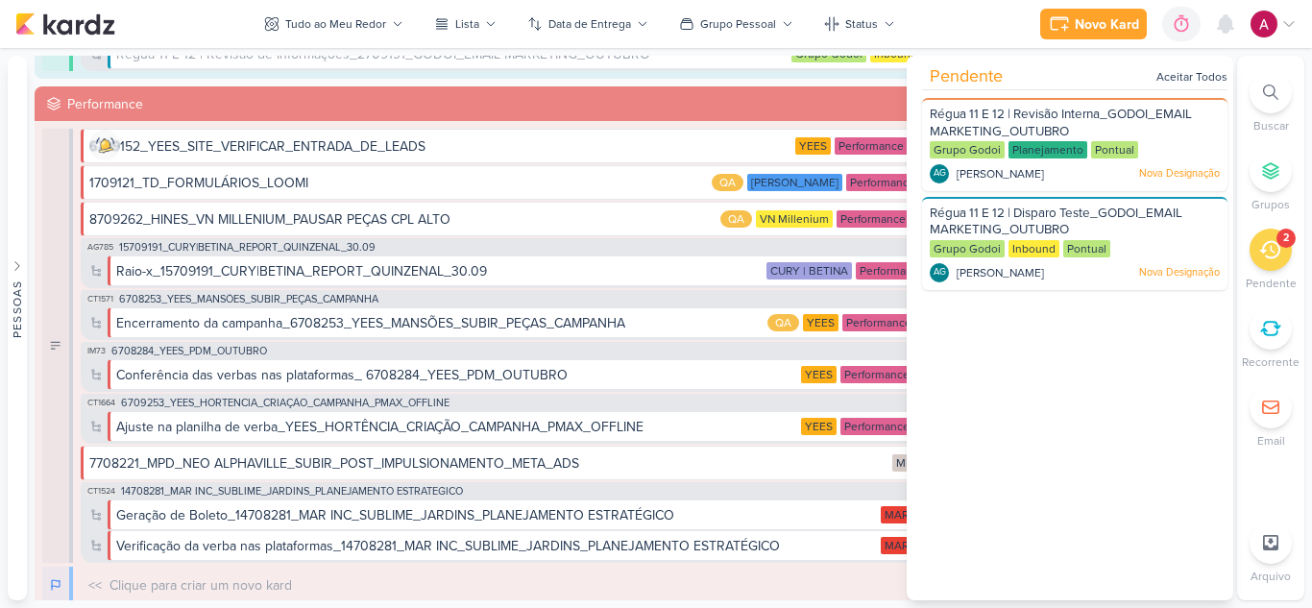
click at [1277, 256] on icon at bounding box center [1269, 249] width 21 height 21
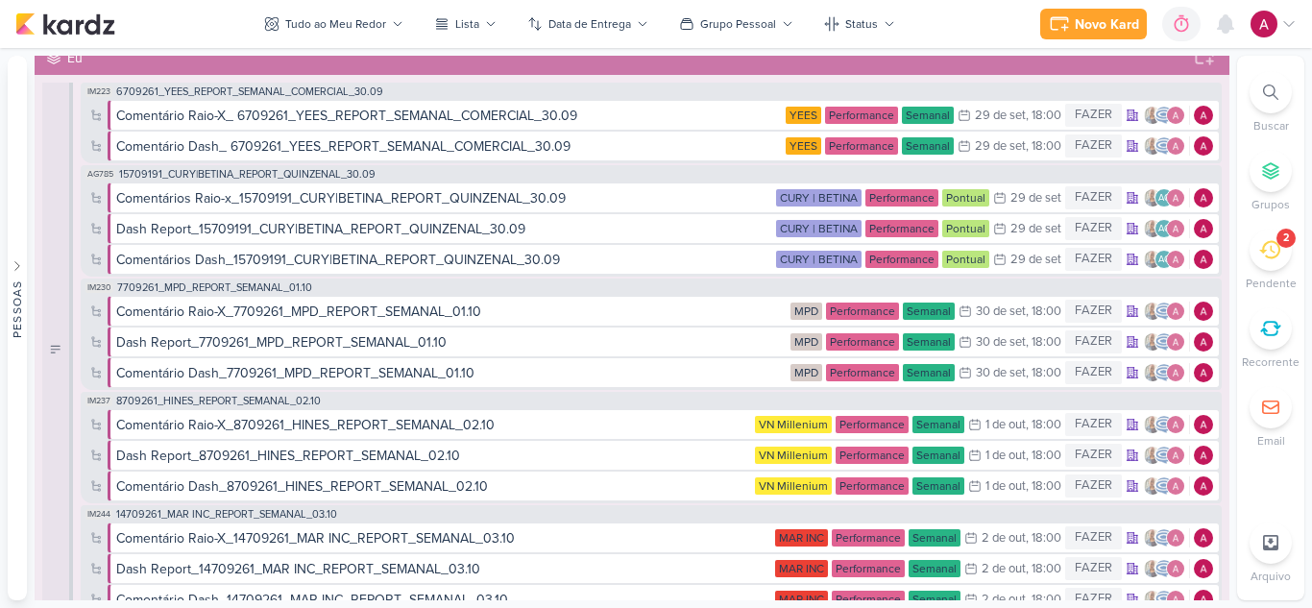
scroll to position [0, 0]
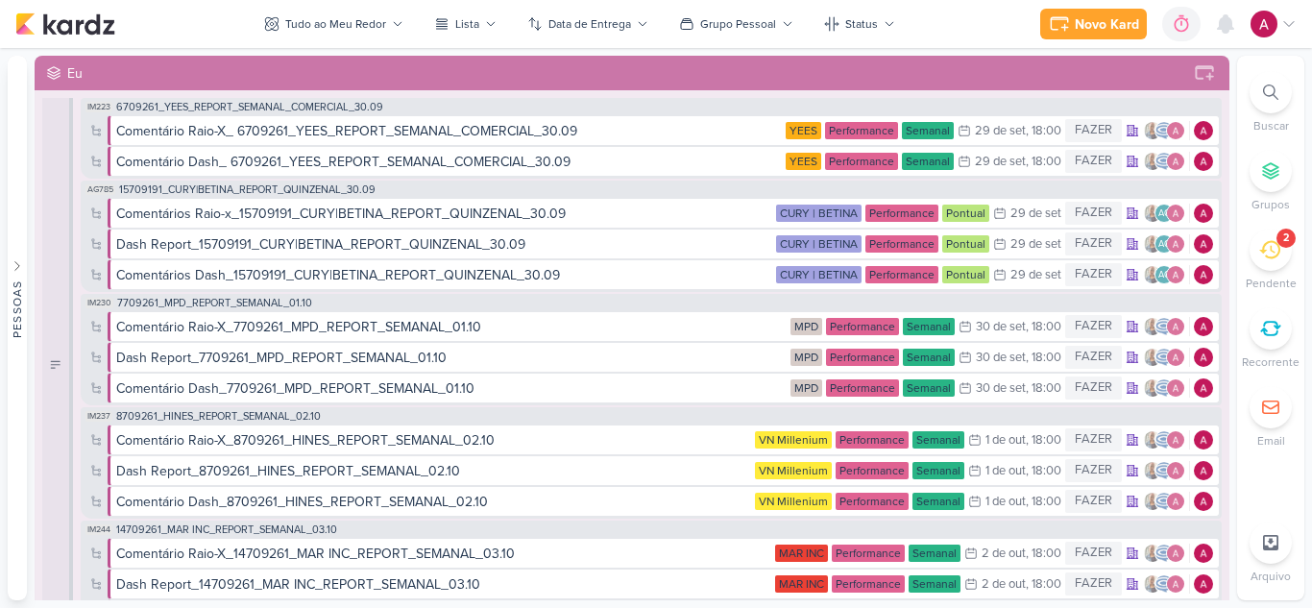
click at [1266, 102] on div at bounding box center [1270, 92] width 42 height 42
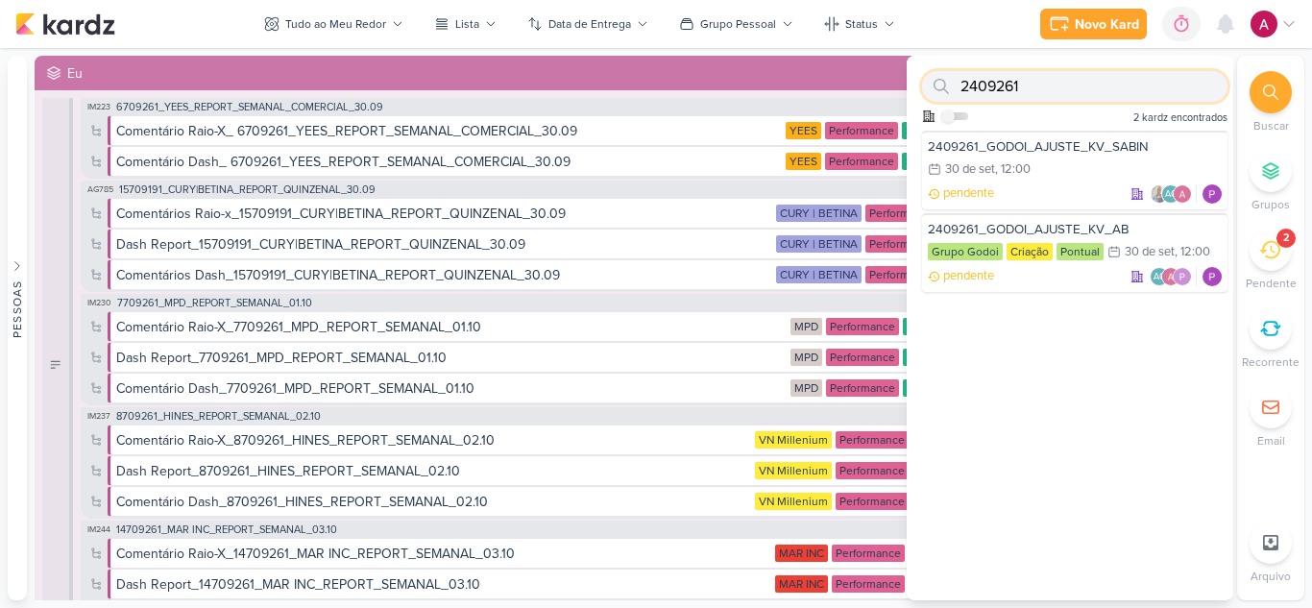
paste input "8709141_HINES_VN MILLENNIUM_GERAÇÃO_BOLETO_VERBA_OUTUBRO"
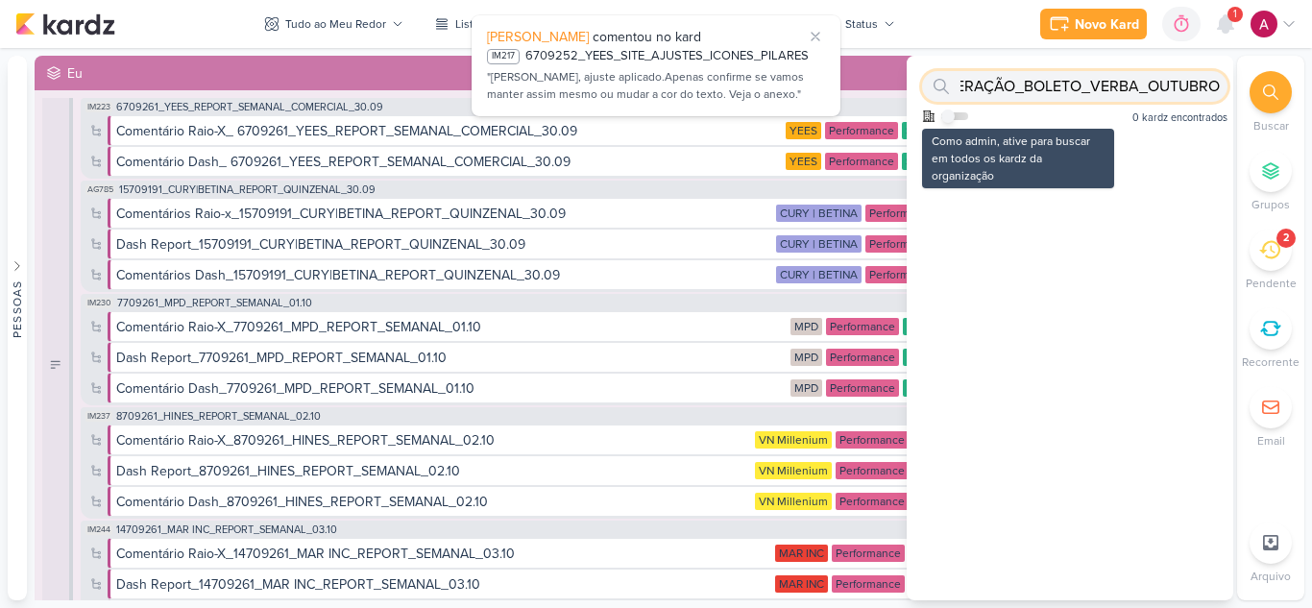
type input "8709141_HINES_VN MILLENNIUM_GERAÇÃO_BOLETO_VERBA_OUTUBRO"
click at [953, 116] on input "checkbox" at bounding box center [947, 115] width 13 height 13
checkbox input "true"
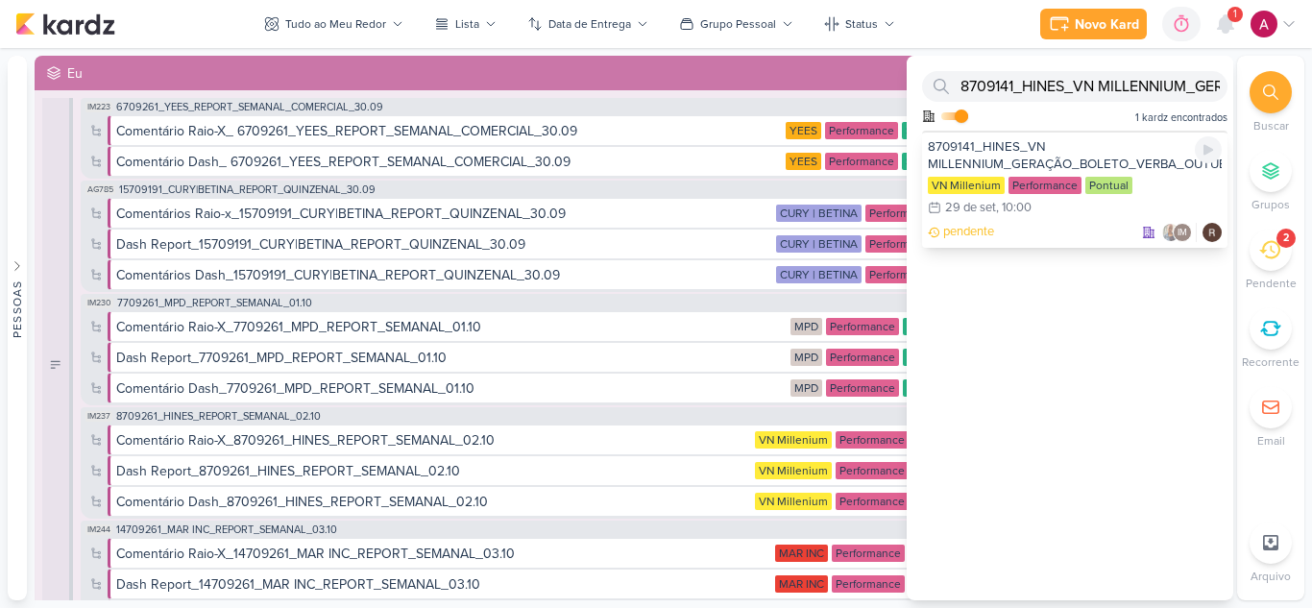
click at [1026, 148] on div "8709141_HINES_VN MILLENNIUM_GERAÇÃO_BOLETO_VERBA_OUTUBRO" at bounding box center [1075, 155] width 294 height 35
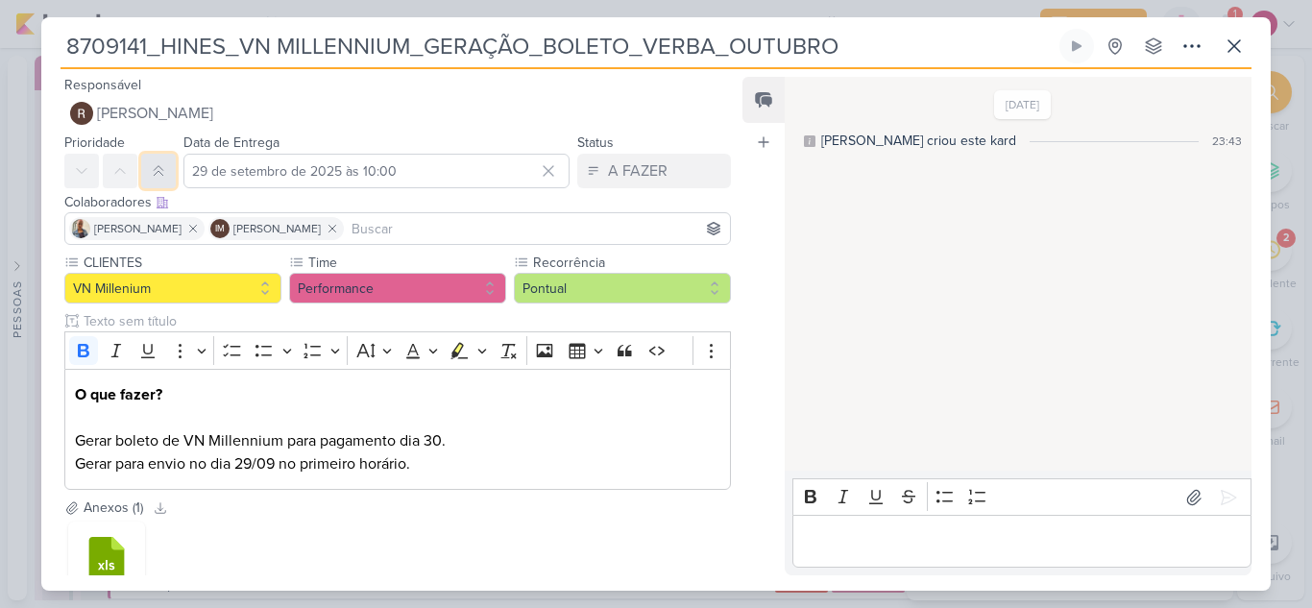
click at [153, 174] on icon at bounding box center [158, 170] width 15 height 15
click at [441, 224] on input at bounding box center [537, 228] width 378 height 23
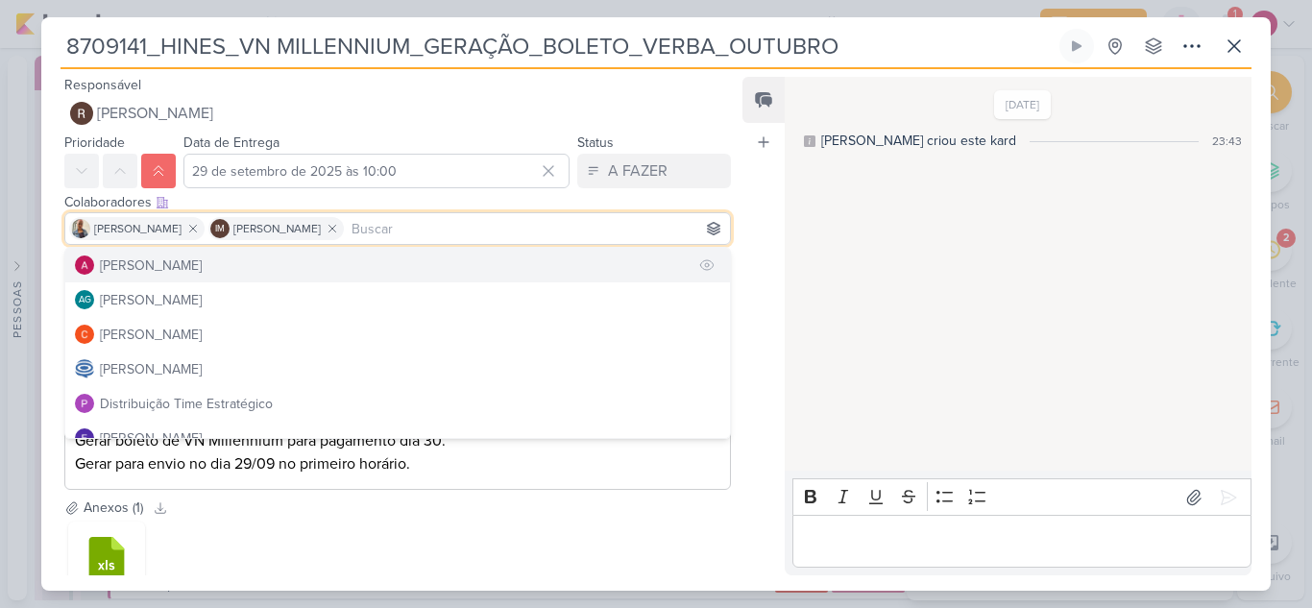
click at [250, 264] on button "[PERSON_NAME]" at bounding box center [397, 265] width 664 height 35
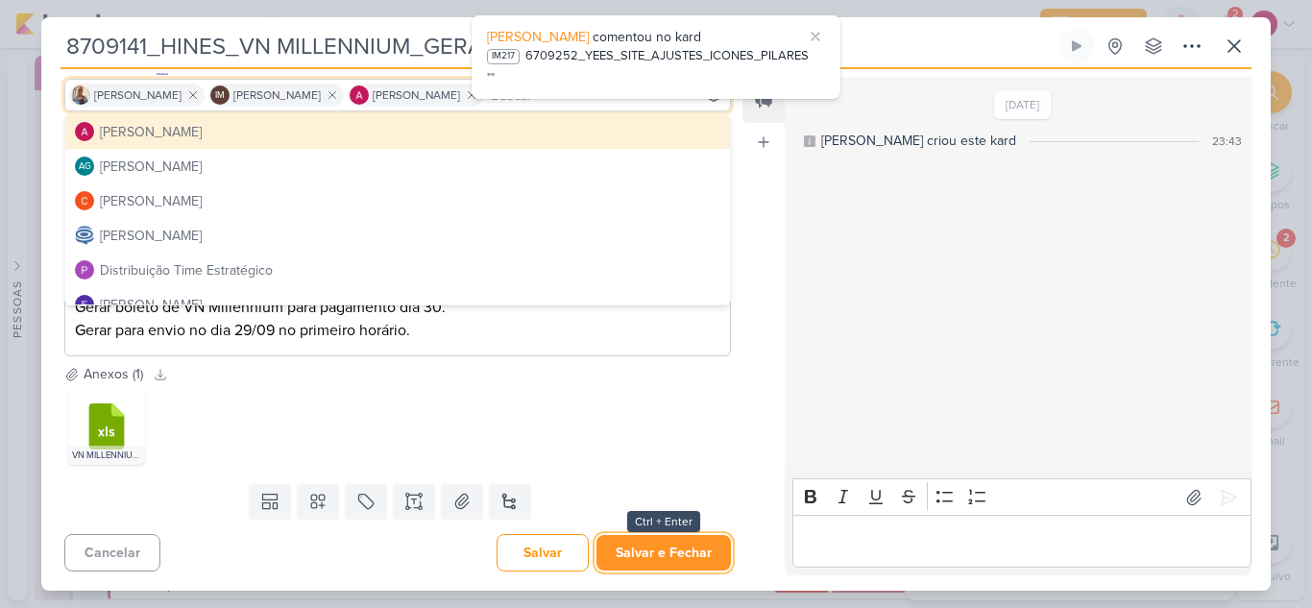
click at [712, 561] on button "Salvar e Fechar" at bounding box center [663, 553] width 134 height 36
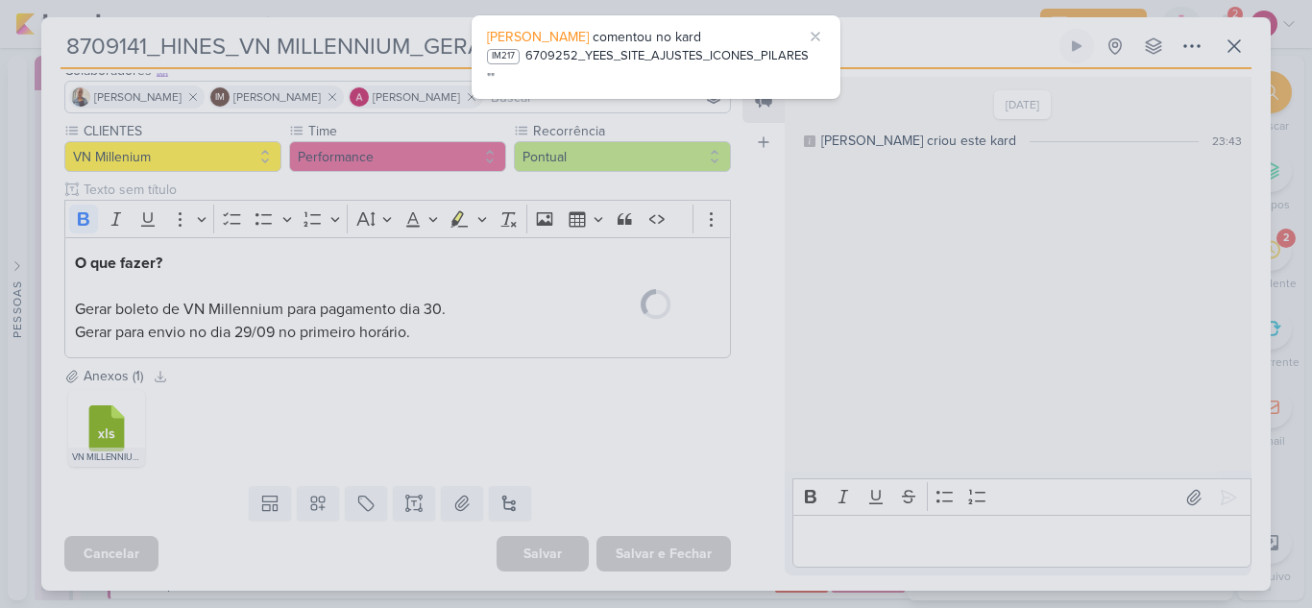
scroll to position [132, 0]
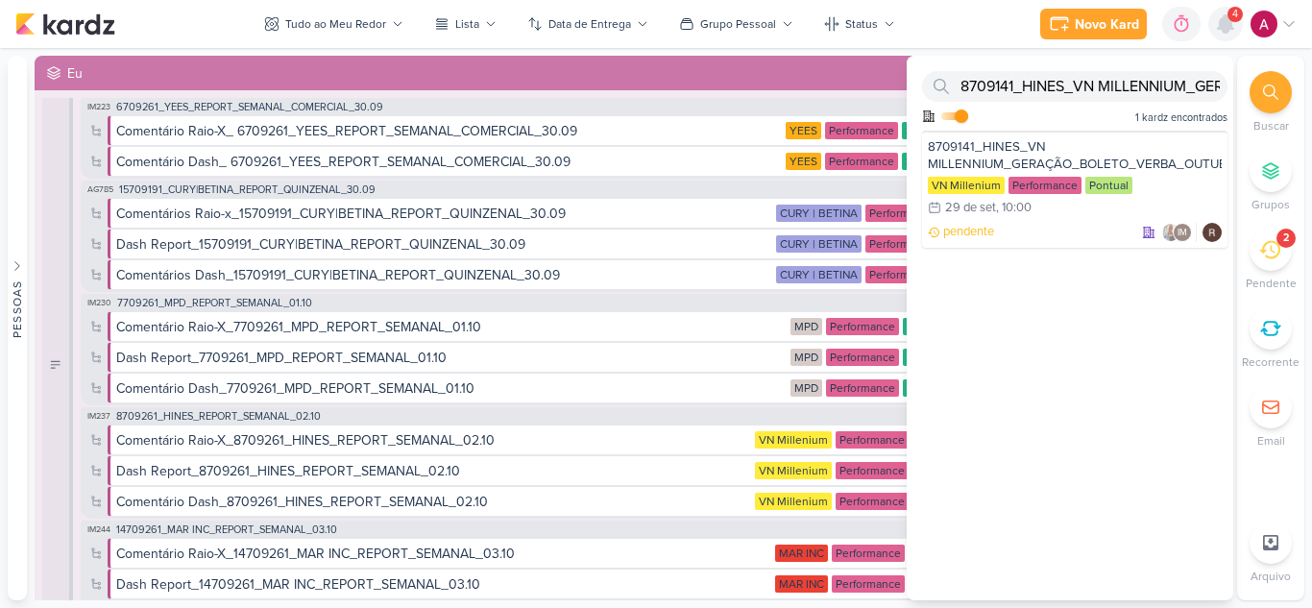
click at [1233, 23] on icon at bounding box center [1225, 23] width 23 height 23
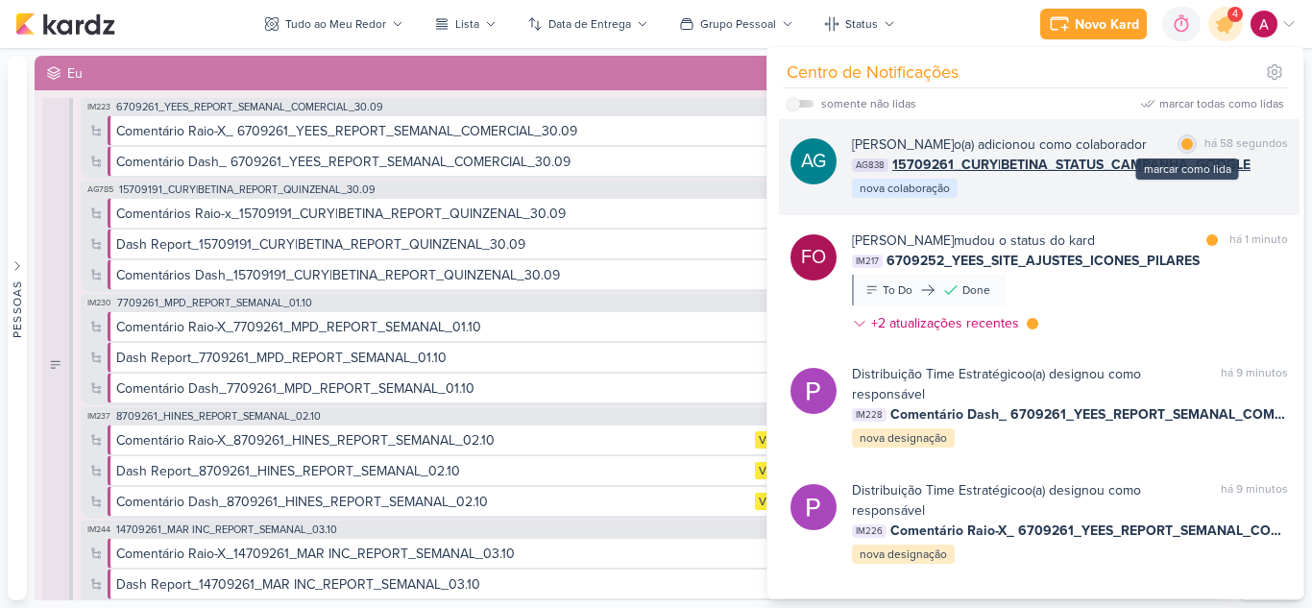
click at [1184, 150] on div "marcar como lida" at bounding box center [1186, 143] width 19 height 19
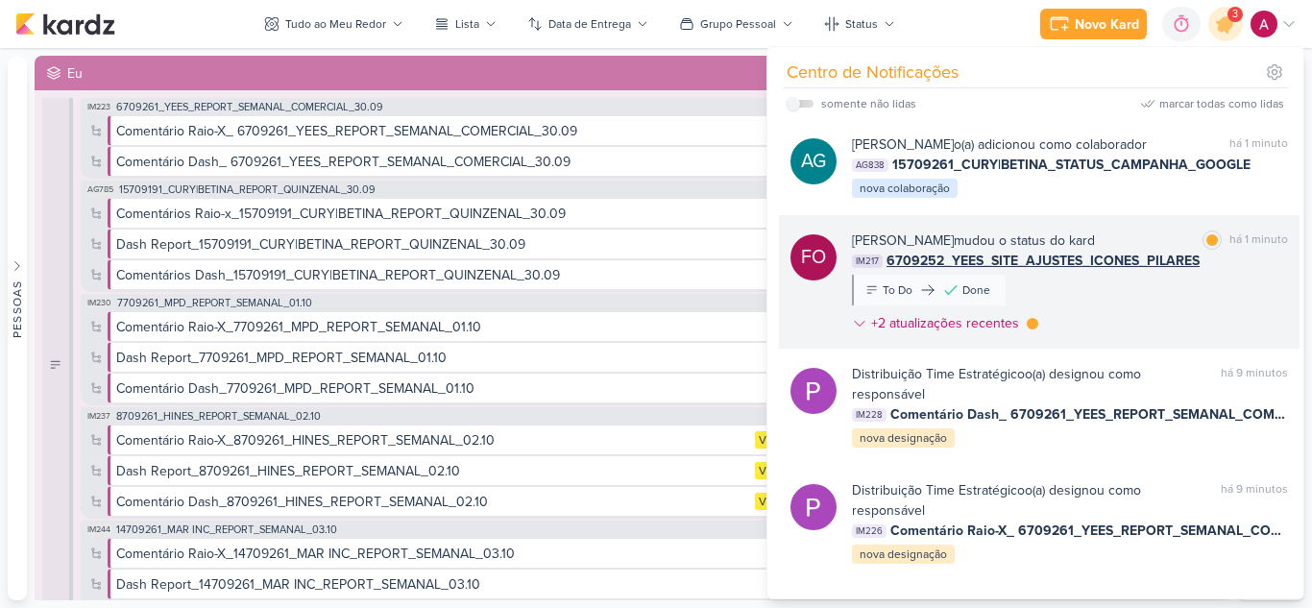
click at [1175, 322] on div "Fabio Oliveira mudou o status do kard marcar como lida há 1 minuto IM217 670925…" at bounding box center [1070, 285] width 436 height 110
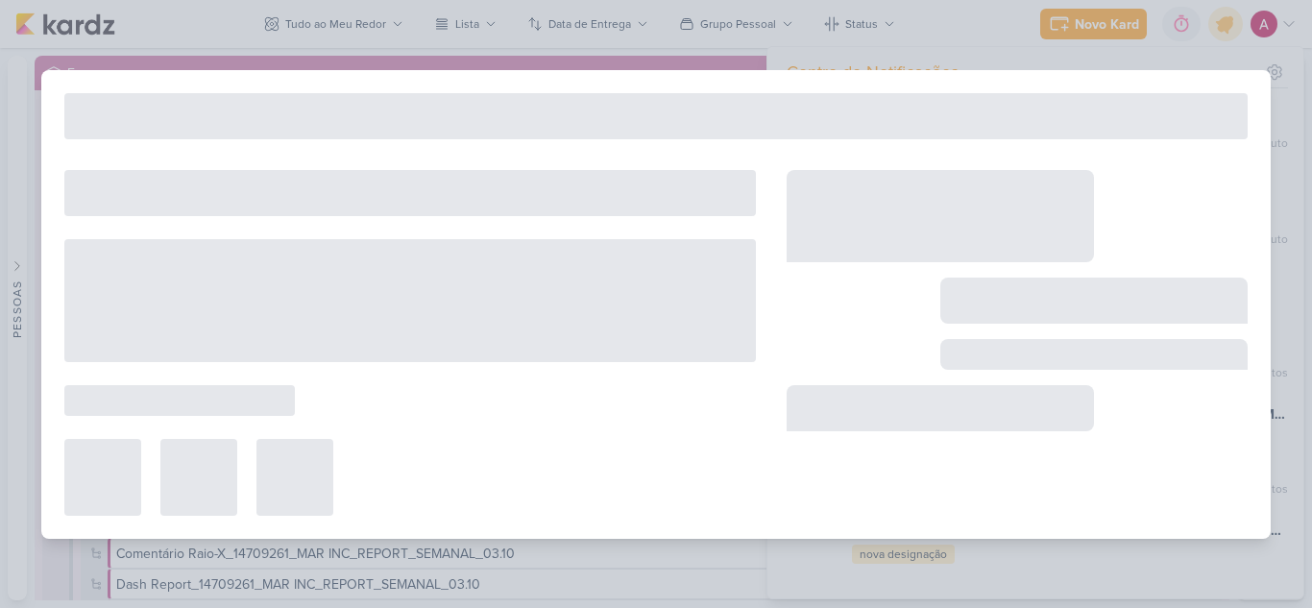
type input "6709252_YEES_SITE_AJUSTES_ICONES_PILARES"
type input "26 de setembro de 2025 às 18:00"
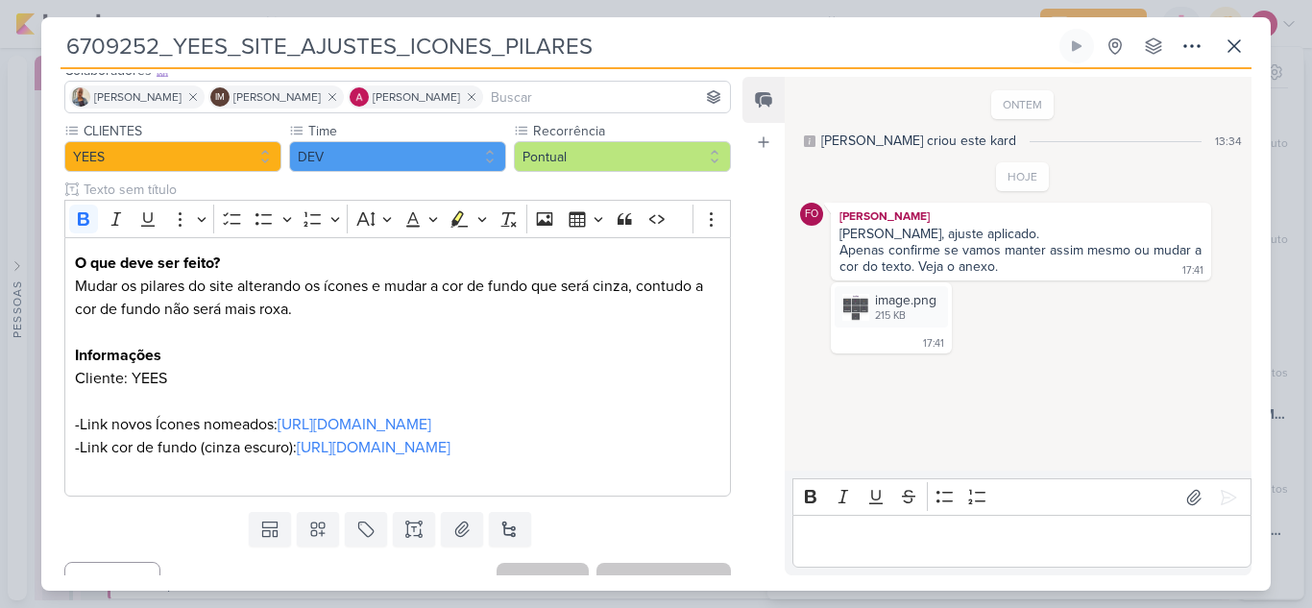
scroll to position [0, 0]
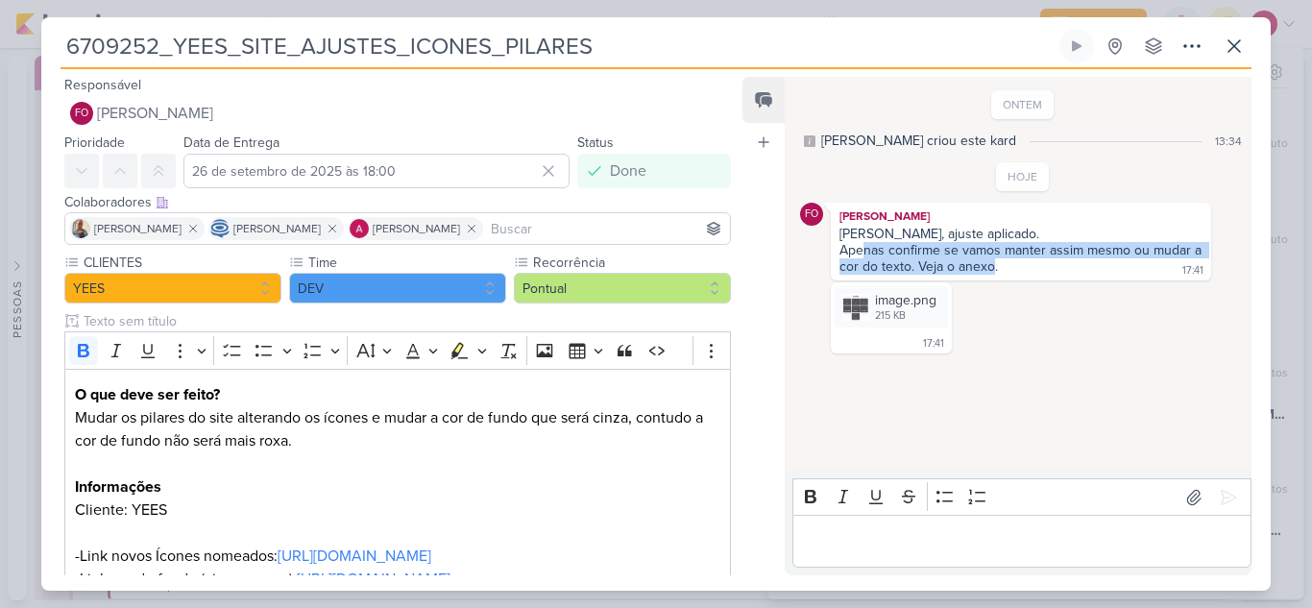
drag, startPoint x: 866, startPoint y: 255, endPoint x: 1003, endPoint y: 261, distance: 136.5
click at [1003, 261] on div "Apenas confirme se vamos manter assim mesmo ou mudar a cor do texto. Veja o ane…" at bounding box center [1022, 258] width 366 height 33
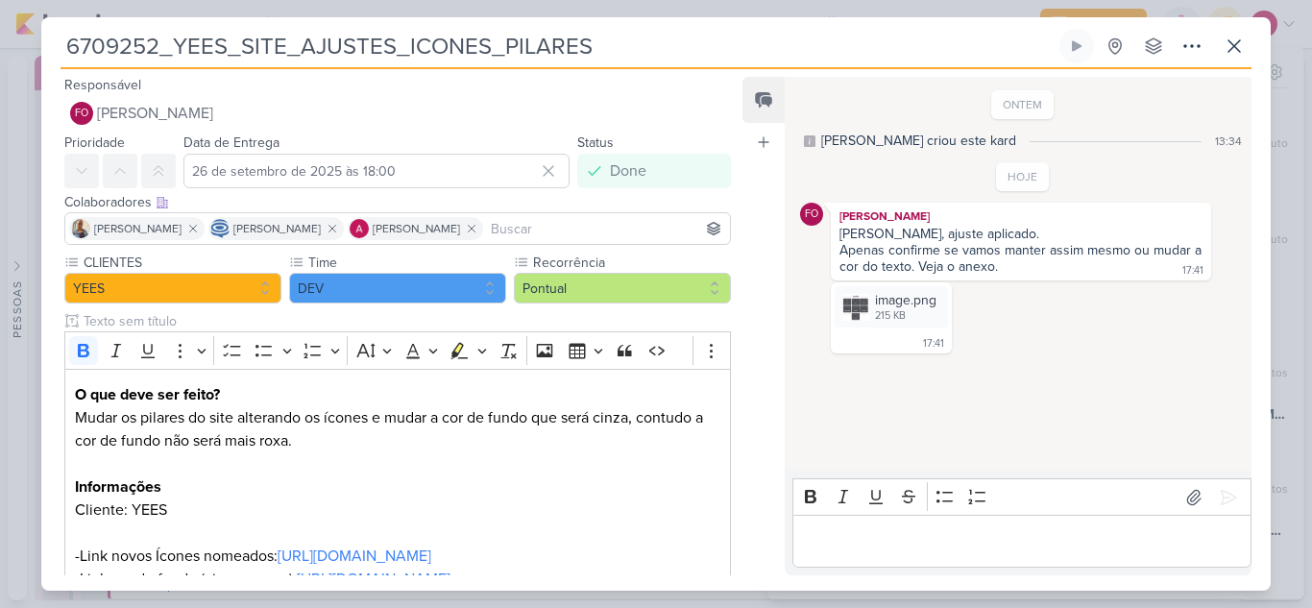
click at [1044, 330] on div "image.png 215 KB Adicionar ao Kard Baixar 17:41 17:41" at bounding box center [1023, 317] width 446 height 71
click at [1226, 51] on icon at bounding box center [1233, 46] width 23 height 23
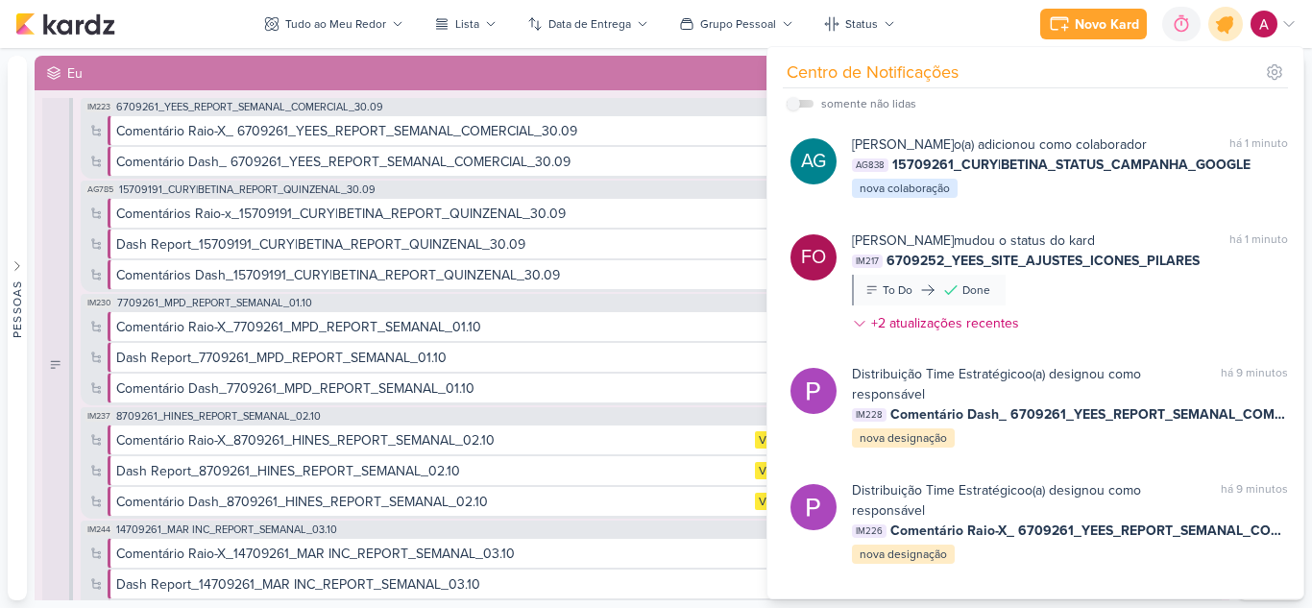
click at [1221, 32] on icon at bounding box center [1225, 23] width 23 height 23
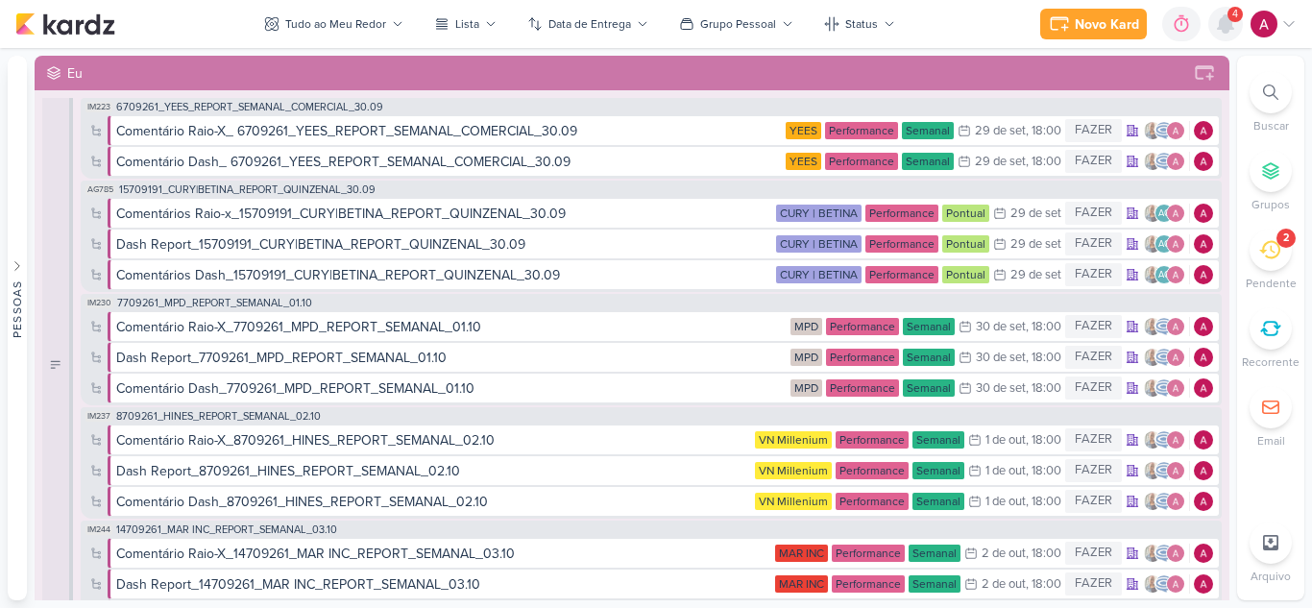
click at [1226, 38] on div at bounding box center [1225, 24] width 35 height 35
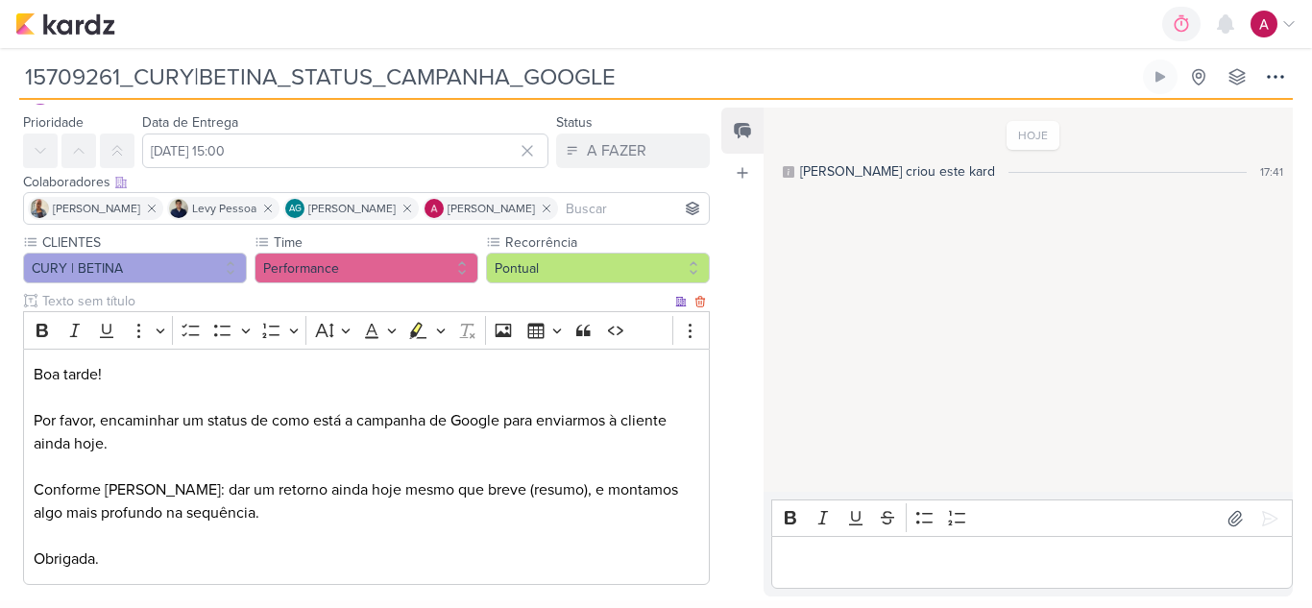
scroll to position [96, 0]
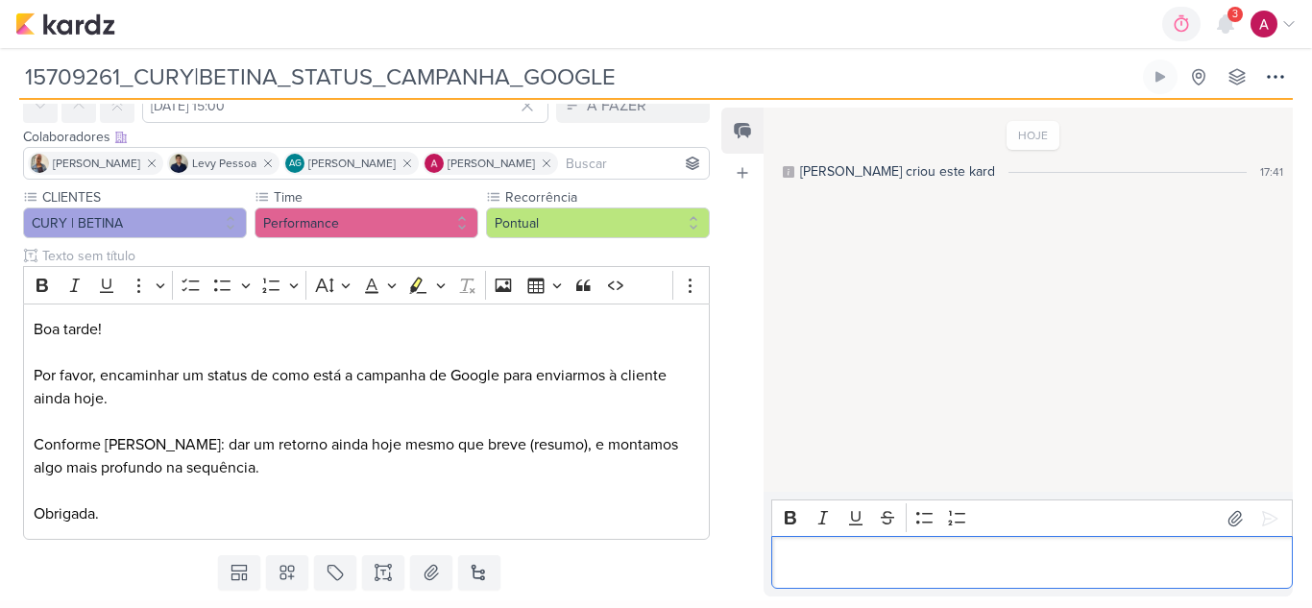
click at [894, 551] on p "Editor editing area: main" at bounding box center [1032, 562] width 501 height 23
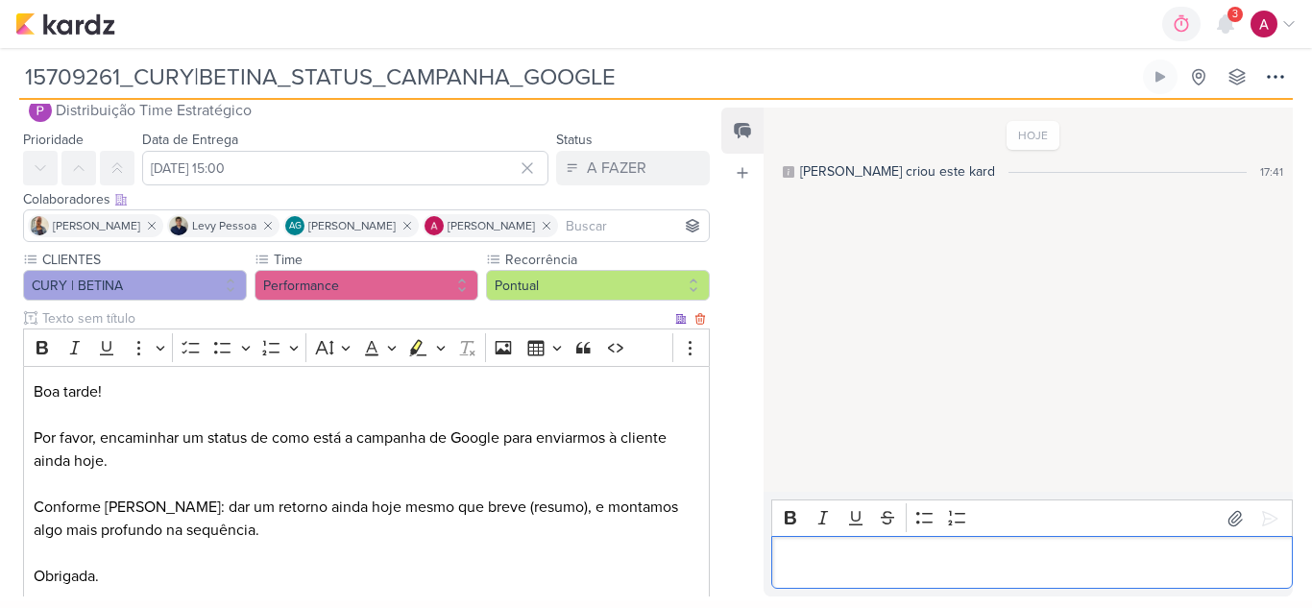
scroll to position [0, 0]
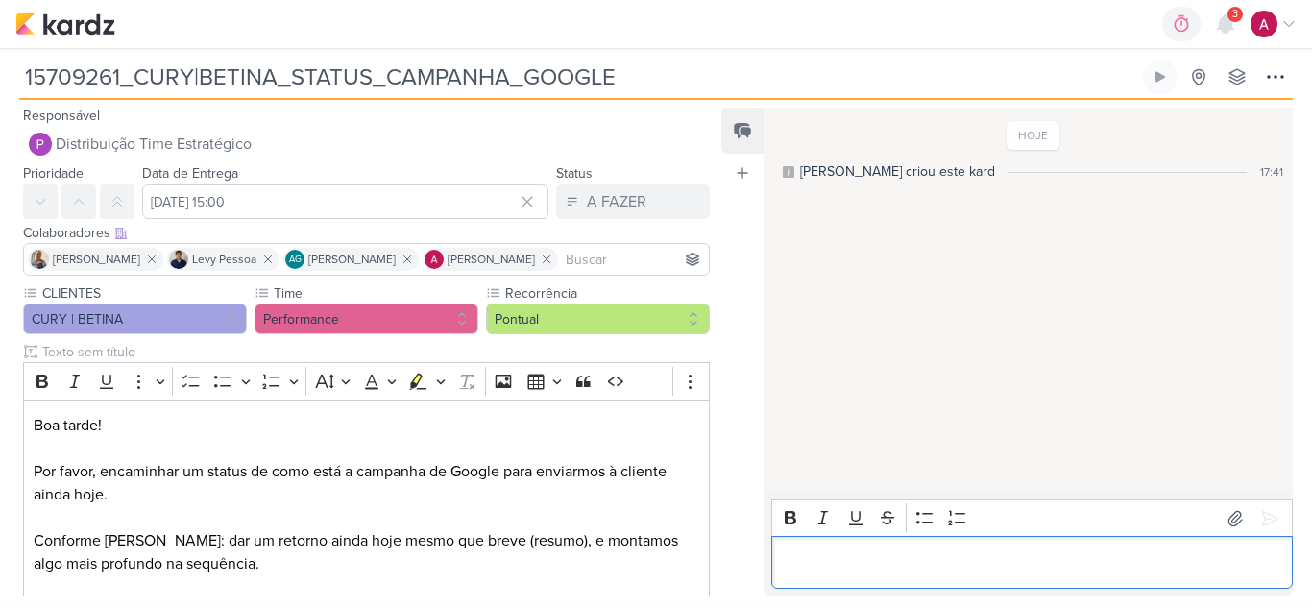
click at [925, 557] on p "Editor editing area: main" at bounding box center [1032, 562] width 501 height 23
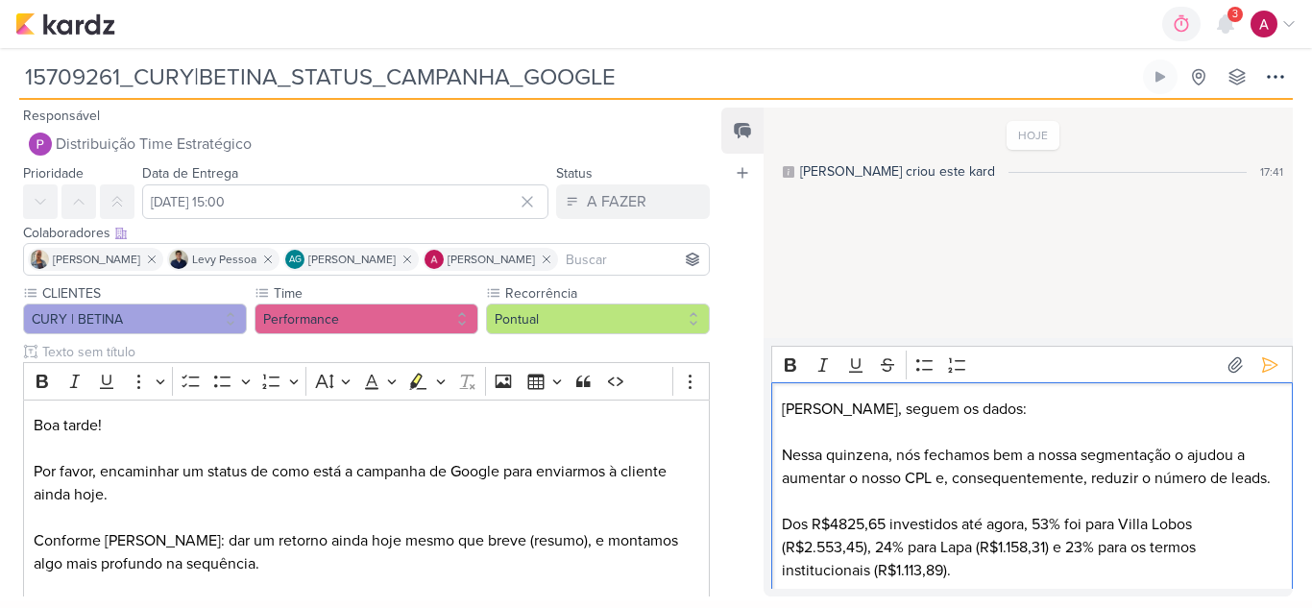
click at [805, 552] on p "Dos R$4825,65 investidos até agora, 53% foi para Villa Lobos (R$2.553,45), 24% …" at bounding box center [1032, 547] width 501 height 69
click at [831, 523] on p "Dos R$4825,65 investidos até agora, 53% foi para Villa Lobos (R$ 2.553,45), 24%…" at bounding box center [1032, 547] width 501 height 69
click at [978, 549] on p "Dos R$ 4825,65 investidos até agora, 53% foi para Villa Lobos (R$ 2.553,45), 24…" at bounding box center [1032, 547] width 501 height 69
click at [890, 569] on p "Dos R$ 4825,65 investidos até agora, 53% foi para Villa Lobos (R$ 2.553,45), 24…" at bounding box center [1032, 547] width 501 height 69
click at [894, 571] on p "Dos R$ 4825,65 investidos até agora, 53% foi para Villa Lobos (R$ 2.553,45), 24…" at bounding box center [1032, 547] width 501 height 69
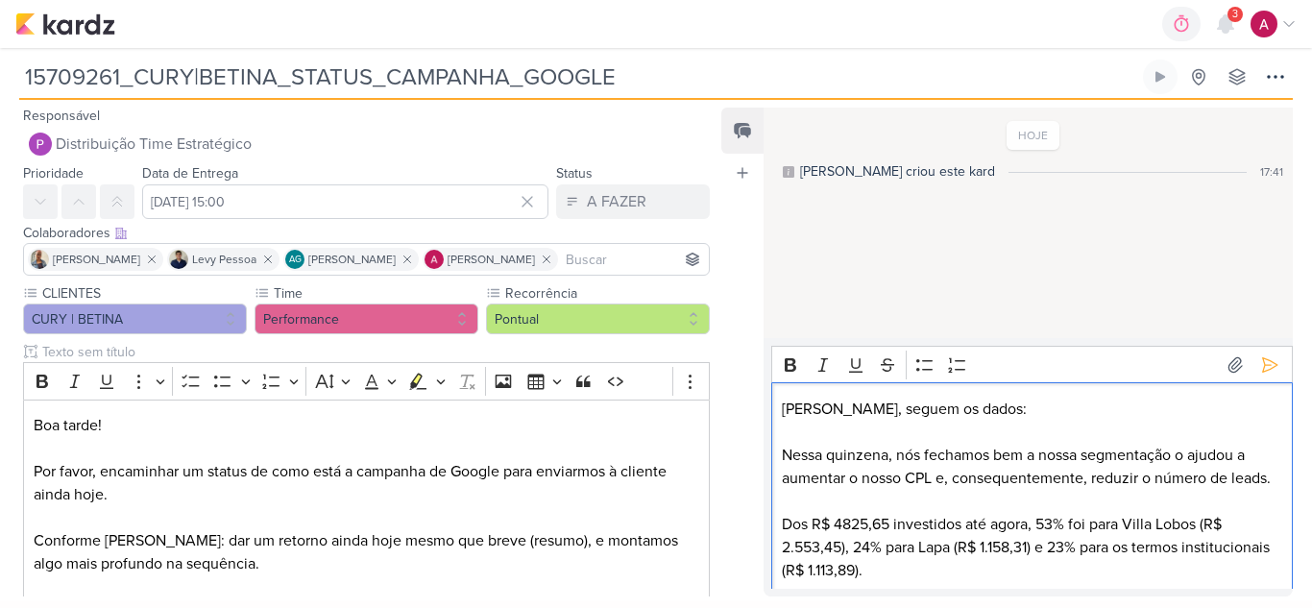
click at [1003, 568] on p "Dos R$ 4825,65 investidos até agora, 53% foi para Villa Lobos (R$ 2.553,45), 24…" at bounding box center [1032, 547] width 501 height 69
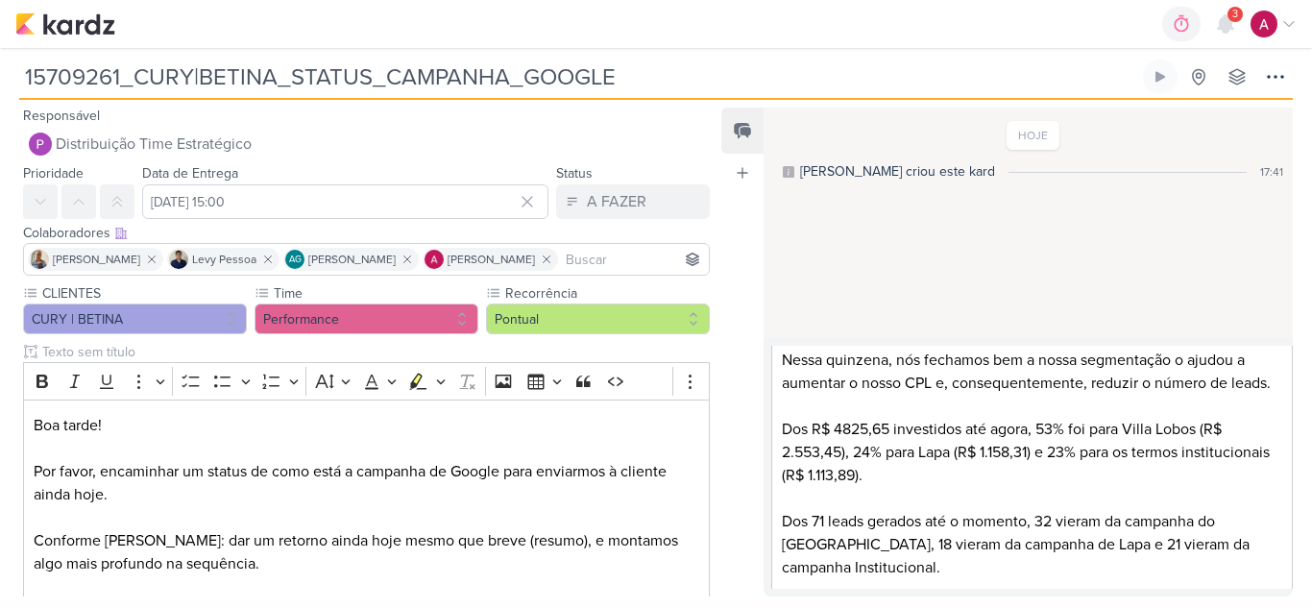
scroll to position [100, 0]
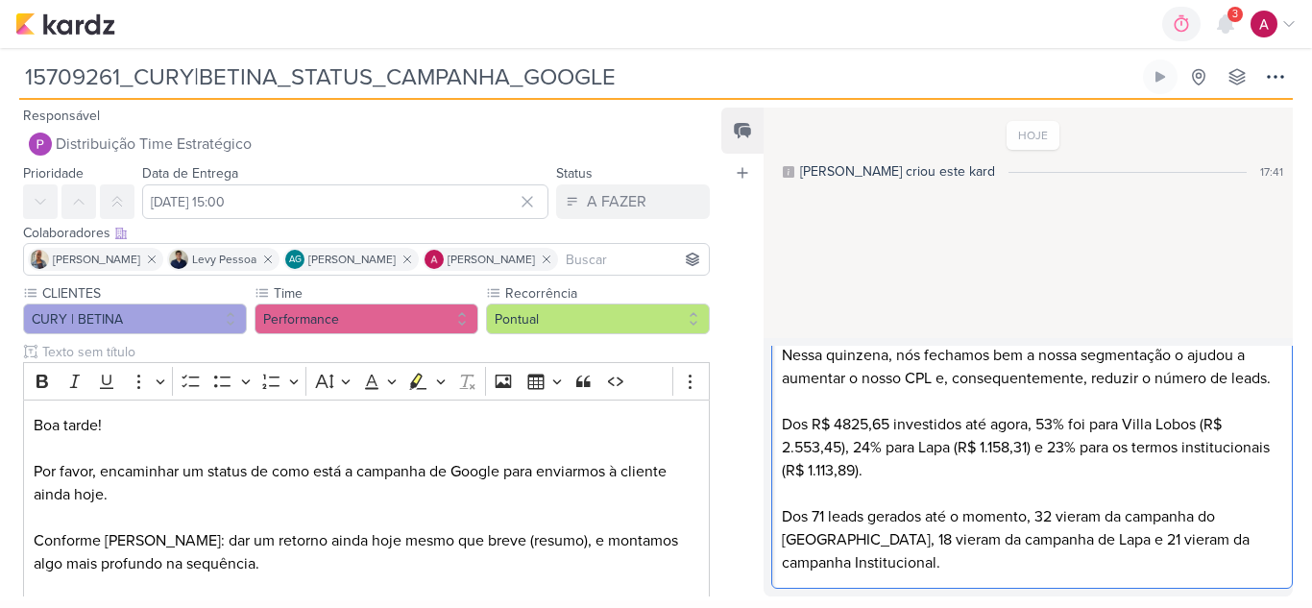
click at [882, 564] on p "Dos 71 leads gerados até o momento, 32 vieram da campanha do Villa Lobos, 18 vi…" at bounding box center [1032, 539] width 501 height 69
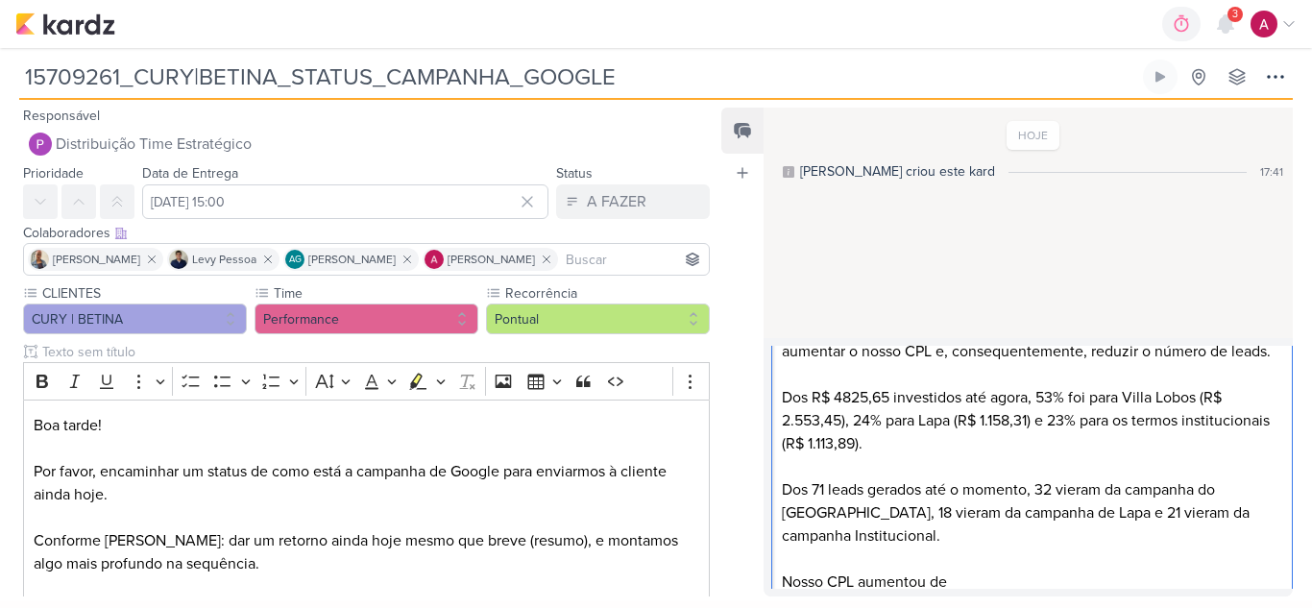
scroll to position [146, 0]
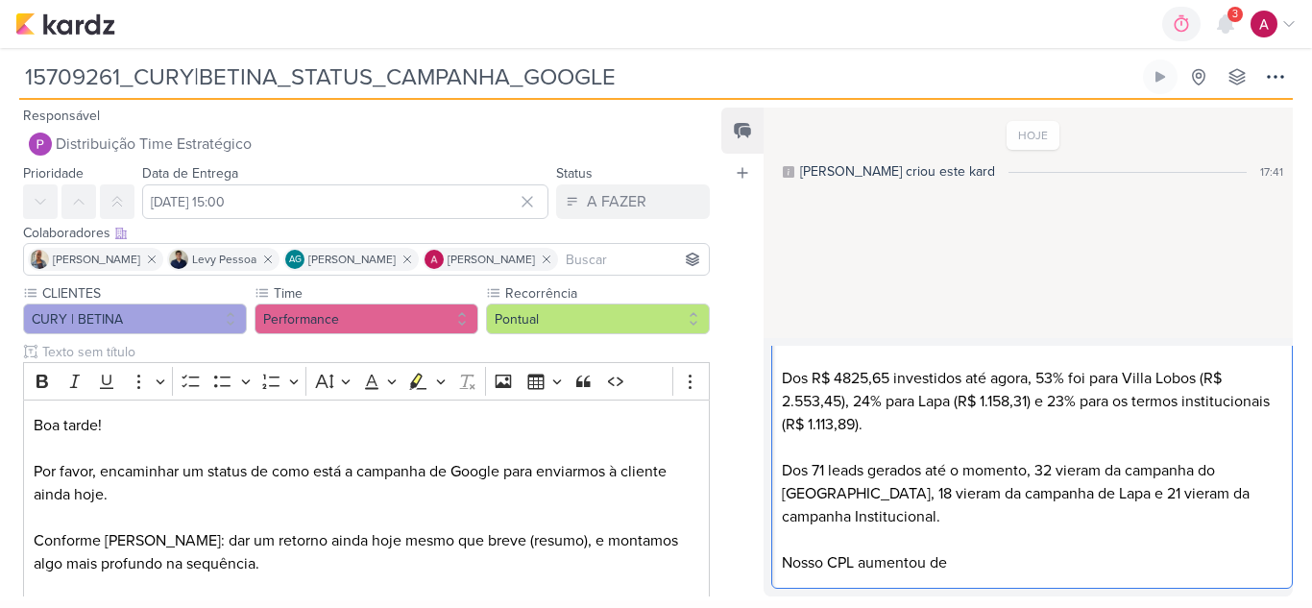
click at [978, 570] on p "Nosso CPL aumentou de" at bounding box center [1032, 562] width 501 height 23
click at [1092, 561] on p "Nosso CPL aumentou de R$ 25,64 para R$" at bounding box center [1032, 562] width 501 height 23
click at [1071, 562] on p "Nosso CPL aumentou de R$ 25,64 para R$67,97" at bounding box center [1032, 562] width 501 height 23
click at [1123, 564] on p "Nosso CPL aumentou de R$ 25,64 para R$ 67,97" at bounding box center [1032, 562] width 501 height 23
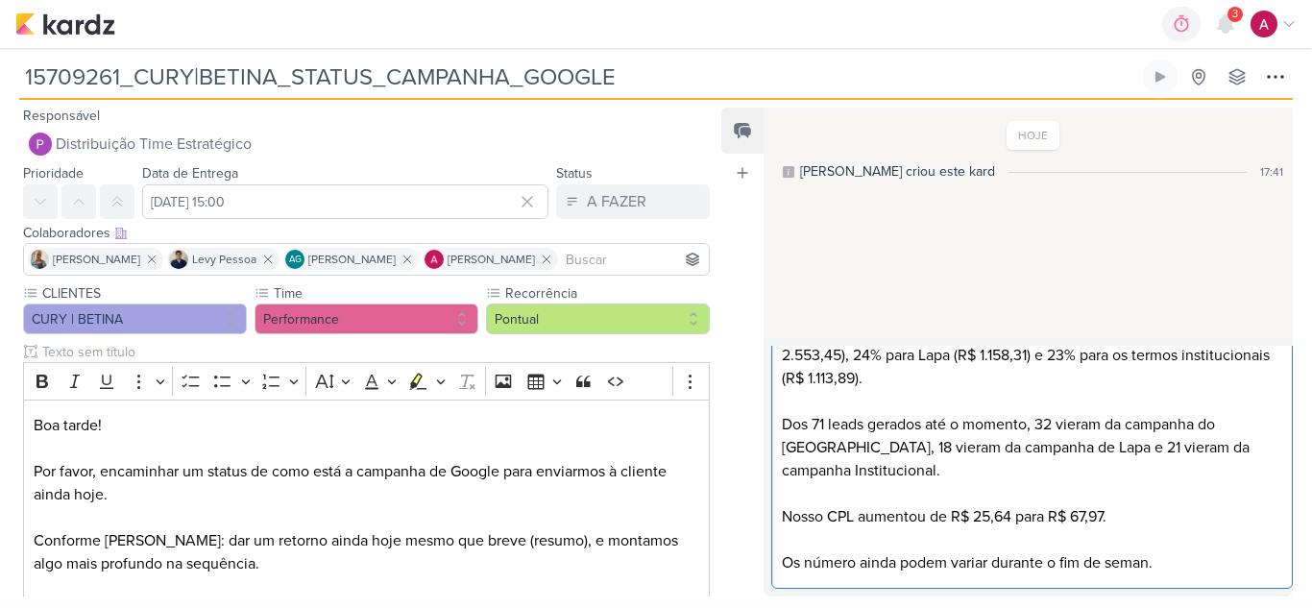
click at [842, 562] on p "Os número ainda podem variar durante o fim de seman." at bounding box center [1032, 562] width 501 height 23
click at [0, 0] on lt-span "Os número s" at bounding box center [0, 0] width 0 height 0
click at [1143, 563] on p "Os números ainda podem variar durante o fim de seman." at bounding box center [1032, 562] width 501 height 23
click at [0, 0] on lt-span "semana" at bounding box center [0, 0] width 0 height 0
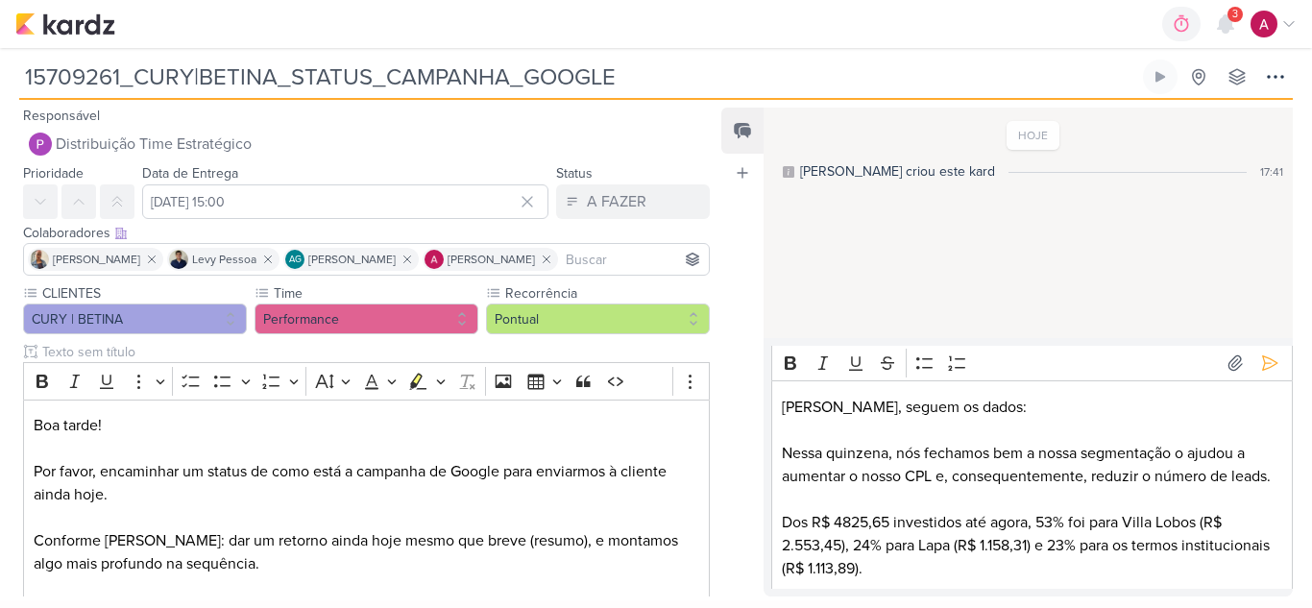
scroll to position [0, 0]
click at [1153, 451] on p "Nessa quinzena, nós fechamos bem a nossa segmentação o ajudou a aumentar o noss…" at bounding box center [1032, 467] width 501 height 46
click at [0, 0] on lt-span "segmentação ," at bounding box center [0, 0] width 0 height 0
click at [1191, 450] on p "Nessa quinzena, nós fechamos bem a nossa segmentação, o ajudou a aumentar o nos…" at bounding box center [1032, 467] width 501 height 46
click at [1264, 374] on icon at bounding box center [1269, 364] width 19 height 19
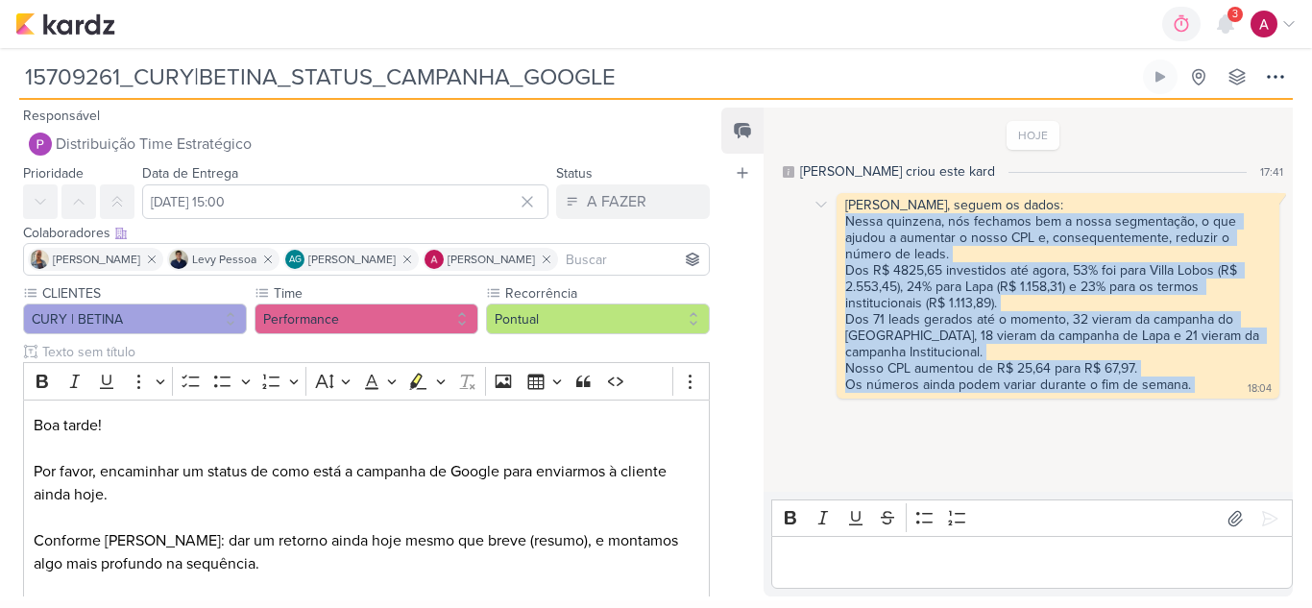
drag, startPoint x: 847, startPoint y: 221, endPoint x: 1223, endPoint y: 383, distance: 409.9
click at [1223, 383] on div "Aline, seguem os dados: Nessa quinzena, nós fechamos bem a nossa segmentação, o…" at bounding box center [1057, 296] width 435 height 198
copy div "Nessa quinzena, nós fechamos bem a nossa segmentação, o que ajudou a aumentar o…"
click at [1055, 470] on div "HOJE Aline criou este kard 17:41 Aline, seguem os dados: Nessa quinzena, nós fe…" at bounding box center [1026, 300] width 527 height 382
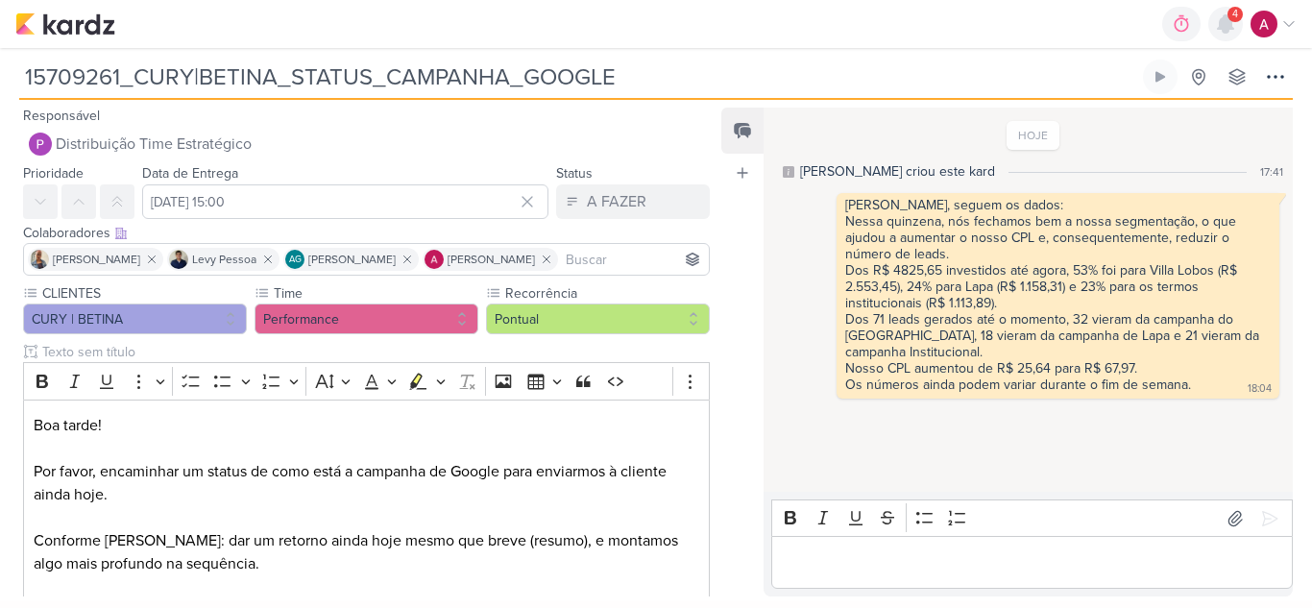
click at [1231, 28] on icon at bounding box center [1225, 23] width 15 height 17
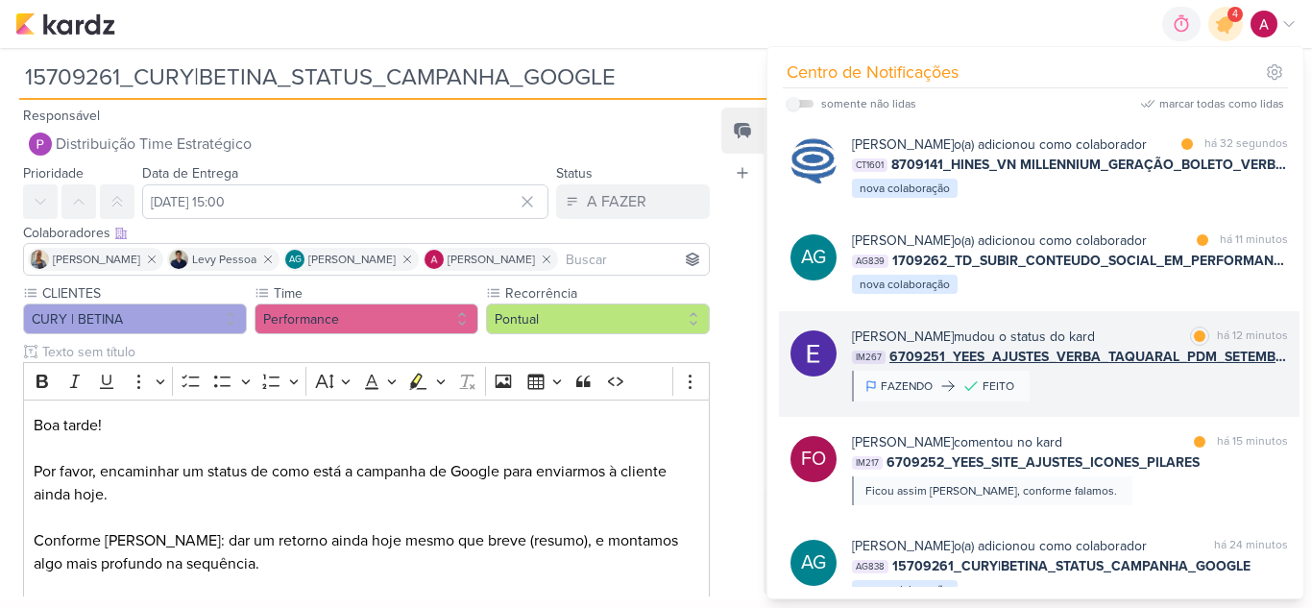
scroll to position [96, 0]
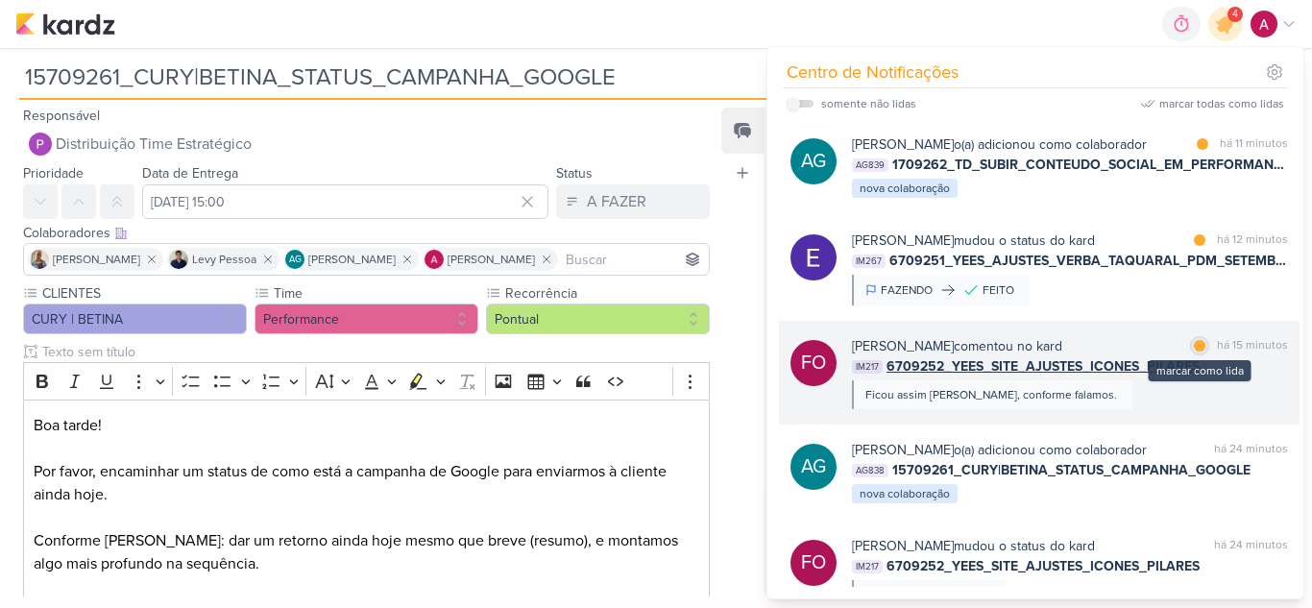
click at [1194, 351] on div at bounding box center [1200, 346] width 12 height 12
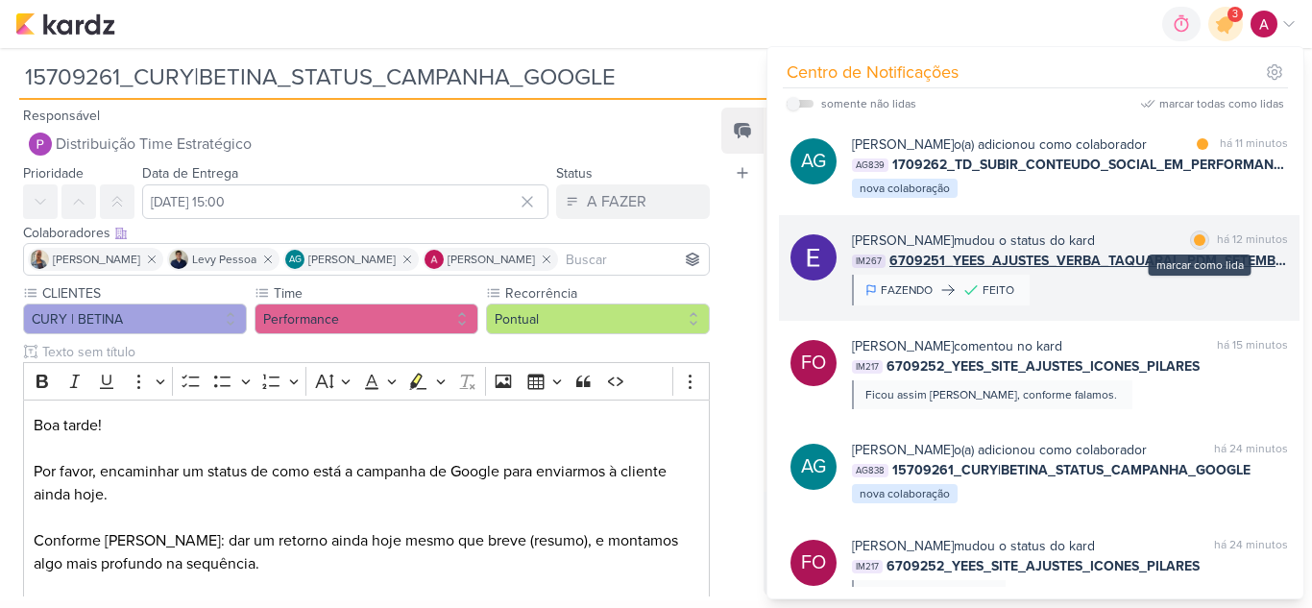
click at [1194, 246] on div at bounding box center [1200, 240] width 12 height 12
click at [1176, 305] on div "Eduardo Quaresma mudou o status do kard marcar como não lida há 12 minutos IM26…" at bounding box center [1070, 267] width 436 height 75
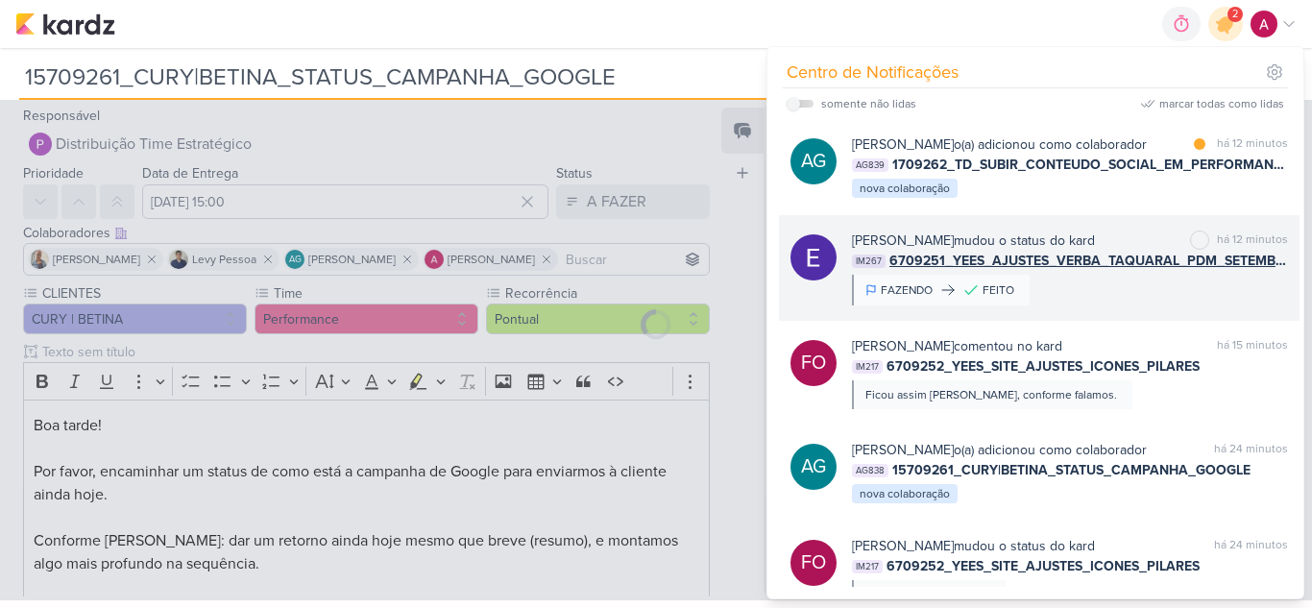
type input "6709251_YEES_AJUSTES_VERBA_TAQUARAL_PDM_SETEMBRO_OUTUBRO"
type input "26 de setembro de 2025 às 18:00"
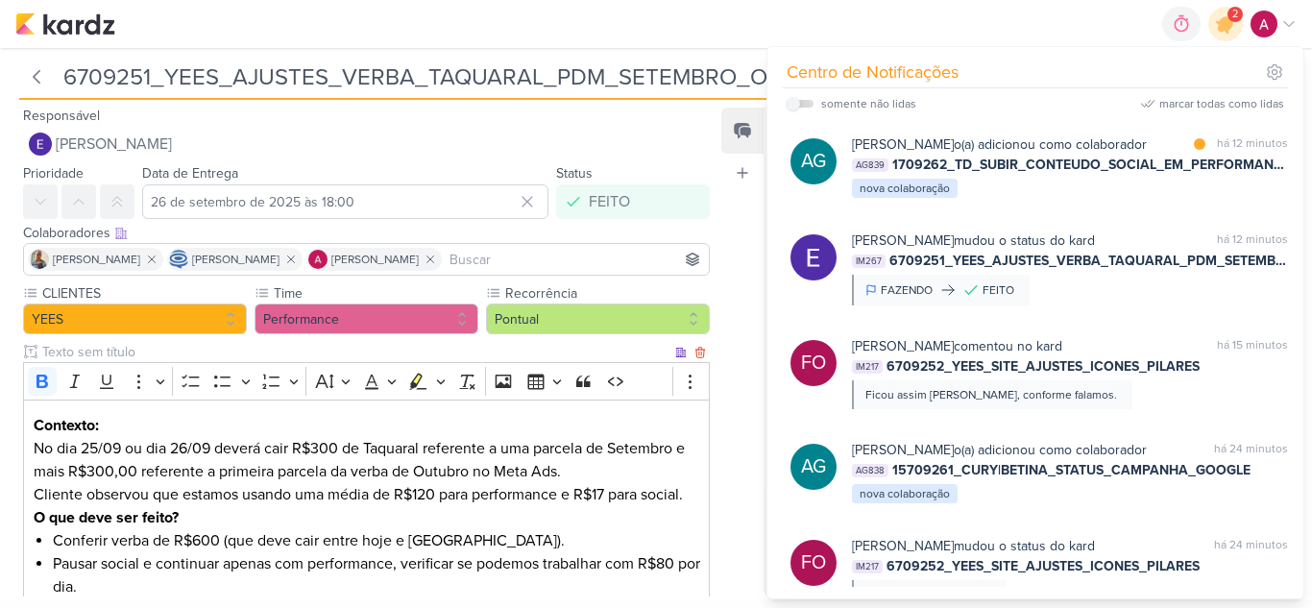
scroll to position [236, 0]
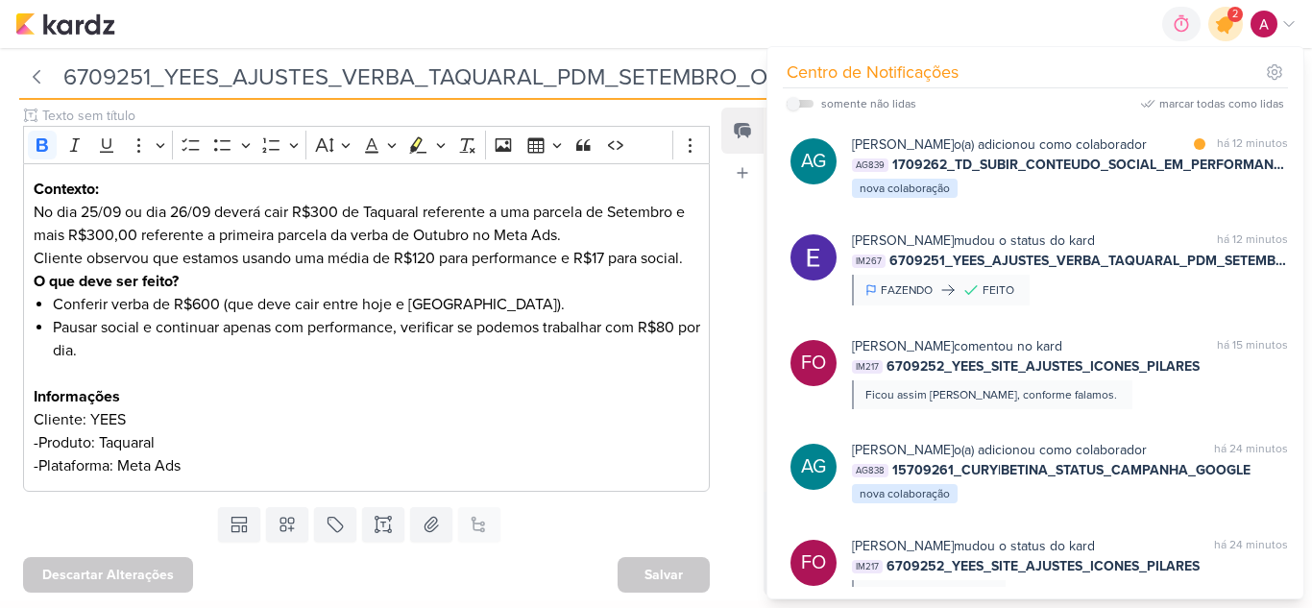
click at [1224, 32] on icon at bounding box center [1225, 24] width 33 height 33
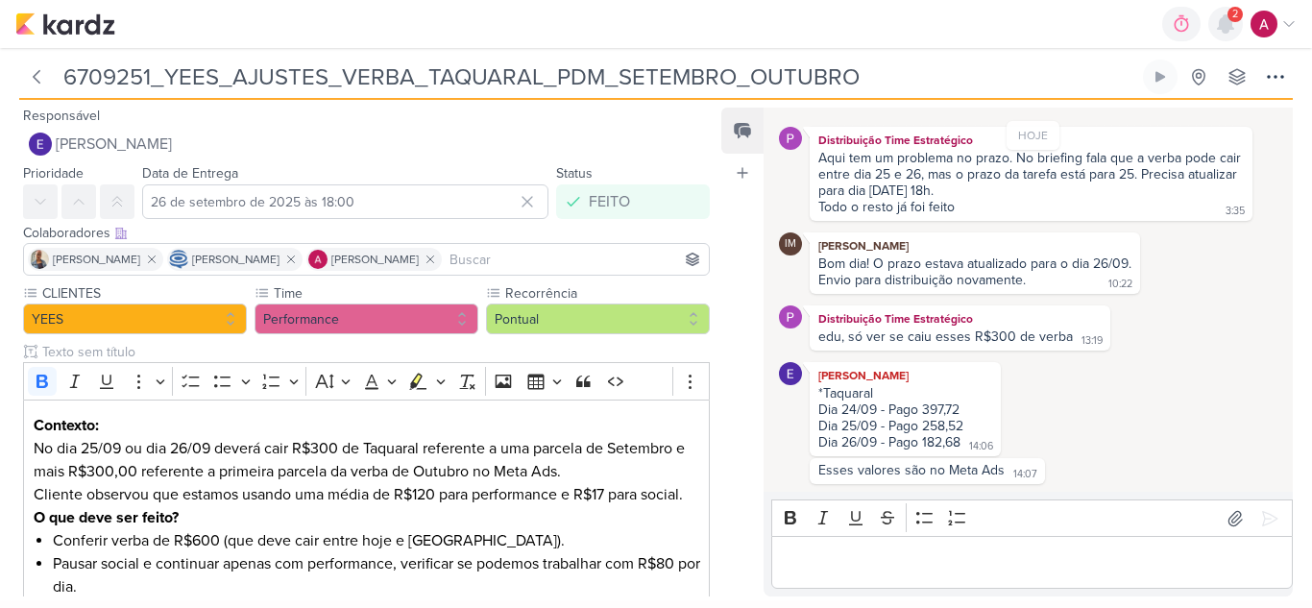
click at [1226, 25] on icon at bounding box center [1225, 23] width 15 height 17
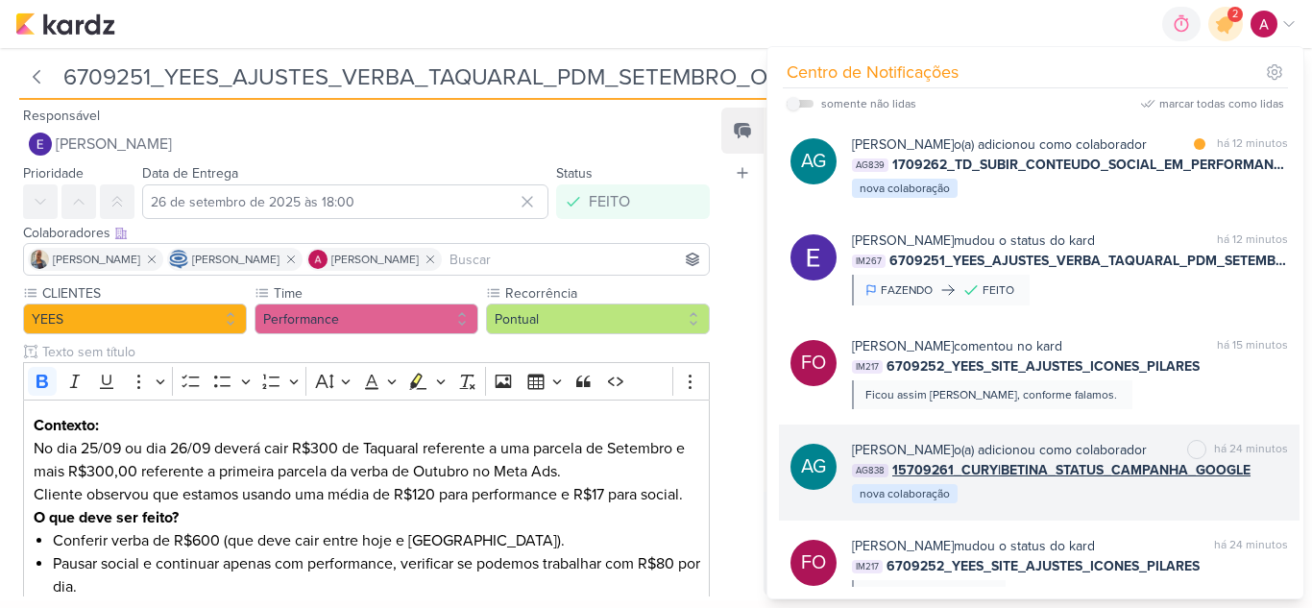
click at [1076, 505] on div "Aline Gimenez Graciano o(a) adicionou como colaborador marcar como não lida há …" at bounding box center [1070, 472] width 436 height 65
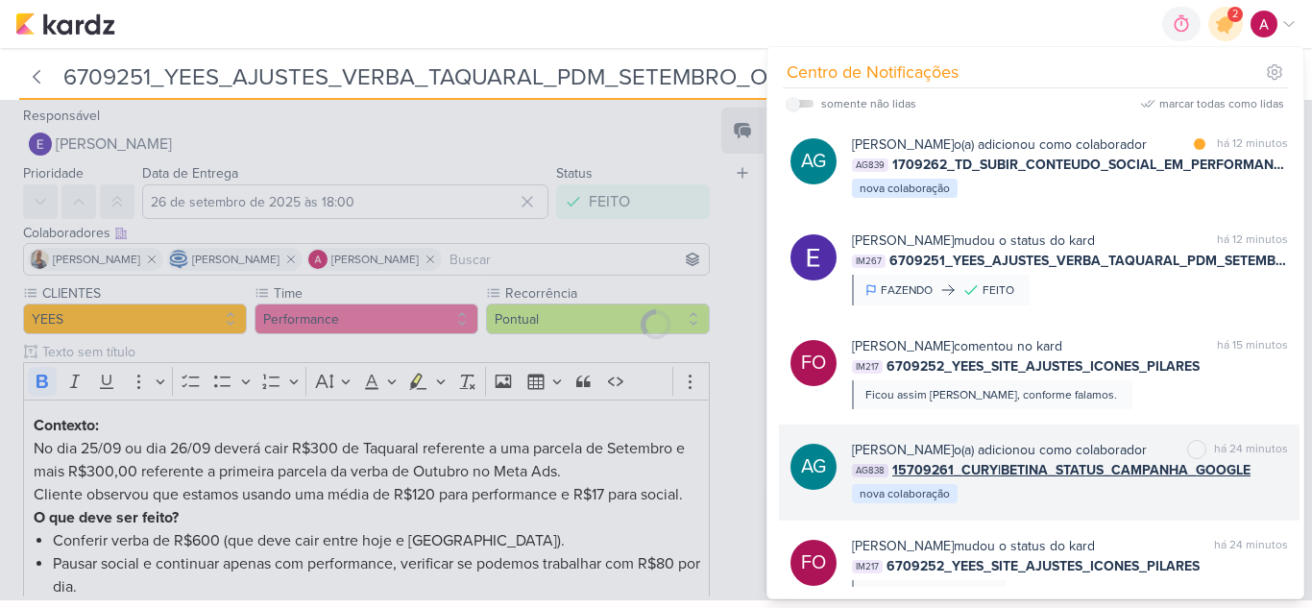
type input "15709261_CURY|BETINA_STATUS_CAMPANHA_GOOGLE"
type input "29 de setembro de 2025 às 15:00"
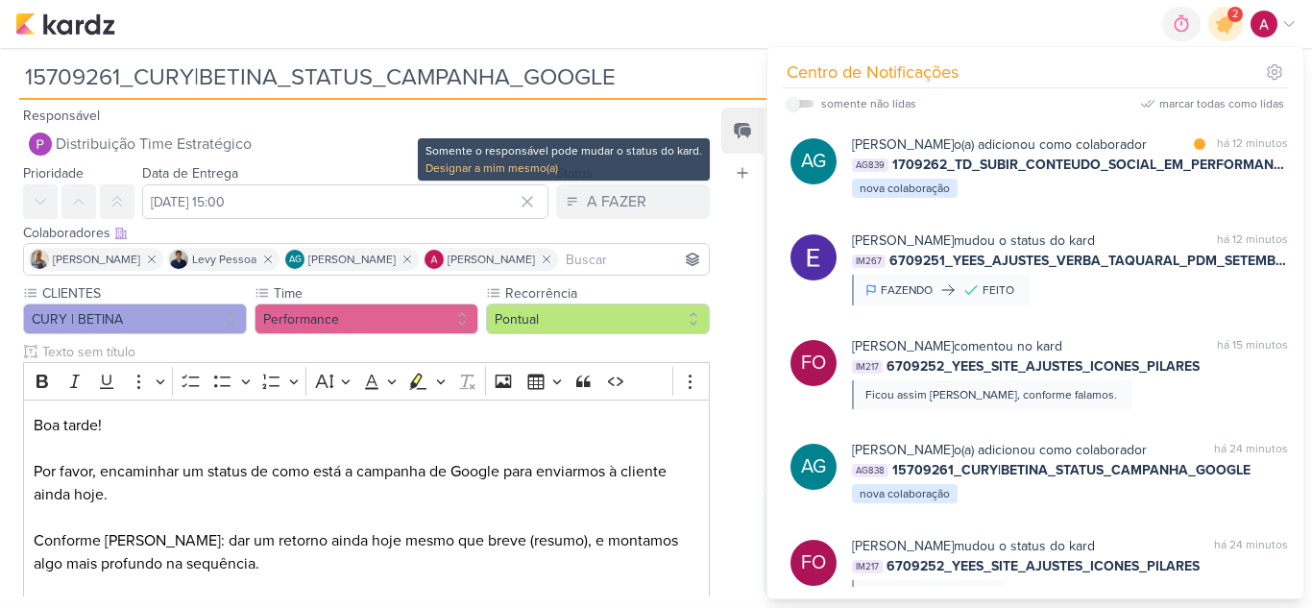
click at [471, 146] on div "Somente o responsável pode mudar o status do kard." at bounding box center [563, 150] width 277 height 17
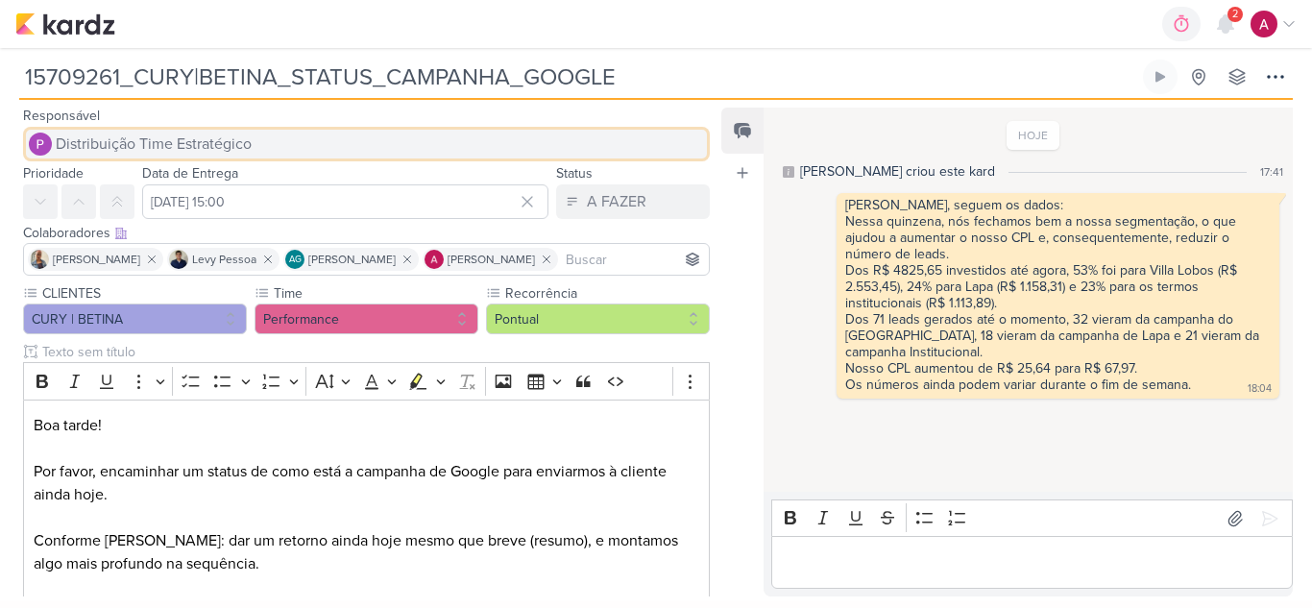
click at [244, 128] on button "Distribuição Time Estratégico" at bounding box center [366, 144] width 687 height 35
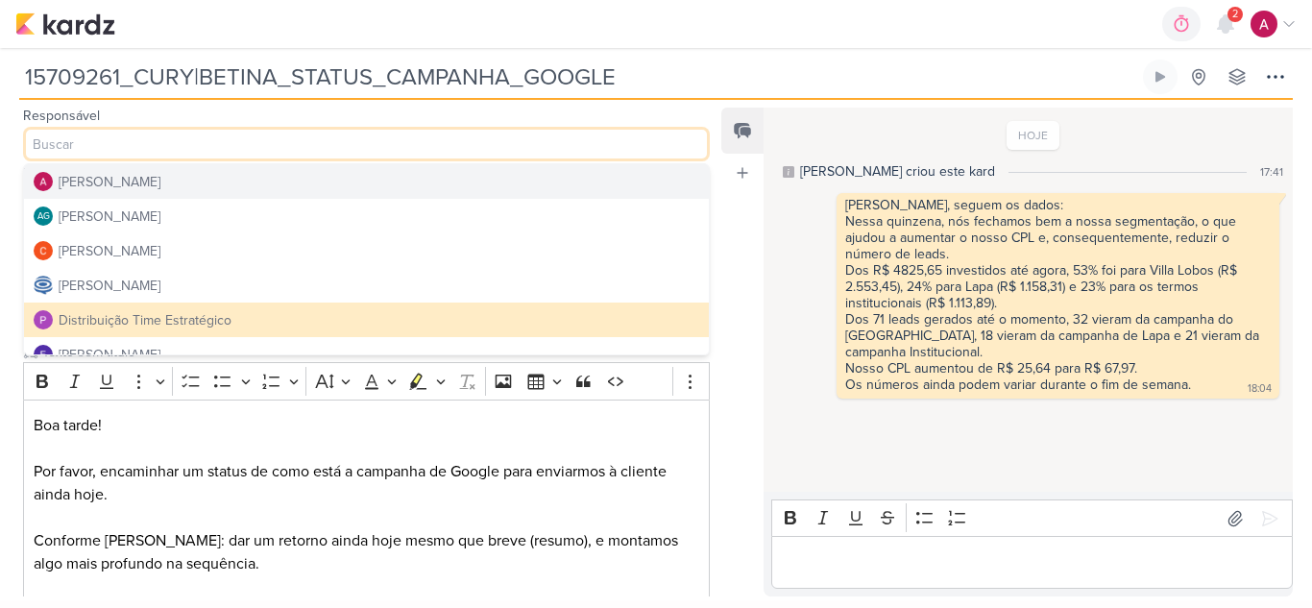
click at [258, 177] on button "[PERSON_NAME]" at bounding box center [366, 181] width 685 height 35
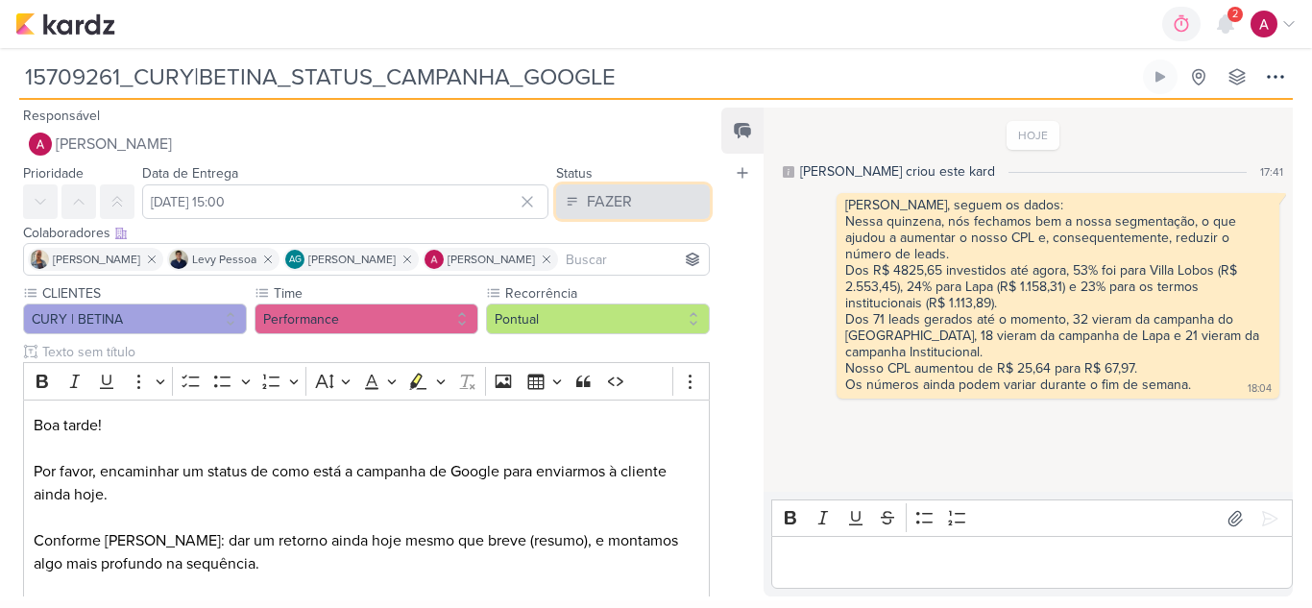
click at [568, 205] on icon at bounding box center [572, 201] width 9 height 7
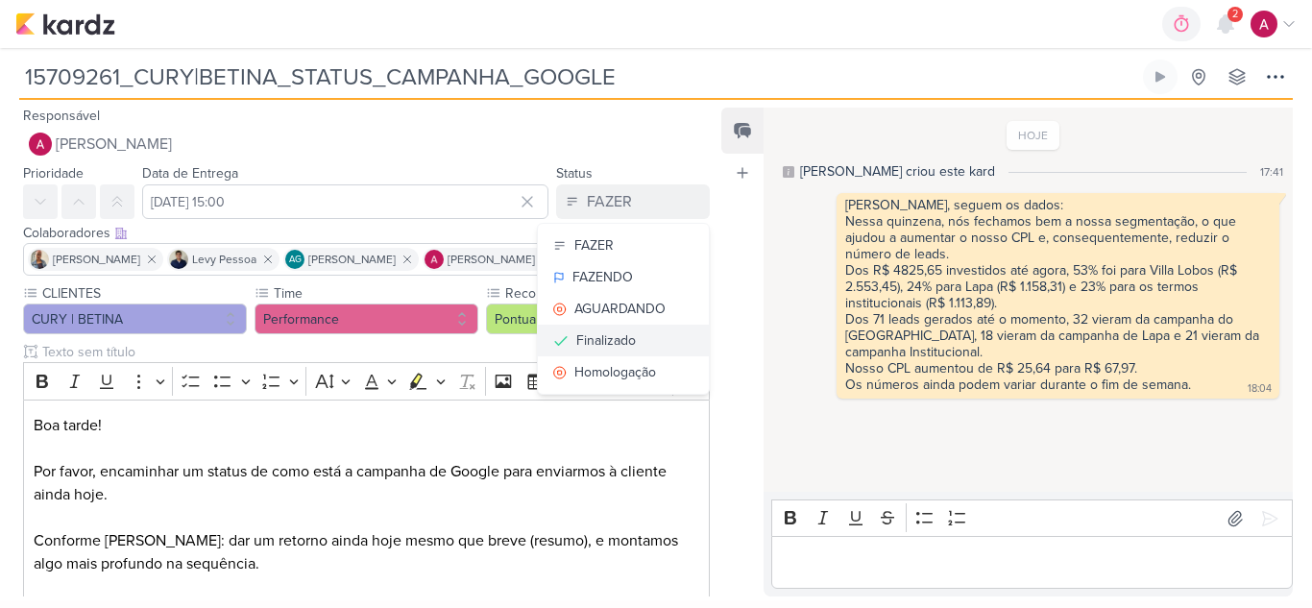
click at [635, 343] on button "Finalizado" at bounding box center [623, 341] width 171 height 32
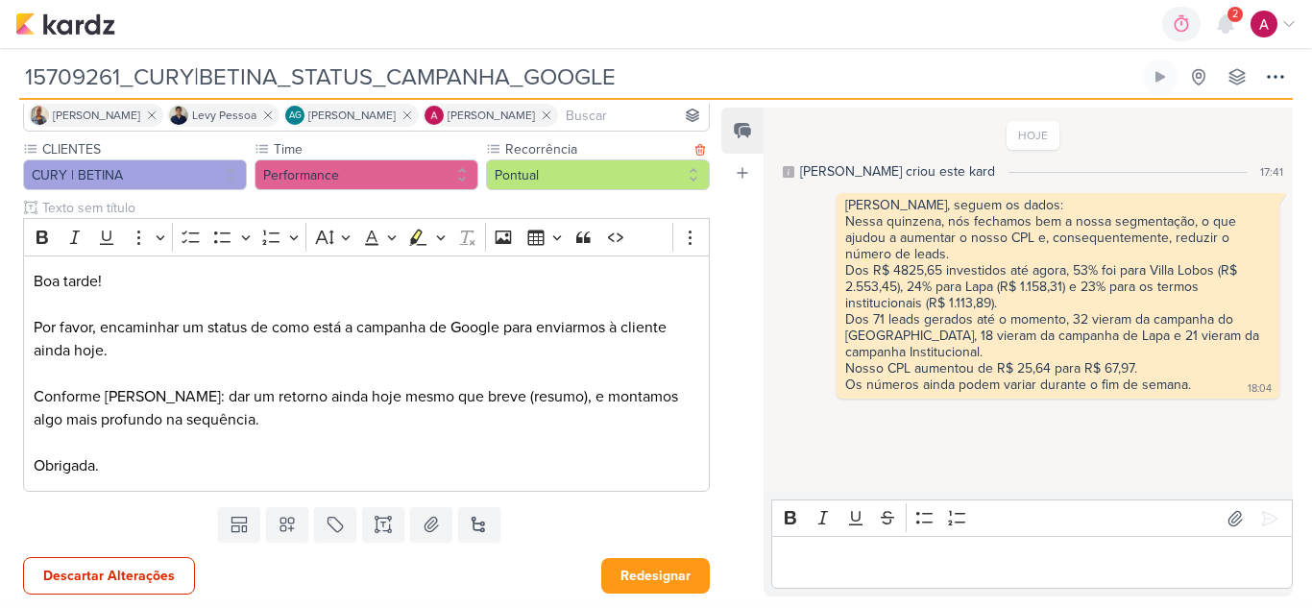
scroll to position [146, 0]
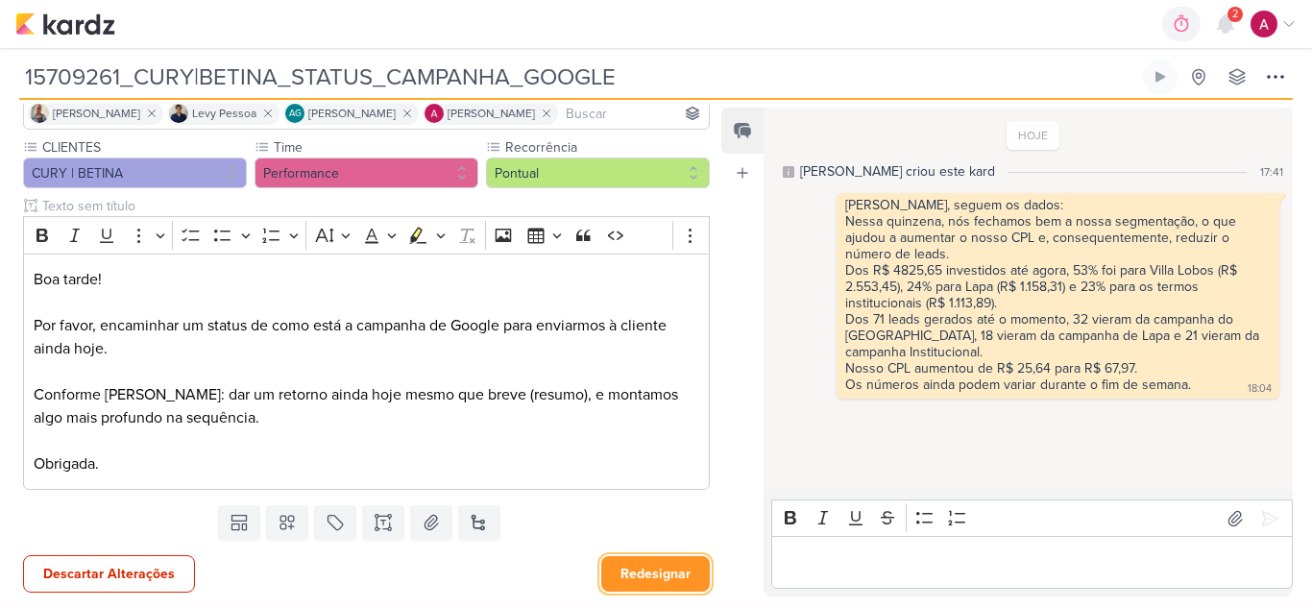
click at [663, 568] on button "Redesignar" at bounding box center [655, 574] width 109 height 36
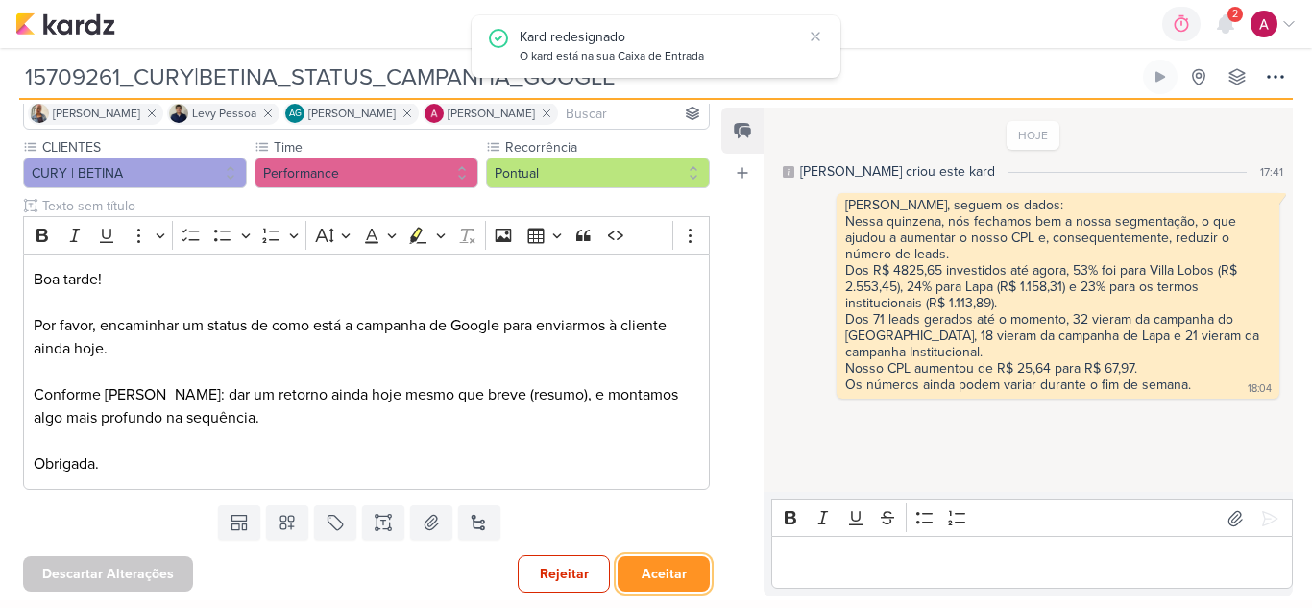
click at [660, 566] on button "Aceitar" at bounding box center [663, 574] width 92 height 36
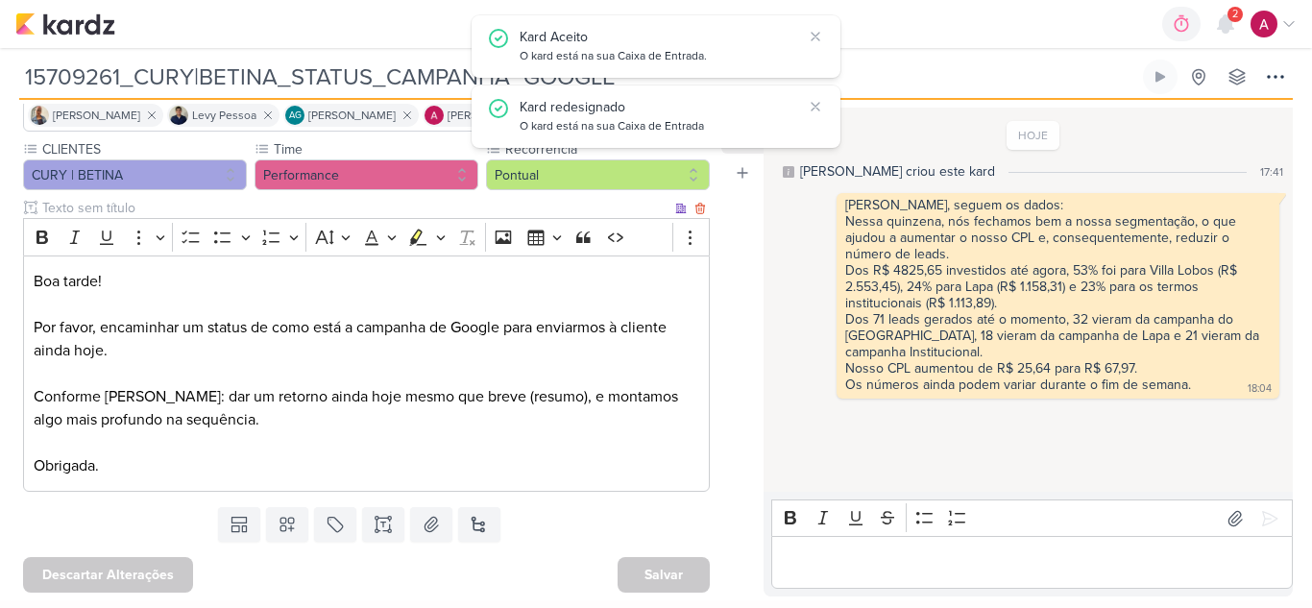
scroll to position [0, 0]
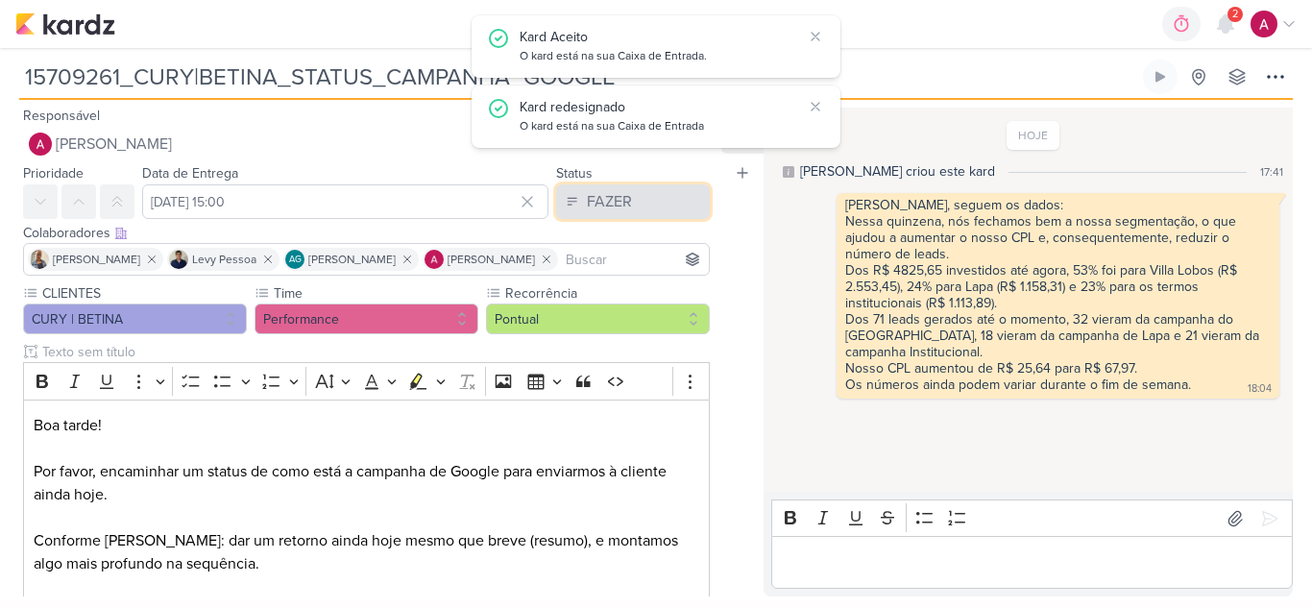
click at [634, 213] on button "FAZER" at bounding box center [633, 201] width 154 height 35
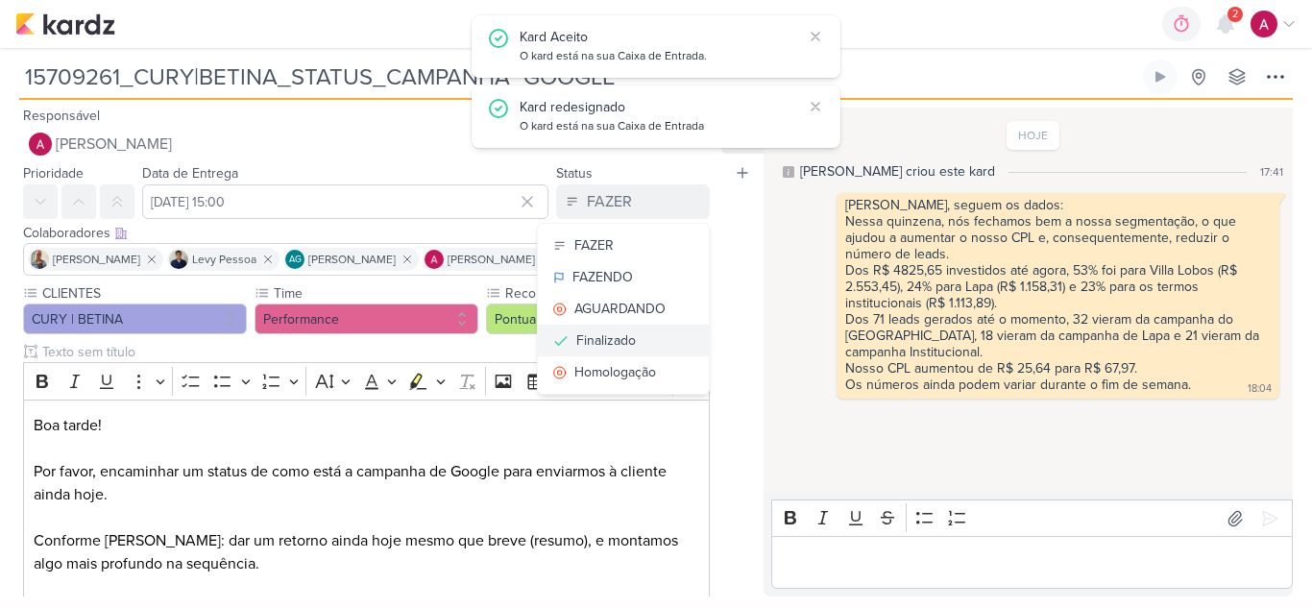
click at [633, 337] on button "Finalizado" at bounding box center [623, 341] width 171 height 32
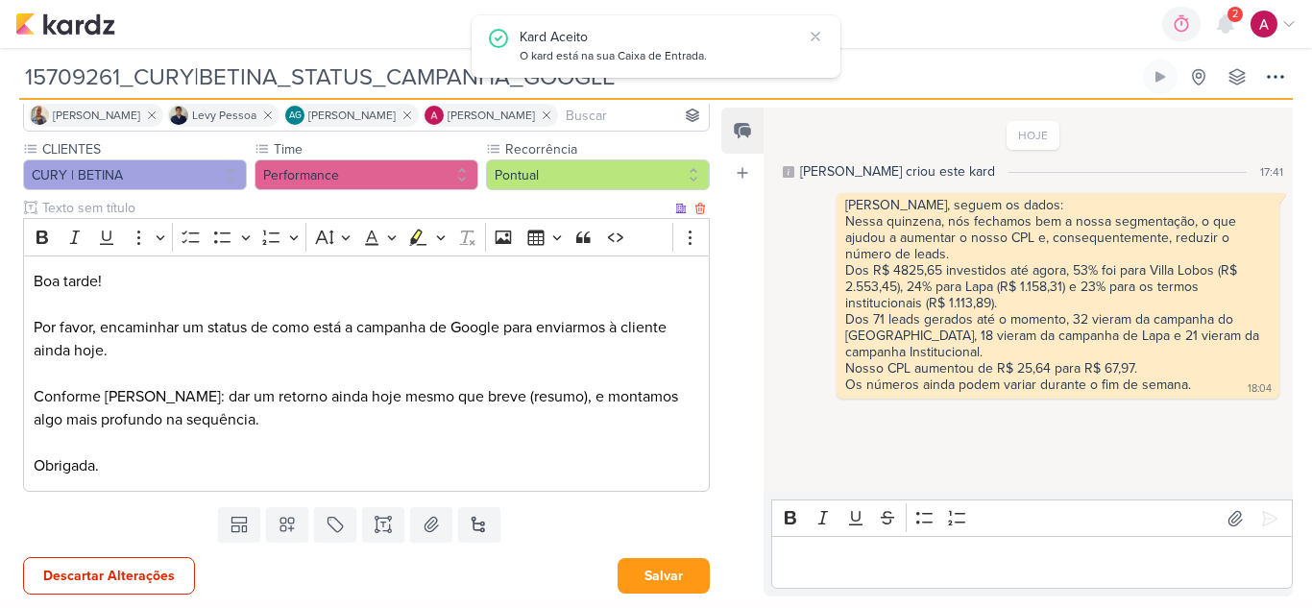
scroll to position [146, 0]
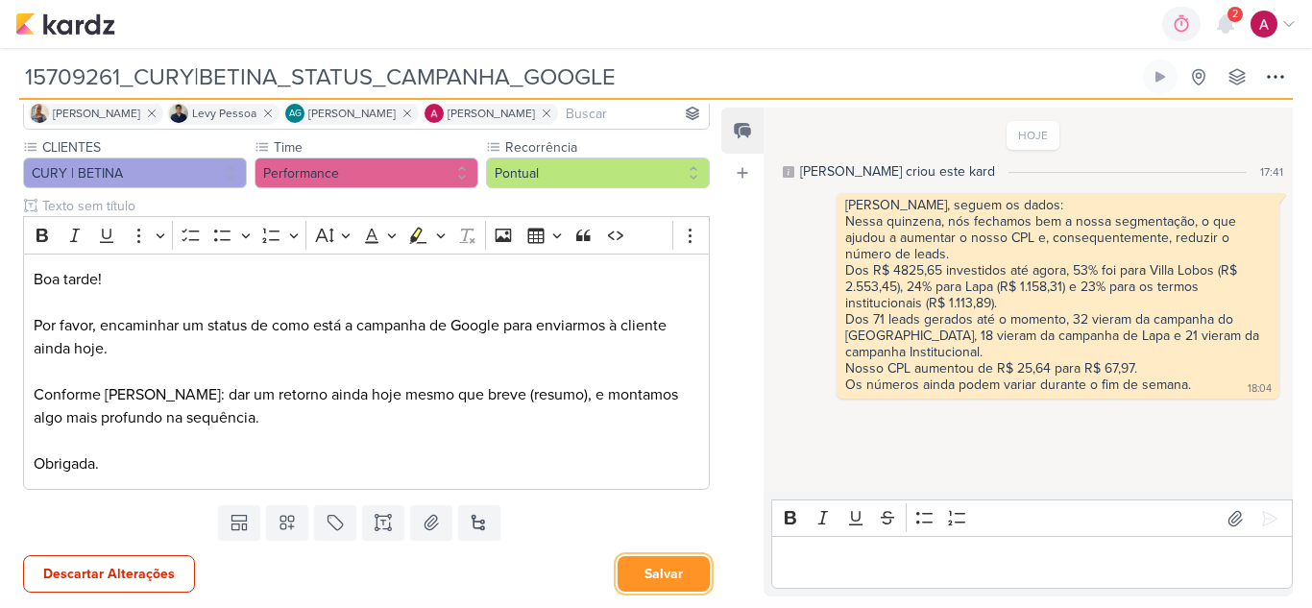
click at [667, 566] on button "Salvar" at bounding box center [663, 574] width 92 height 36
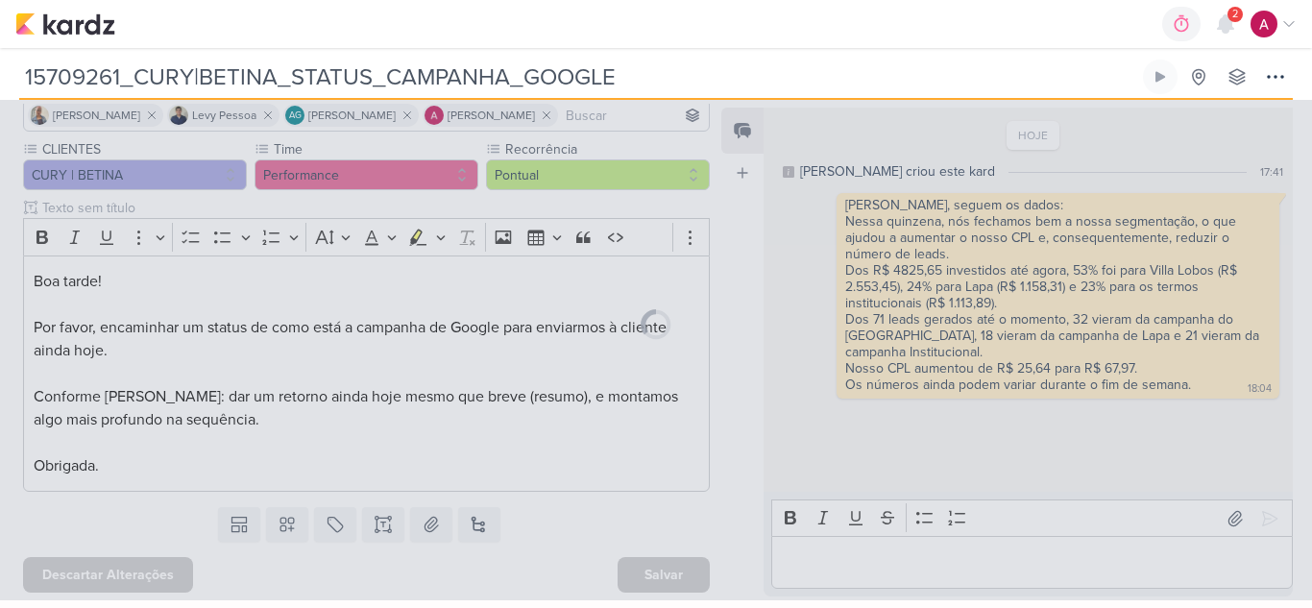
scroll to position [144, 0]
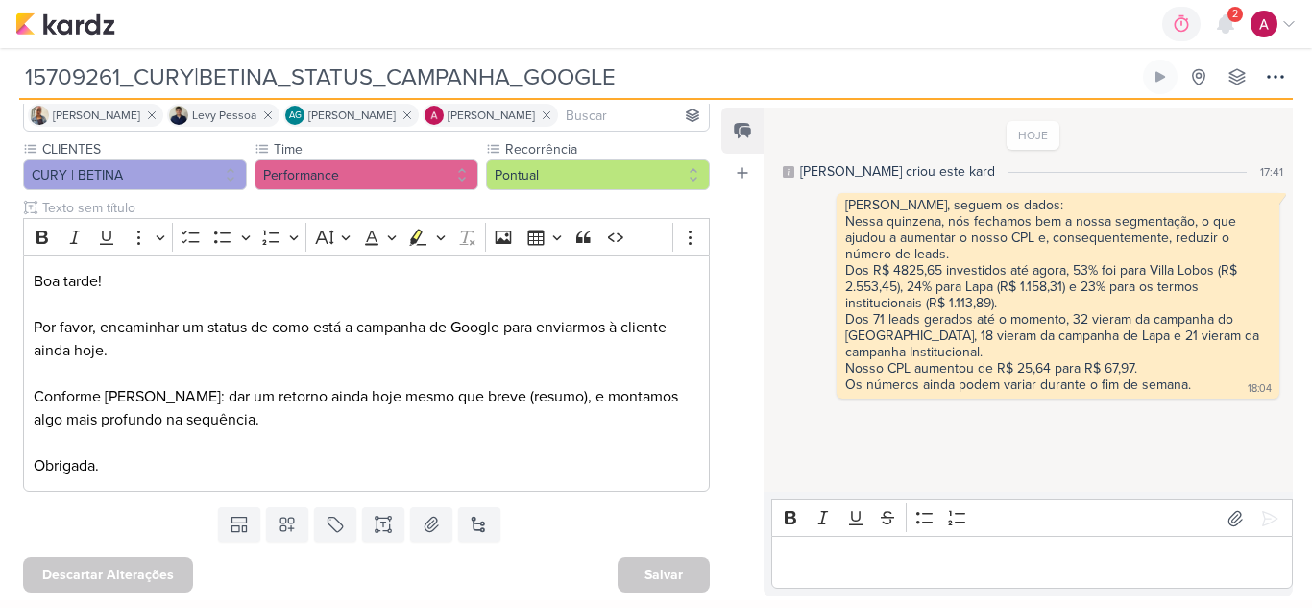
click at [1233, 22] on span "2" at bounding box center [1235, 14] width 6 height 15
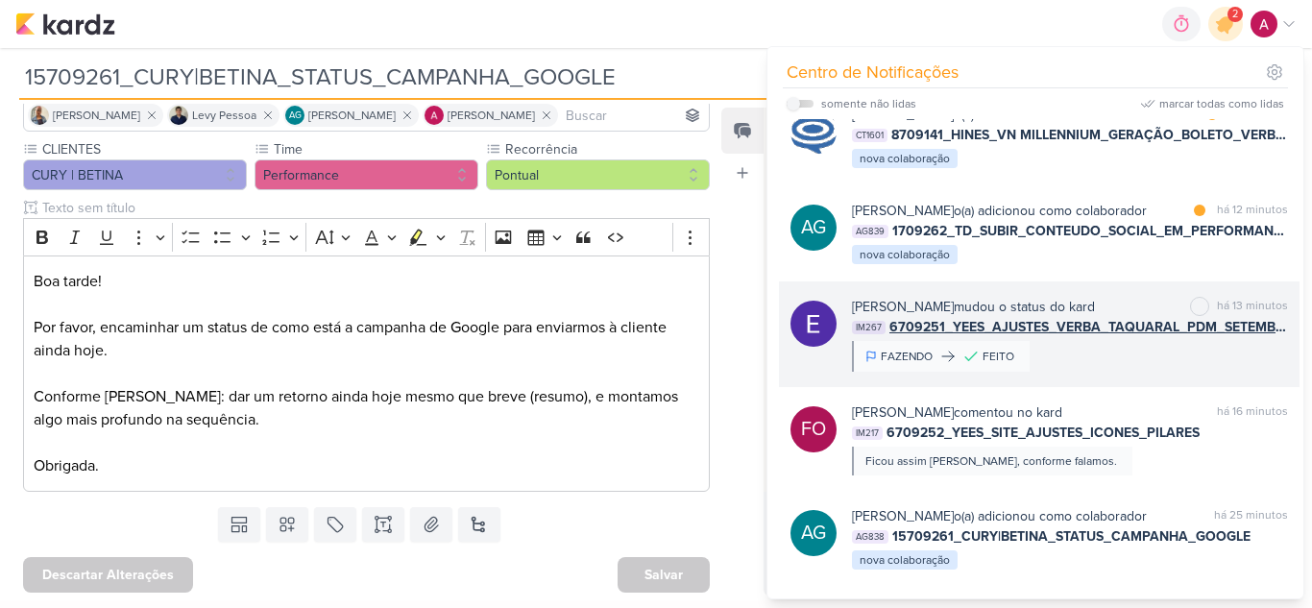
scroll to position [0, 0]
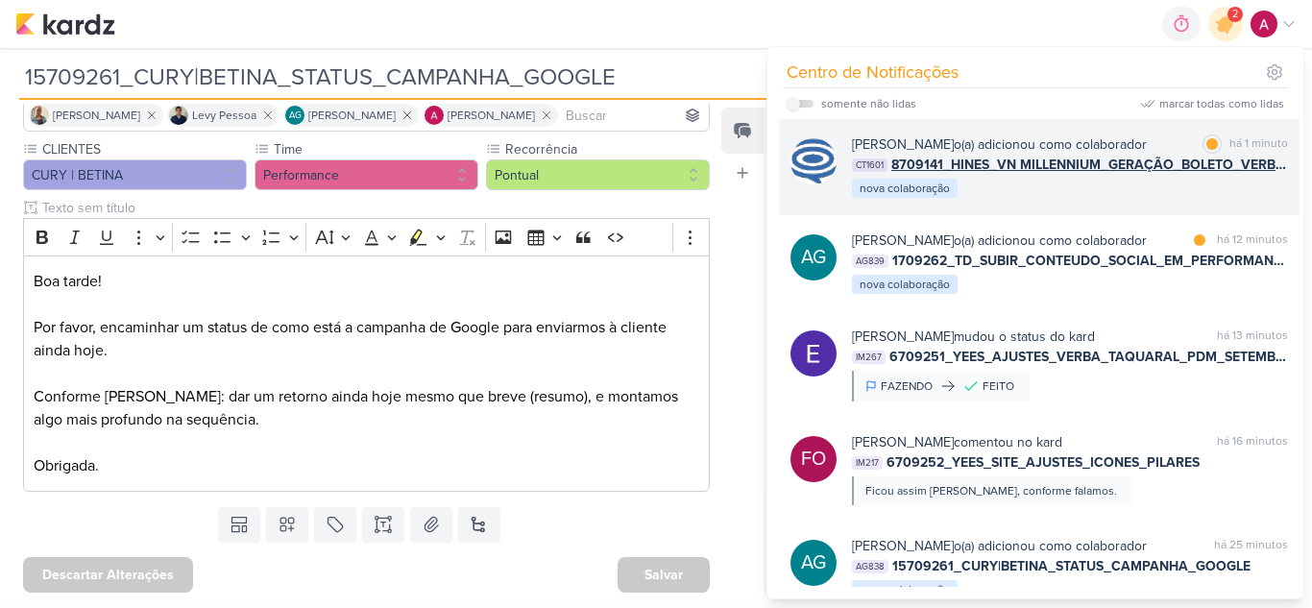
click at [1088, 200] on div "Caroline Traven De Andrade o(a) adicionou como colaborador marcar como lida há …" at bounding box center [1070, 166] width 436 height 65
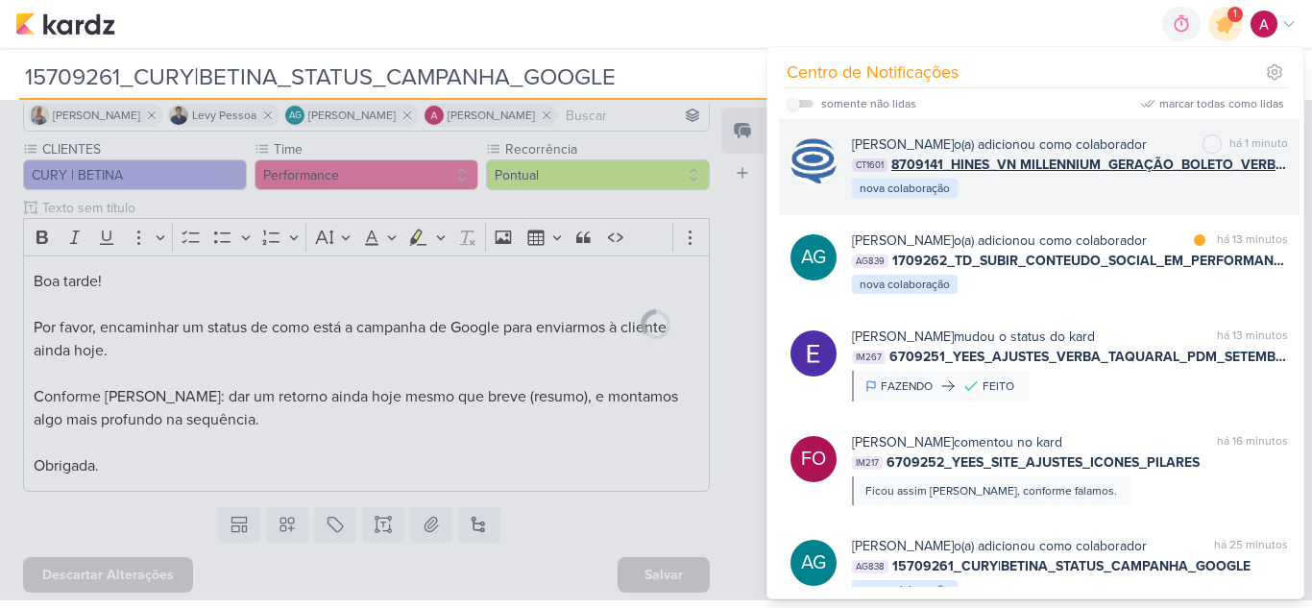
type input "8709141_HINES_VN MILLENNIUM_GERAÇÃO_BOLETO_VERBA_OUTUBRO"
type input "29 de setembro de 2025 às 10:00"
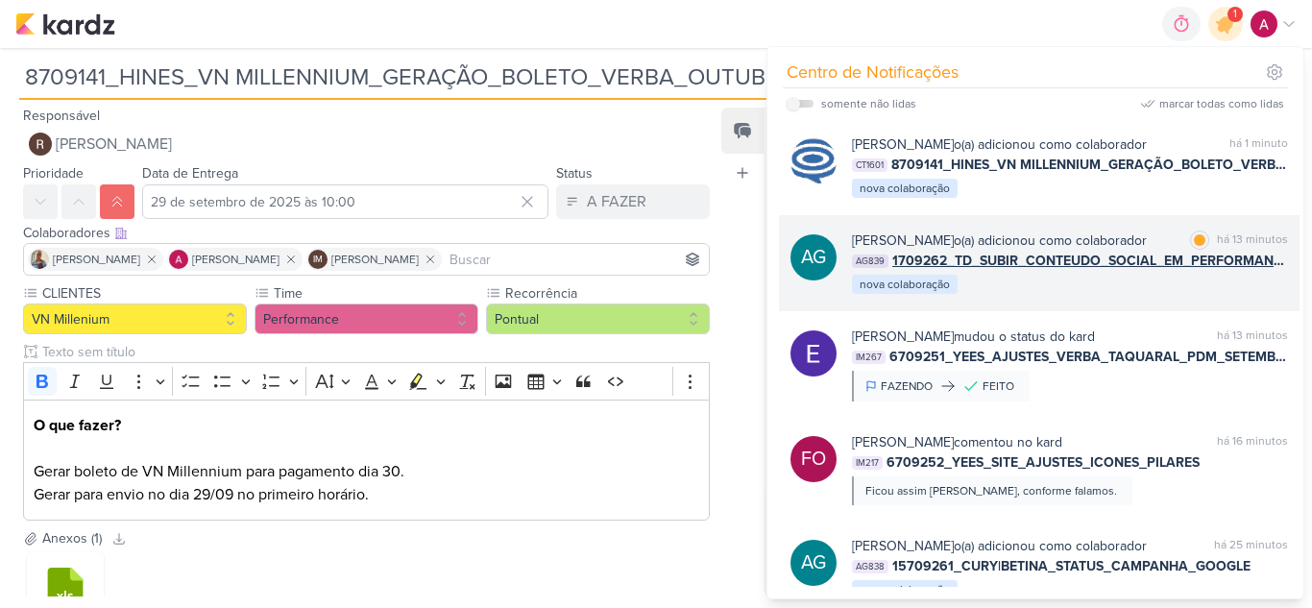
click at [1089, 296] on div "Aline Gimenez Graciano o(a) adicionou como colaborador marcar como lida há 13 m…" at bounding box center [1070, 262] width 436 height 65
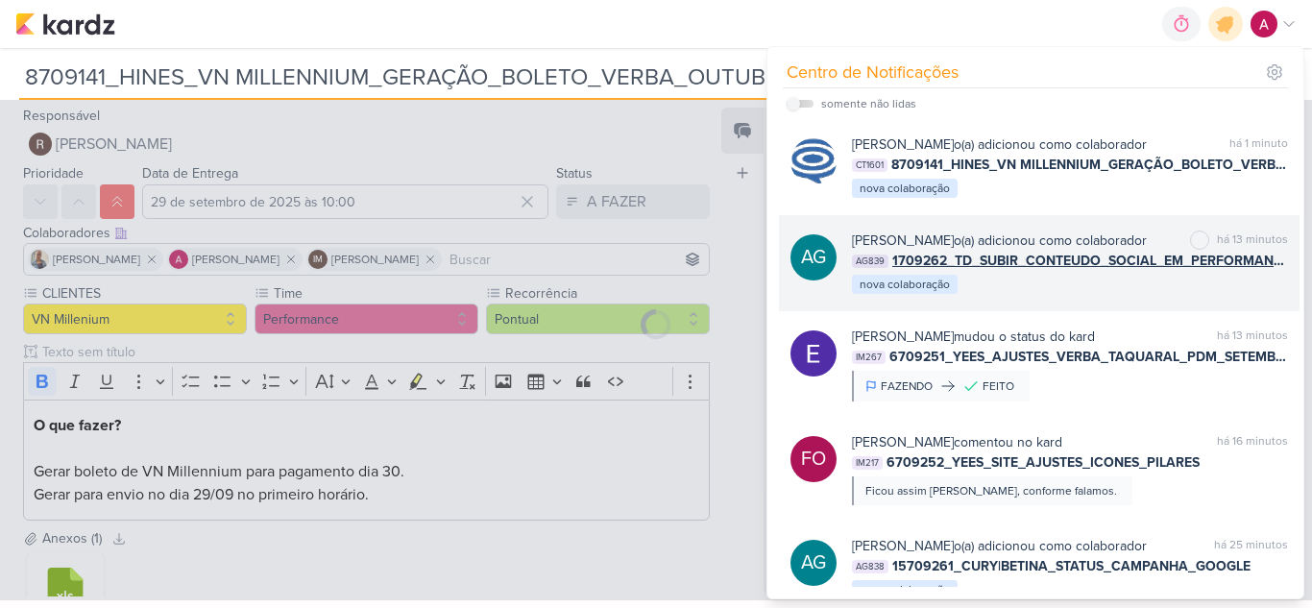
type input "1709262_TD_SUBIR_CONTEUDO_SOCIAL_EM_PERFORMANCE_IADL"
type input "30 de setembro de 2025 às 14:00"
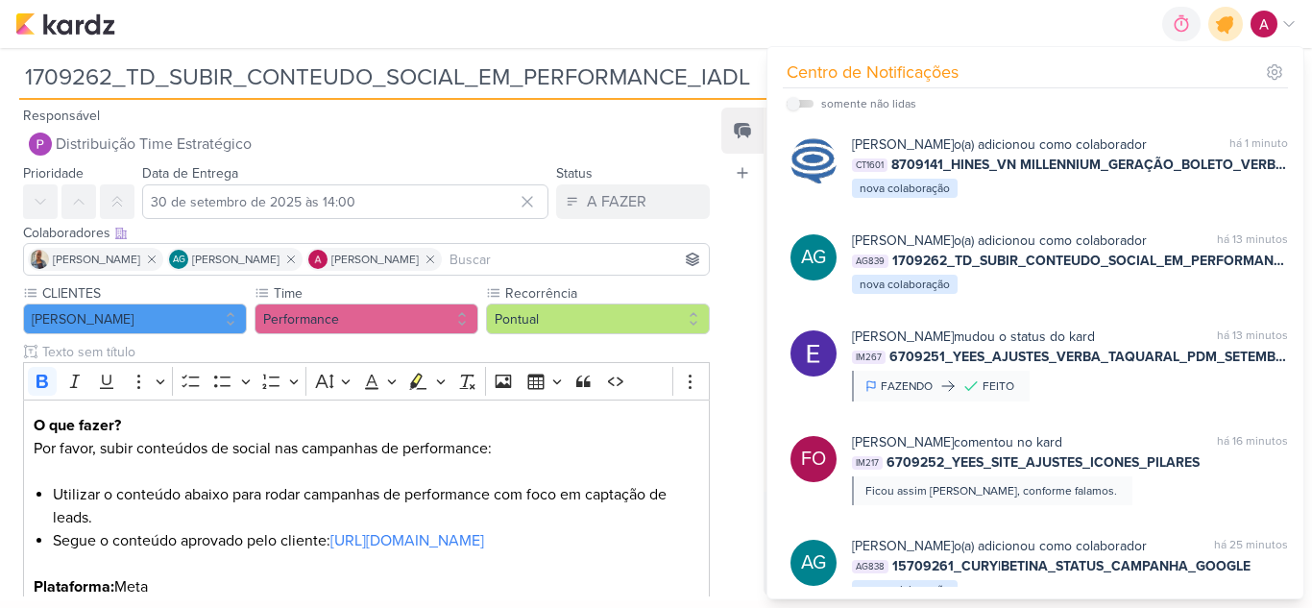
click at [1220, 32] on icon at bounding box center [1225, 23] width 23 height 23
